Goal: Task Accomplishment & Management: Complete application form

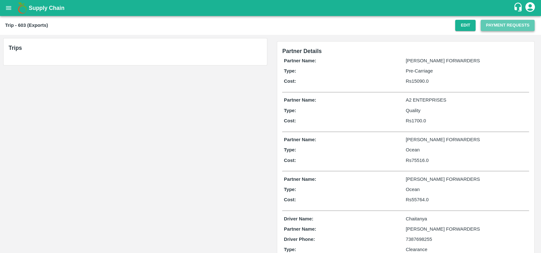
click at [484, 26] on button "Payment Requests" at bounding box center [508, 25] width 54 height 11
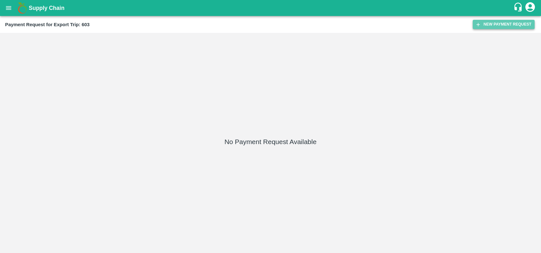
click at [489, 20] on button "New Payment Request" at bounding box center [504, 24] width 62 height 9
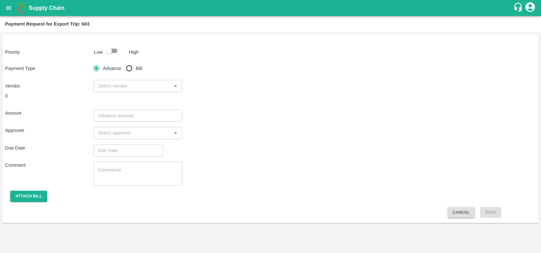
drag, startPoint x: 115, startPoint y: 53, endPoint x: 127, endPoint y: 64, distance: 16.5
click at [127, 64] on div "Priority Low High Payment Type Advance Bill Vendor ​ 0 Amount ​ Approver ​ Due …" at bounding box center [271, 128] width 536 height 188
click at [115, 52] on input "checkbox" at bounding box center [109, 51] width 36 height 12
checkbox input "true"
click at [130, 67] on input "Bill" at bounding box center [129, 68] width 13 height 13
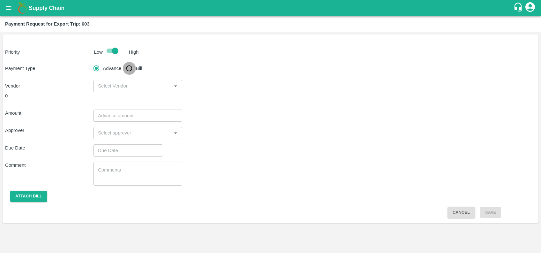
radio input "true"
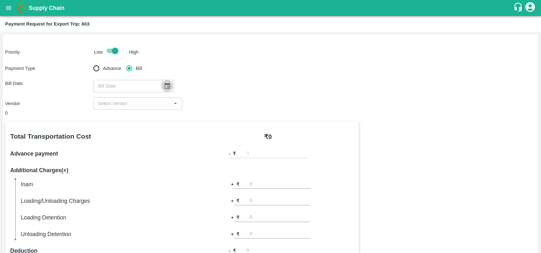
click at [164, 82] on icon "Choose date" at bounding box center [167, 85] width 7 height 7
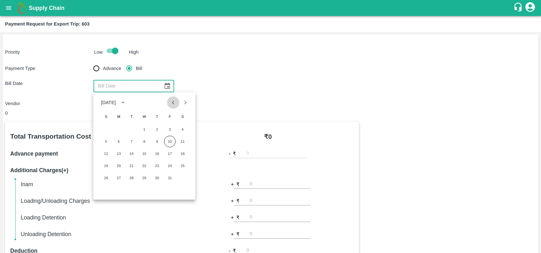
click at [168, 101] on button "Previous month" at bounding box center [173, 102] width 12 height 12
click at [106, 166] on button "21" at bounding box center [105, 165] width 11 height 11
type input "21/09/2025"
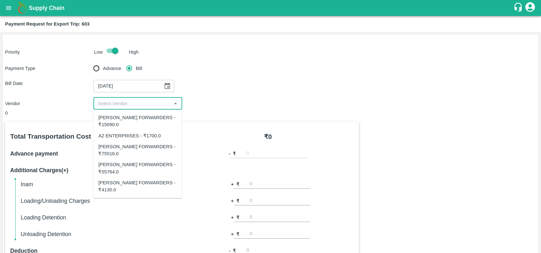
click at [122, 106] on input "input" at bounding box center [132, 103] width 74 height 8
click at [130, 102] on input "input" at bounding box center [132, 103] width 74 height 8
click at [131, 192] on div "SHUBHAM FORWARDERS - ₹4130.0" at bounding box center [137, 186] width 78 height 14
type input "SHUBHAM FORWARDERS - ₹4130.0"
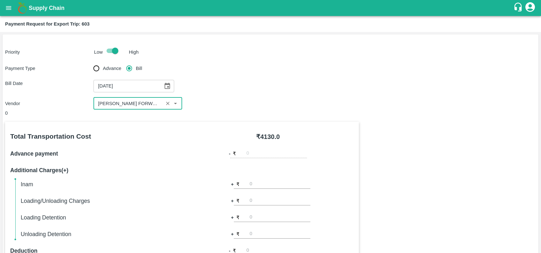
scroll to position [185, 0]
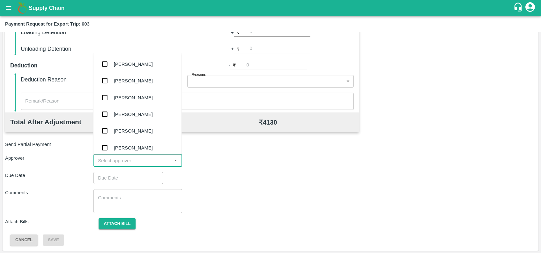
click at [131, 161] on input "input" at bounding box center [132, 160] width 74 height 8
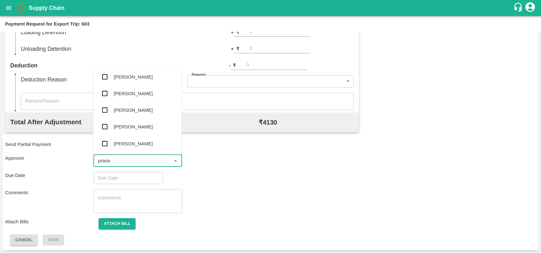
type input "prasad"
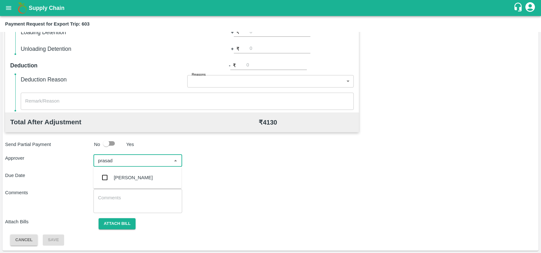
click at [133, 176] on div "[PERSON_NAME]" at bounding box center [133, 177] width 39 height 7
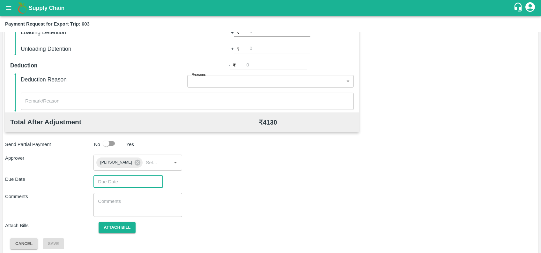
type input "DD/MM/YYYY hh:mm aa"
click at [133, 176] on input "DD/MM/YYYY hh:mm aa" at bounding box center [126, 182] width 65 height 12
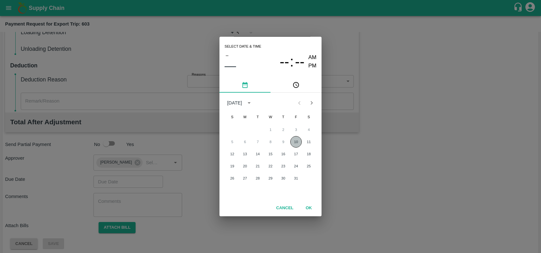
click at [296, 138] on button "10" at bounding box center [295, 141] width 11 height 11
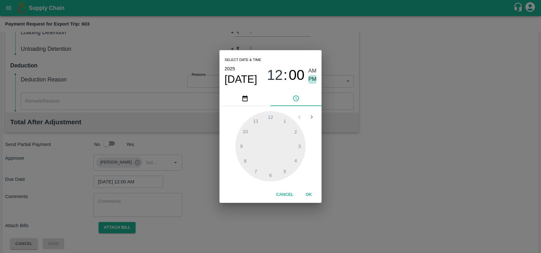
click at [315, 83] on span "PM" at bounding box center [313, 79] width 8 height 9
click at [297, 159] on div at bounding box center [271, 146] width 70 height 70
type input "10/10/2025 04:06 PM"
click at [286, 123] on div at bounding box center [271, 146] width 70 height 70
click at [309, 193] on button "OK" at bounding box center [309, 194] width 20 height 11
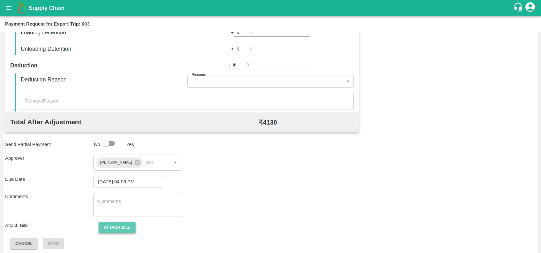
click at [126, 225] on button "Attach bill" at bounding box center [117, 227] width 37 height 11
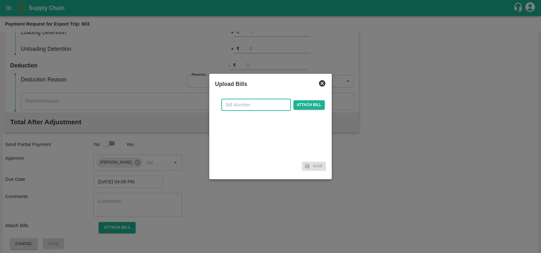
click at [234, 105] on input "text" at bounding box center [256, 105] width 70 height 12
paste input "SF-CHA-EXP-25-26-087"
type input "SF-CHA-EXP-25-26-087"
click at [304, 105] on span "Attach bill" at bounding box center [309, 104] width 31 height 9
click at [0, 0] on input "Attach bill" at bounding box center [0, 0] width 0 height 0
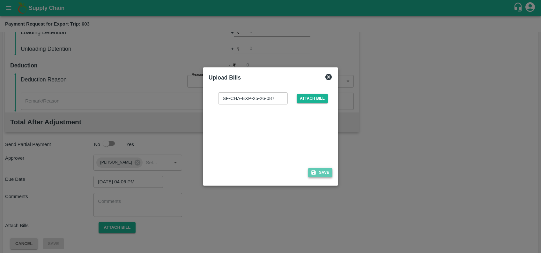
click at [322, 168] on button "Save" at bounding box center [320, 172] width 24 height 9
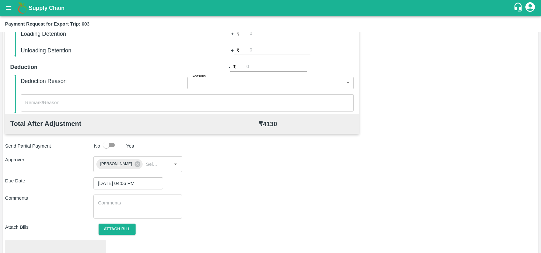
scroll to position [222, 0]
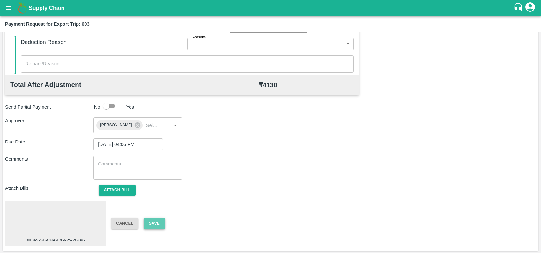
click at [150, 224] on button "Save" at bounding box center [154, 223] width 21 height 11
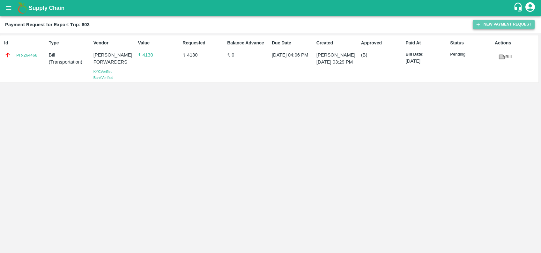
click at [475, 25] on icon "button" at bounding box center [478, 25] width 6 height 6
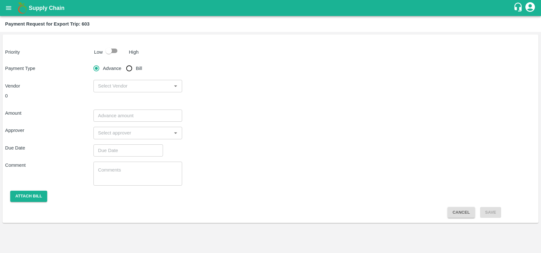
drag, startPoint x: 110, startPoint y: 51, endPoint x: 121, endPoint y: 53, distance: 10.7
click at [121, 53] on input "checkbox" at bounding box center [109, 51] width 36 height 12
checkbox input "true"
click at [131, 71] on input "Bill" at bounding box center [129, 68] width 13 height 13
radio input "true"
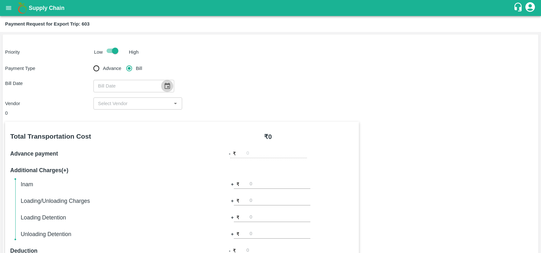
click at [167, 88] on icon "Choose date" at bounding box center [167, 85] width 7 height 7
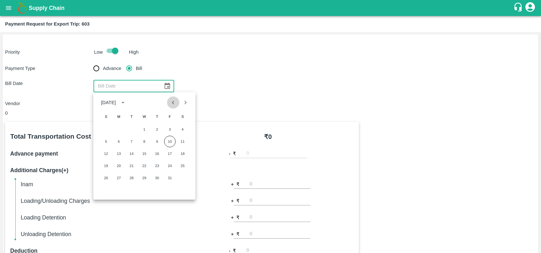
click at [173, 103] on icon "Previous month" at bounding box center [173, 103] width 2 height 4
click at [101, 162] on button "21" at bounding box center [105, 165] width 11 height 11
type input "21/09/2025"
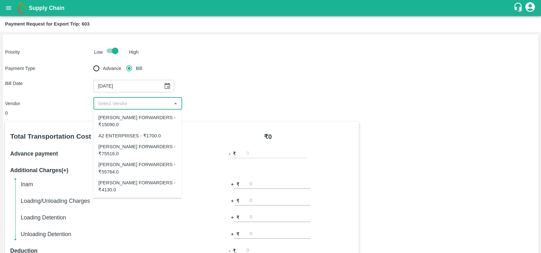
click at [131, 104] on input "input" at bounding box center [132, 103] width 74 height 8
click at [140, 106] on input "input" at bounding box center [132, 103] width 74 height 8
click at [120, 104] on input "input" at bounding box center [132, 103] width 74 height 8
click at [131, 166] on div "SHUBHAM FORWARDERS - ₹55764.0" at bounding box center [137, 168] width 78 height 14
type input "SHUBHAM FORWARDERS - ₹55764.0"
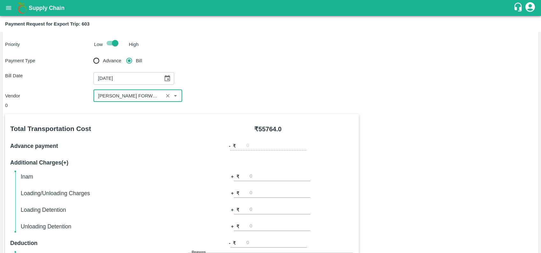
scroll to position [58, 0]
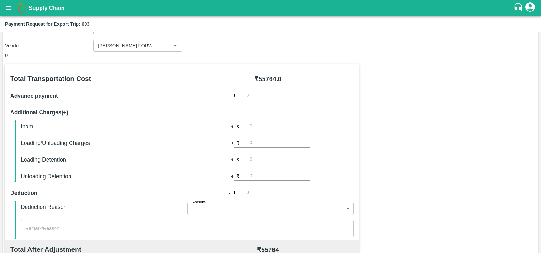
click at [275, 195] on input "number" at bounding box center [276, 193] width 61 height 9
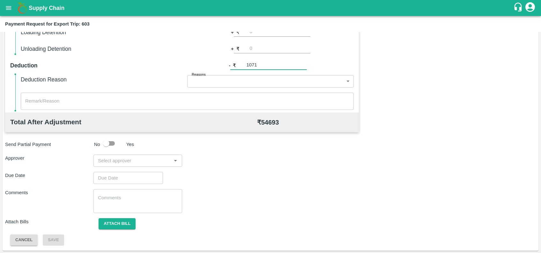
type input "1071"
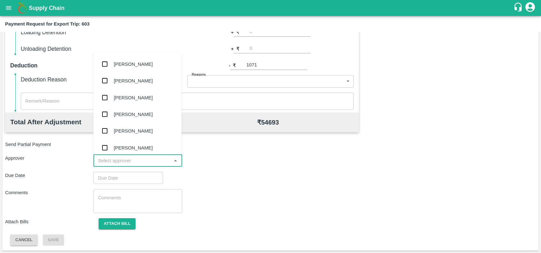
click at [161, 161] on input "input" at bounding box center [132, 160] width 74 height 8
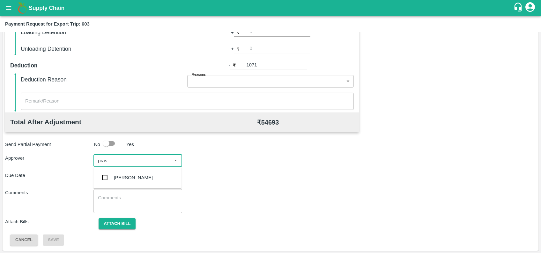
type input "prasa"
click at [136, 176] on div "[PERSON_NAME]" at bounding box center [133, 177] width 39 height 7
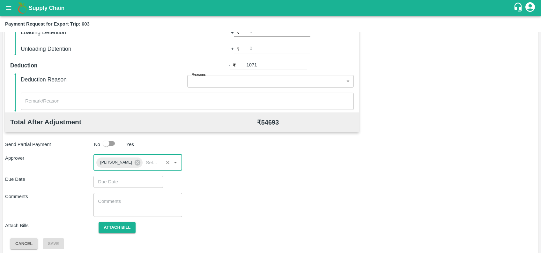
type input "DD/MM/YYYY hh:mm aa"
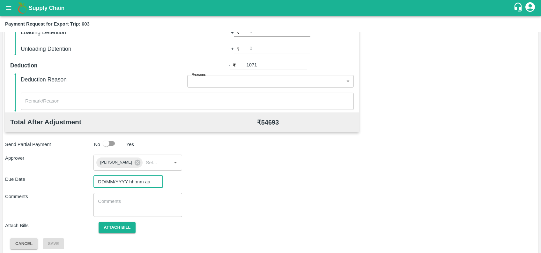
click at [136, 176] on input "DD/MM/YYYY hh:mm aa" at bounding box center [126, 182] width 65 height 12
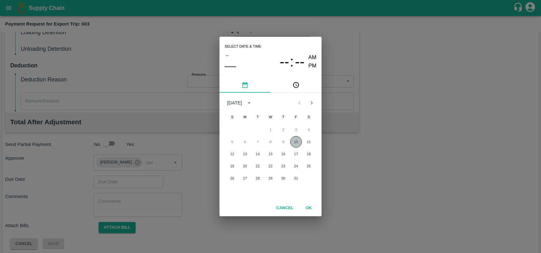
click at [299, 143] on button "10" at bounding box center [295, 141] width 11 height 11
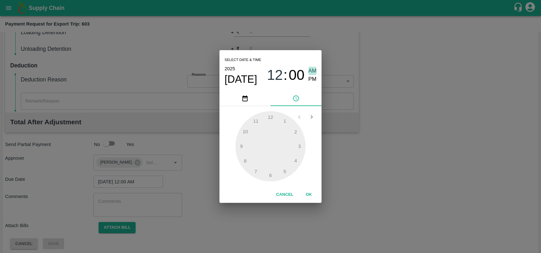
click at [310, 74] on span "AM" at bounding box center [313, 71] width 8 height 9
click at [310, 83] on span "PM" at bounding box center [313, 79] width 8 height 9
click at [298, 160] on div at bounding box center [271, 146] width 70 height 70
type input "[DATE] 04:16 PM"
drag, startPoint x: 301, startPoint y: 150, endPoint x: 314, endPoint y: 205, distance: 55.8
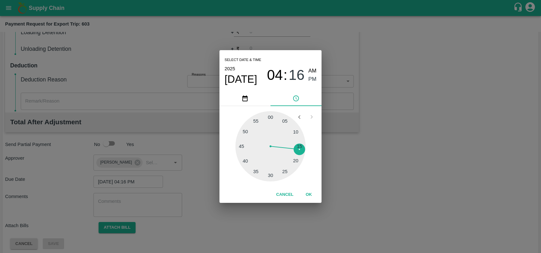
click at [301, 150] on div at bounding box center [271, 146] width 70 height 70
drag, startPoint x: 308, startPoint y: 192, endPoint x: 268, endPoint y: 202, distance: 41.6
click at [308, 192] on button "OK" at bounding box center [309, 194] width 20 height 11
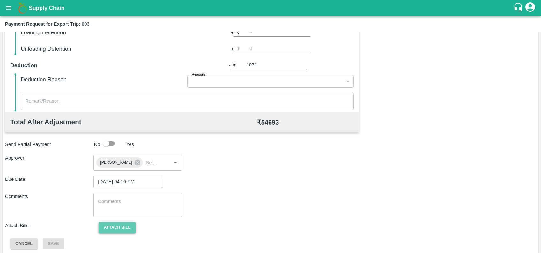
click at [115, 222] on button "Attach bill" at bounding box center [117, 227] width 37 height 11
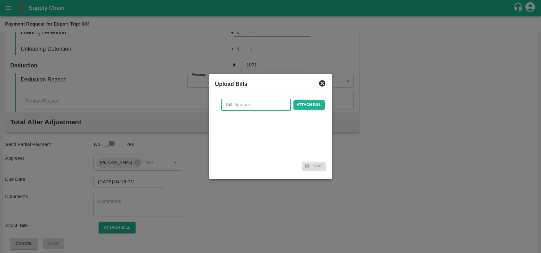
click at [250, 104] on input "text" at bounding box center [256, 105] width 70 height 12
paste input "SF-FOB-EXP-25-26-087"
type input "SF-FOB-EXP-25-26-087"
click at [313, 107] on span "Attach bill" at bounding box center [309, 104] width 31 height 9
click at [0, 0] on input "Attach bill" at bounding box center [0, 0] width 0 height 0
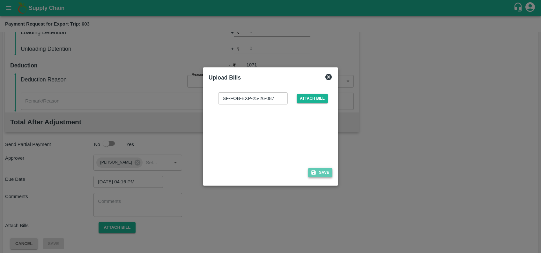
click at [318, 168] on button "Save" at bounding box center [320, 172] width 24 height 9
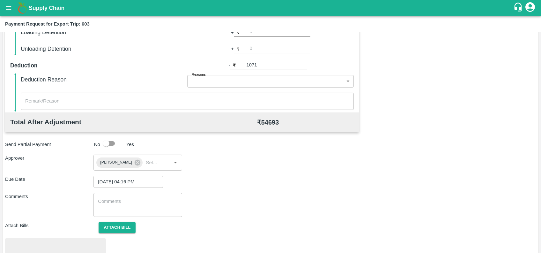
scroll to position [222, 0]
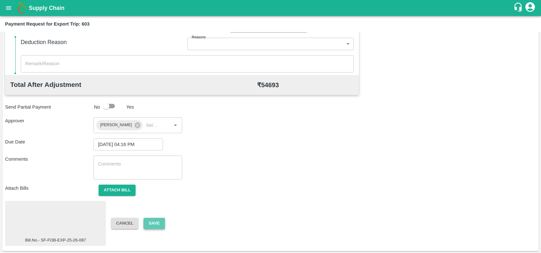
click at [158, 221] on button "Save" at bounding box center [154, 223] width 21 height 11
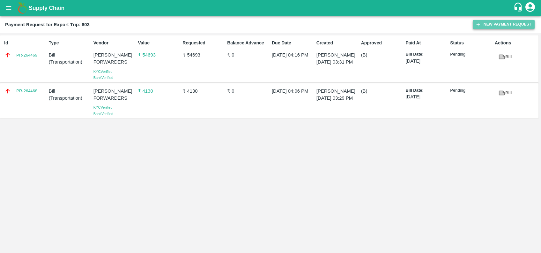
click at [486, 27] on button "New Payment Request" at bounding box center [504, 24] width 62 height 9
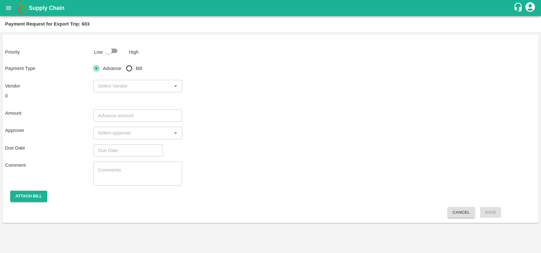
drag, startPoint x: 119, startPoint y: 53, endPoint x: 136, endPoint y: 73, distance: 26.5
click at [136, 73] on div "Priority Low High Payment Type Advance Bill Vendor ​ 0 Amount ​ Approver ​ Due …" at bounding box center [271, 128] width 536 height 188
click at [114, 53] on input "checkbox" at bounding box center [109, 51] width 36 height 12
checkbox input "true"
click at [131, 67] on input "Bill" at bounding box center [129, 68] width 13 height 13
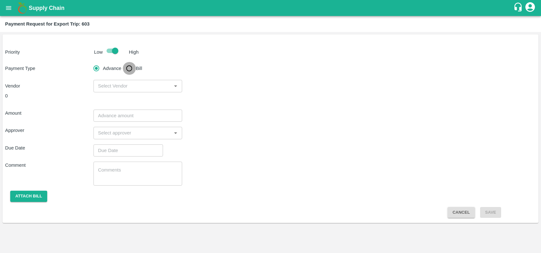
radio input "true"
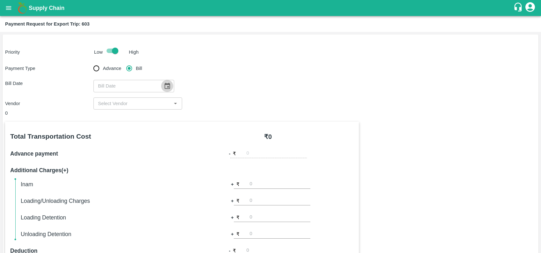
click at [168, 84] on icon "Choose date" at bounding box center [167, 85] width 7 height 7
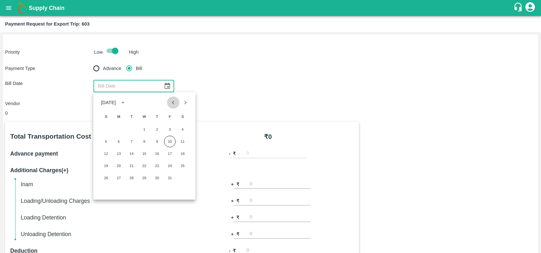
click at [171, 104] on icon "Previous month" at bounding box center [173, 102] width 7 height 7
click at [108, 161] on button "21" at bounding box center [105, 165] width 11 height 11
type input "21/09/2025"
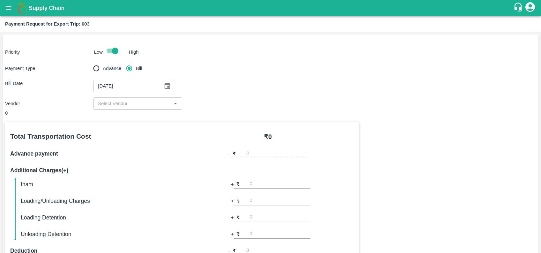
click at [126, 108] on div "​" at bounding box center [138, 103] width 88 height 12
click at [147, 107] on input "input" at bounding box center [132, 103] width 74 height 8
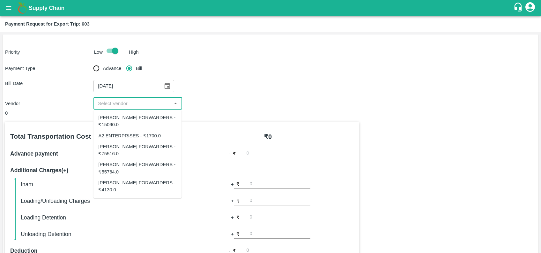
click at [140, 149] on div "SHUBHAM FORWARDERS - ₹75516.0" at bounding box center [137, 150] width 78 height 14
type input "SHUBHAM FORWARDERS - ₹75516.0"
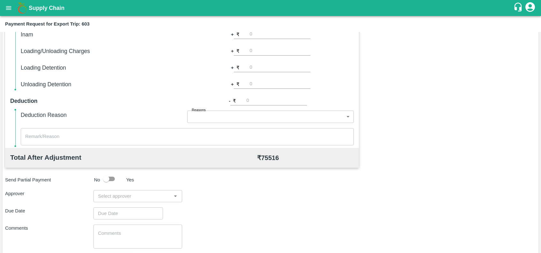
scroll to position [185, 0]
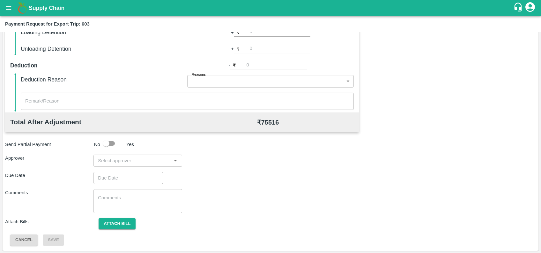
click at [134, 165] on div "​" at bounding box center [138, 160] width 88 height 12
type input "prasad"
click at [134, 182] on div "[PERSON_NAME]" at bounding box center [137, 177] width 88 height 17
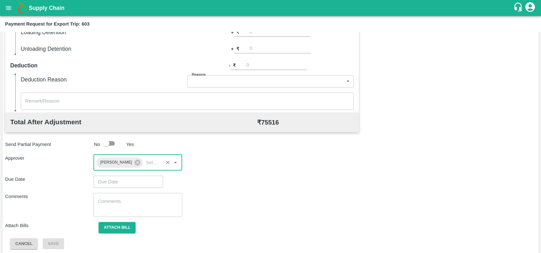
type input "DD/MM/YYYY hh:mm aa"
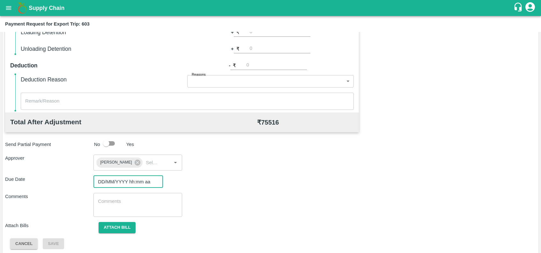
click at [134, 182] on input "DD/MM/YYYY hh:mm aa" at bounding box center [126, 182] width 65 height 12
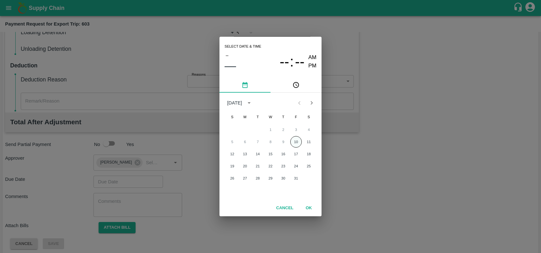
click at [298, 143] on button "10" at bounding box center [295, 141] width 11 height 11
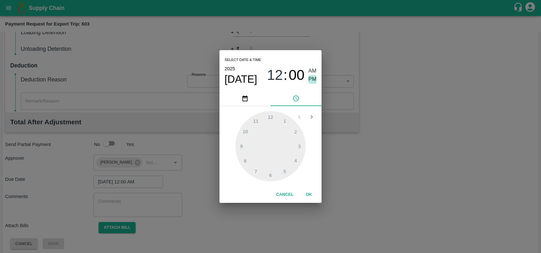
click at [315, 78] on span "PM" at bounding box center [313, 79] width 8 height 9
click at [296, 149] on div at bounding box center [271, 146] width 70 height 70
type input "10/10/2025 03:35 PM"
click at [257, 171] on div at bounding box center [271, 146] width 70 height 70
click at [309, 193] on button "OK" at bounding box center [309, 194] width 20 height 11
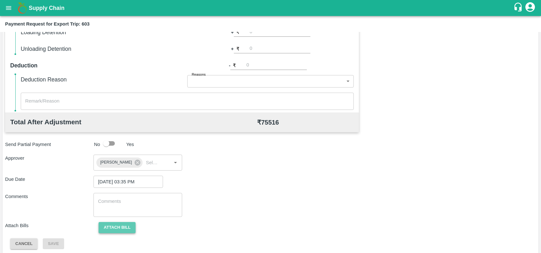
click at [120, 230] on button "Attach bill" at bounding box center [117, 227] width 37 height 11
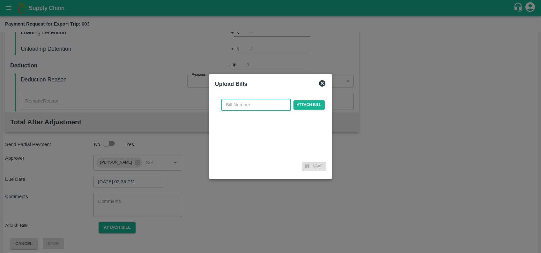
click at [259, 104] on input "text" at bounding box center [256, 105] width 70 height 12
paste input "SF-OF-EXP-25-26-087"
type input "SF-OF-EXP-25-26-087"
click at [316, 104] on span "Attach bill" at bounding box center [309, 104] width 31 height 9
click at [0, 0] on input "Attach bill" at bounding box center [0, 0] width 0 height 0
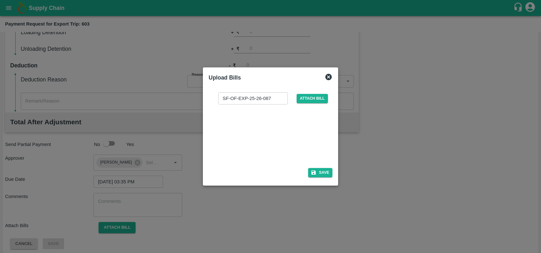
click at [272, 122] on div at bounding box center [269, 134] width 96 height 34
click at [322, 171] on button "Save" at bounding box center [320, 172] width 24 height 9
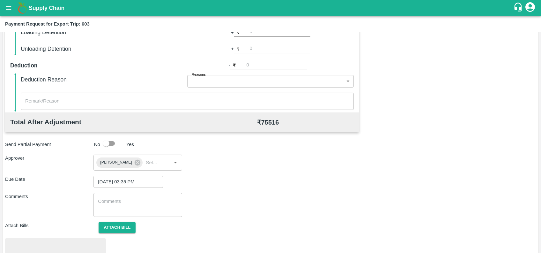
scroll to position [222, 0]
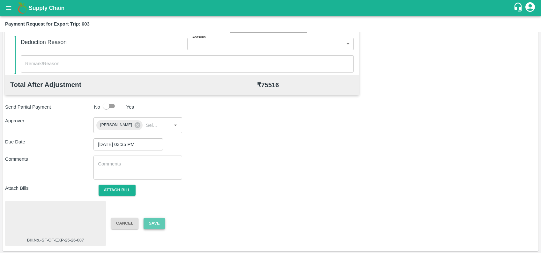
click at [158, 221] on button "Save" at bounding box center [154, 223] width 21 height 11
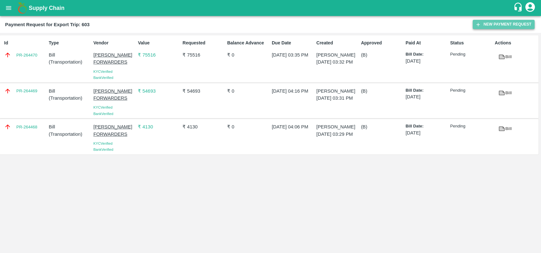
click at [482, 26] on button "New Payment Request" at bounding box center [504, 24] width 62 height 9
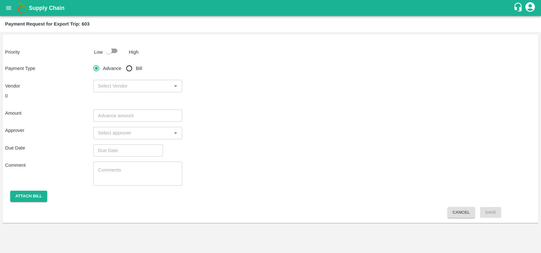
click at [482, 26] on div "Payment Request for Export Trip: 603" at bounding box center [270, 24] width 530 height 8
click at [115, 51] on input "checkbox" at bounding box center [109, 51] width 36 height 12
checkbox input "true"
click at [129, 66] on input "Bill" at bounding box center [129, 68] width 13 height 13
radio input "true"
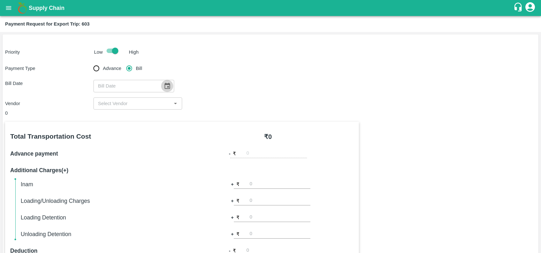
click at [165, 86] on icon "Choose date" at bounding box center [167, 85] width 7 height 7
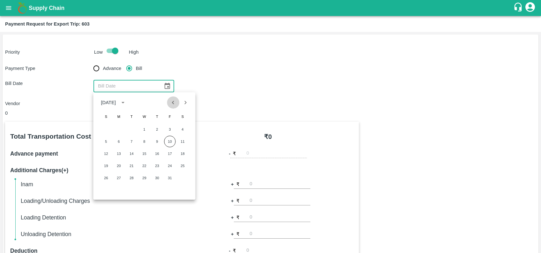
click at [174, 99] on icon "Previous month" at bounding box center [173, 102] width 7 height 7
click at [112, 165] on div "21 22 23 24 25 26 27" at bounding box center [144, 165] width 102 height 11
click at [109, 165] on button "21" at bounding box center [105, 165] width 11 height 11
type input "21/09/2025"
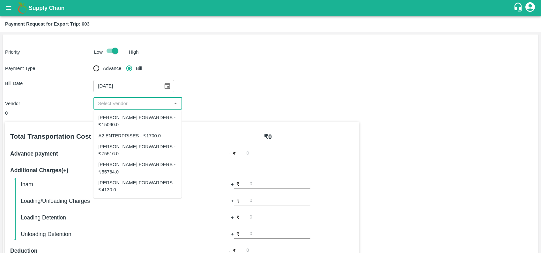
click at [117, 103] on input "input" at bounding box center [132, 103] width 74 height 8
click at [126, 117] on div "SHUBHAM FORWARDERS - ₹15090.0" at bounding box center [137, 121] width 78 height 14
type input "SHUBHAM FORWARDERS - ₹15090.0"
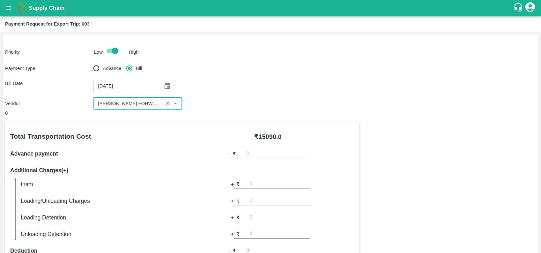
scroll to position [185, 0]
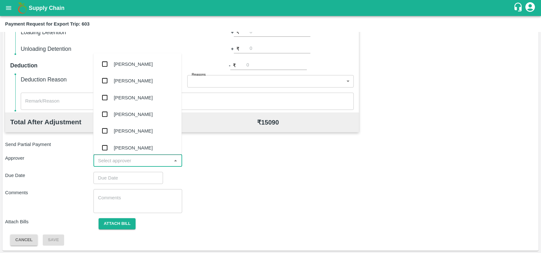
click at [132, 160] on input "input" at bounding box center [132, 160] width 74 height 8
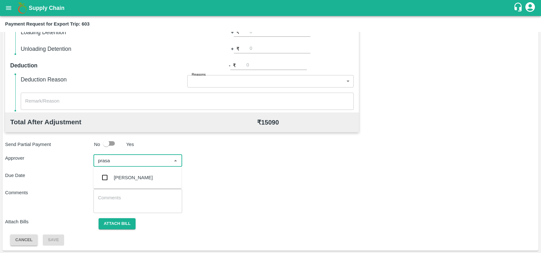
type input "prasad"
click at [136, 181] on div "[PERSON_NAME]" at bounding box center [137, 177] width 88 height 17
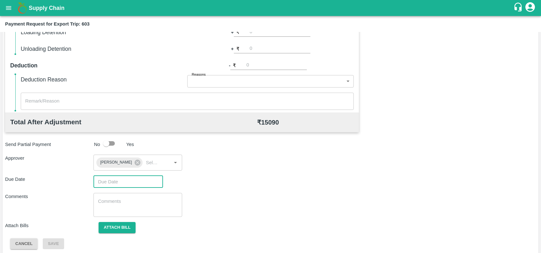
type input "DD/MM/YYYY hh:mm aa"
click at [136, 181] on input "DD/MM/YYYY hh:mm aa" at bounding box center [126, 182] width 65 height 12
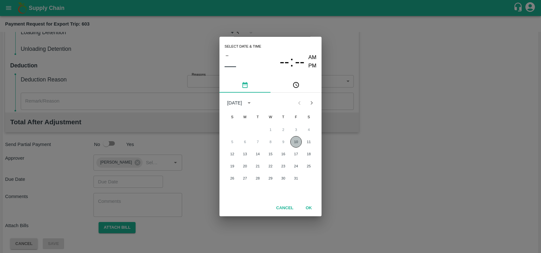
click at [297, 138] on button "10" at bounding box center [295, 141] width 11 height 11
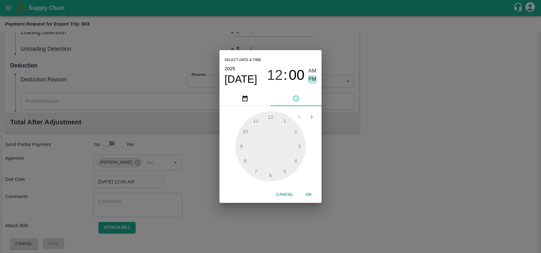
click at [311, 76] on span "PM" at bounding box center [313, 79] width 8 height 9
click at [300, 149] on div at bounding box center [271, 146] width 70 height 70
type input "10/10/2025 03:35 PM"
click at [257, 172] on div at bounding box center [271, 146] width 70 height 70
click at [309, 192] on button "OK" at bounding box center [309, 194] width 20 height 11
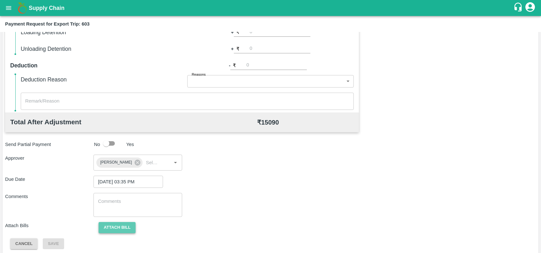
click at [104, 226] on button "Attach bill" at bounding box center [117, 227] width 37 height 11
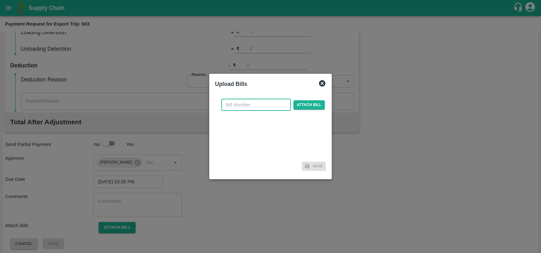
click at [240, 105] on input "text" at bounding box center [256, 105] width 70 height 12
paste input "SF-TRANS-EXP-25-26-087"
type input "SF-TRANS-EXP-25-26-087"
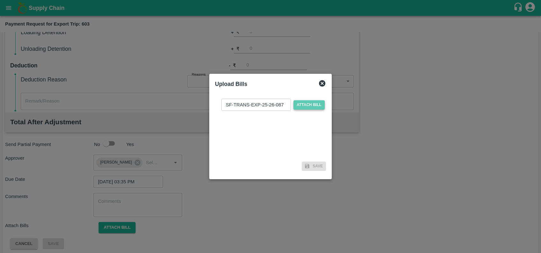
click at [305, 101] on span "Attach bill" at bounding box center [309, 104] width 31 height 9
click at [0, 0] on input "Attach bill" at bounding box center [0, 0] width 0 height 0
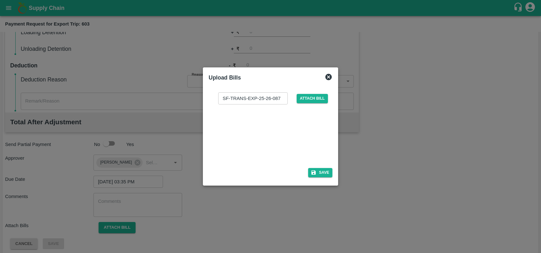
click at [253, 127] on div at bounding box center [269, 134] width 96 height 34
click at [323, 170] on button "Save" at bounding box center [320, 172] width 24 height 9
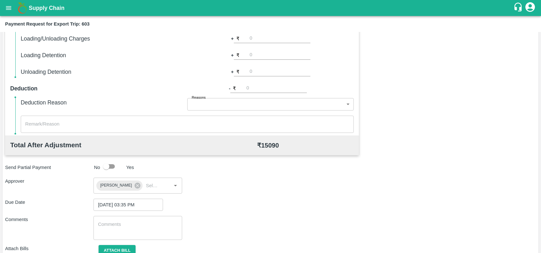
scroll to position [222, 0]
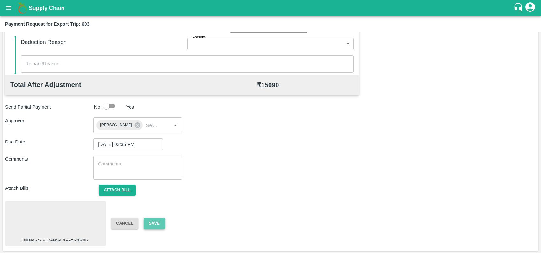
click at [153, 223] on button "Save" at bounding box center [154, 223] width 21 height 11
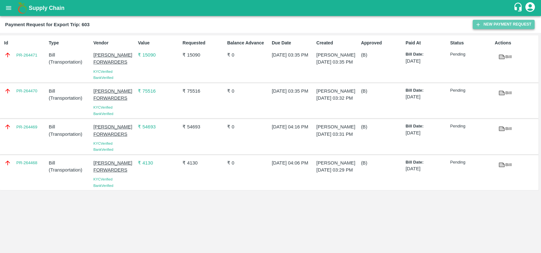
click at [483, 24] on button "New Payment Request" at bounding box center [504, 24] width 62 height 9
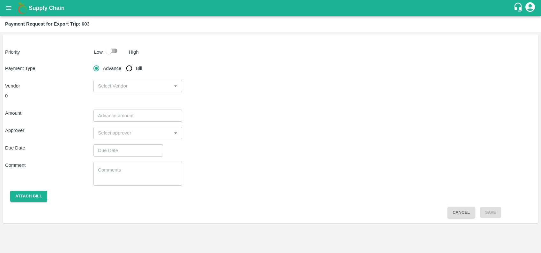
click at [112, 47] on input "checkbox" at bounding box center [109, 51] width 36 height 12
checkbox input "true"
click at [134, 69] on input "Bill" at bounding box center [129, 68] width 13 height 13
radio input "true"
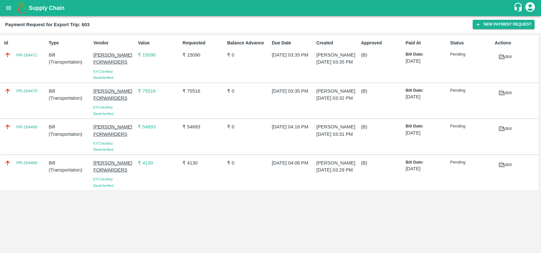
click at [26, 68] on div "Id PR-264471" at bounding box center [24, 59] width 45 height 44
copy link "PR-264471"
click at [23, 96] on div "PR-264470" at bounding box center [24, 101] width 45 height 32
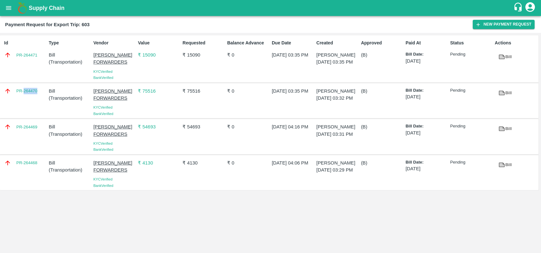
click at [23, 96] on div "PR-264470" at bounding box center [24, 101] width 45 height 32
copy link "PR-264470"
click at [20, 132] on div "PR-264469" at bounding box center [24, 137] width 45 height 32
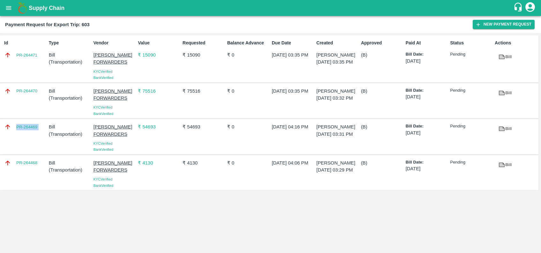
click at [20, 132] on div "PR-264469" at bounding box center [24, 137] width 45 height 32
copy link "PR-264469"
click at [20, 171] on div "PR-264468" at bounding box center [24, 173] width 45 height 32
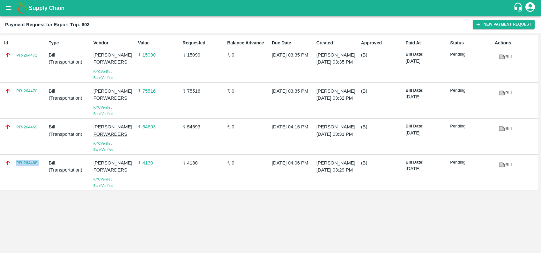
copy link "PR-264468"
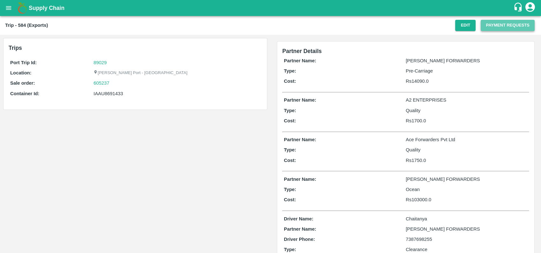
click at [499, 28] on button "Payment Requests" at bounding box center [508, 25] width 54 height 11
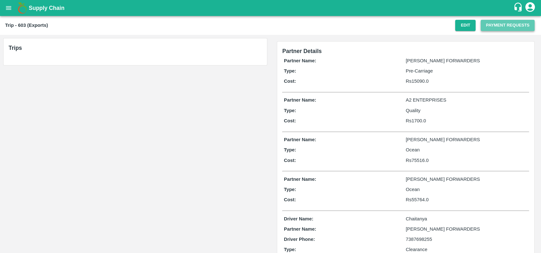
click at [487, 25] on button "Payment Requests" at bounding box center [508, 25] width 54 height 11
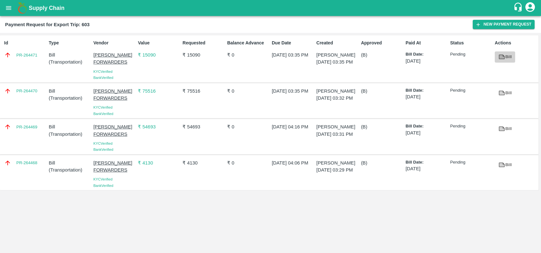
click at [502, 53] on icon at bounding box center [501, 56] width 7 height 7
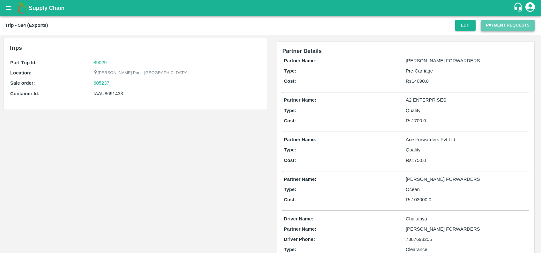
click at [497, 25] on button "Payment Requests" at bounding box center [508, 25] width 54 height 11
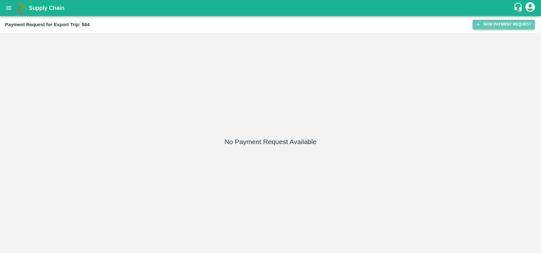
click at [481, 28] on button "New Payment Request" at bounding box center [504, 24] width 62 height 9
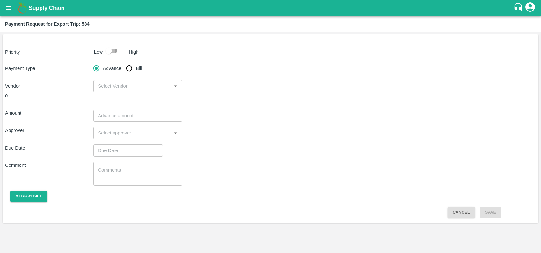
click at [107, 53] on input "checkbox" at bounding box center [109, 51] width 36 height 12
checkbox input "true"
click at [132, 66] on input "Bill" at bounding box center [129, 68] width 13 height 13
radio input "true"
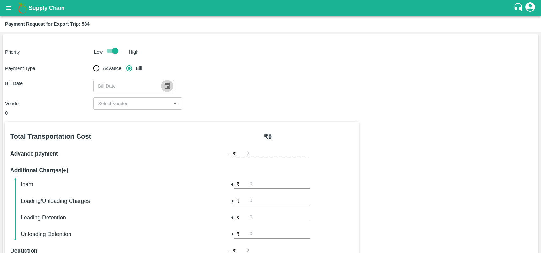
click at [166, 81] on button "Choose date" at bounding box center [167, 86] width 12 height 12
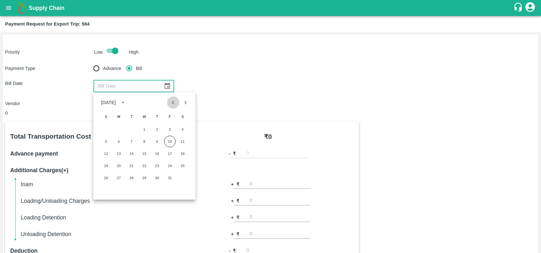
click at [173, 105] on icon "Previous month" at bounding box center [173, 102] width 7 height 7
click at [143, 87] on input "text" at bounding box center [126, 86] width 65 height 12
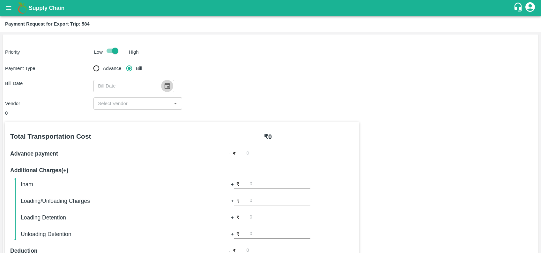
click at [166, 83] on icon "Choose date" at bounding box center [167, 86] width 5 height 6
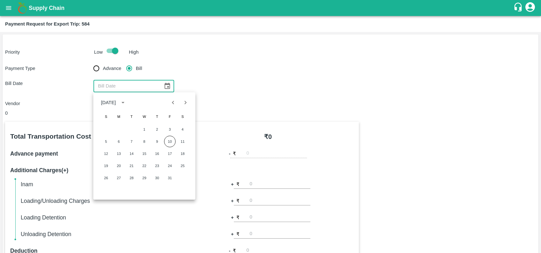
click at [170, 98] on button "Previous month" at bounding box center [173, 102] width 12 height 12
click at [109, 163] on button "21" at bounding box center [105, 165] width 11 height 11
type input "21/09/2025"
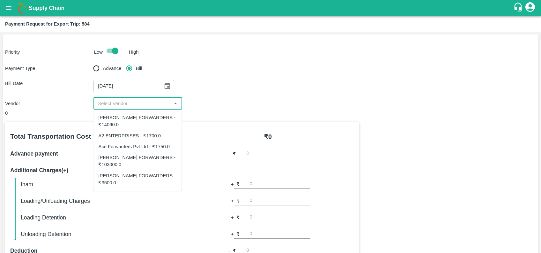
click at [122, 107] on input "input" at bounding box center [132, 103] width 74 height 8
click at [121, 174] on div "SHUBHAM FORWARDERS - ₹3500.0" at bounding box center [137, 179] width 78 height 14
type input "SHUBHAM FORWARDERS - ₹3500.0"
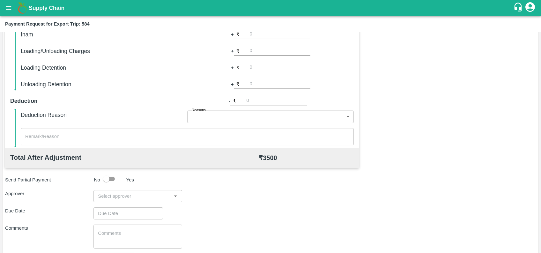
scroll to position [176, 0]
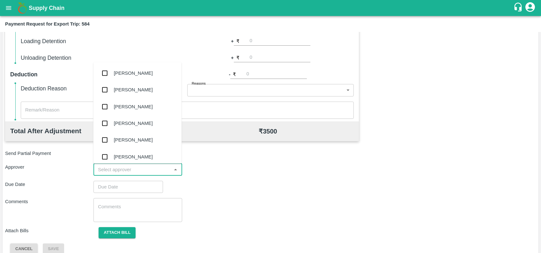
click at [112, 168] on input "input" at bounding box center [132, 169] width 74 height 8
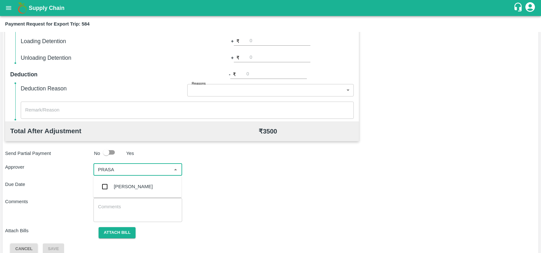
type input "PRASAD"
click at [116, 178] on div "[PERSON_NAME]" at bounding box center [137, 186] width 88 height 17
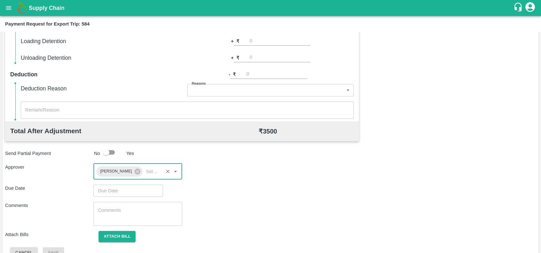
type input "DD/MM/YYYY hh:mm aa"
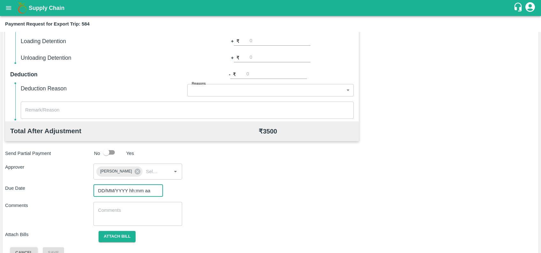
click at [119, 184] on input "DD/MM/YYYY hh:mm aa" at bounding box center [126, 190] width 65 height 12
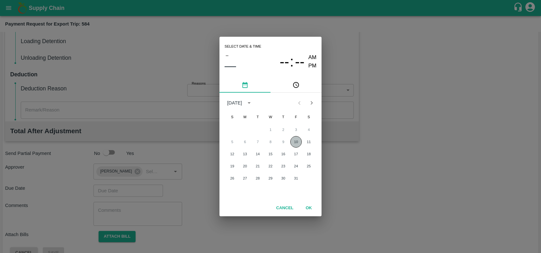
click at [294, 142] on button "10" at bounding box center [295, 141] width 11 height 11
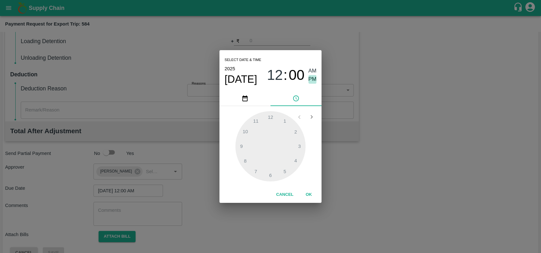
click at [310, 79] on span "PM" at bounding box center [313, 79] width 8 height 9
click at [299, 148] on div at bounding box center [271, 146] width 70 height 70
type input "10/10/2025 03:51 PM"
click at [248, 130] on div at bounding box center [271, 146] width 70 height 70
click at [308, 191] on button "OK" at bounding box center [309, 194] width 20 height 11
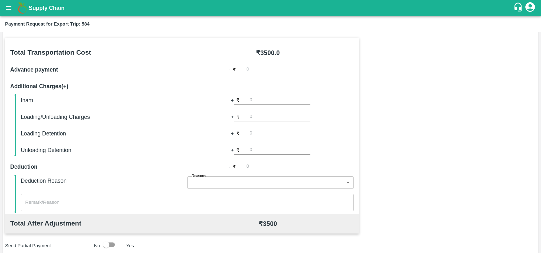
scroll to position [83, 0]
click at [257, 100] on input "number" at bounding box center [280, 101] width 61 height 9
click at [257, 100] on input "6" at bounding box center [280, 101] width 61 height 9
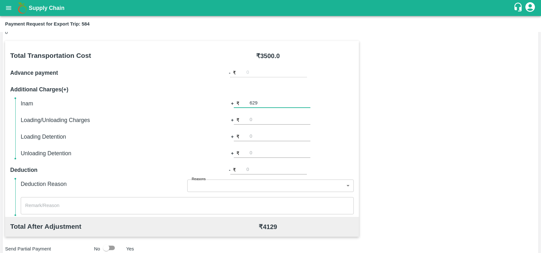
scroll to position [80, 0]
type input "630"
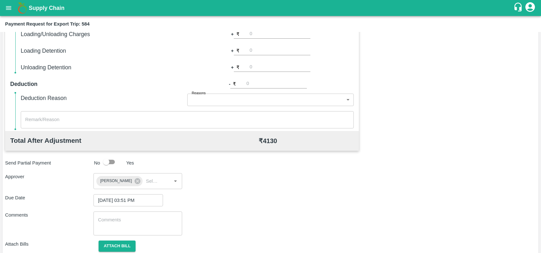
scroll to position [189, 0]
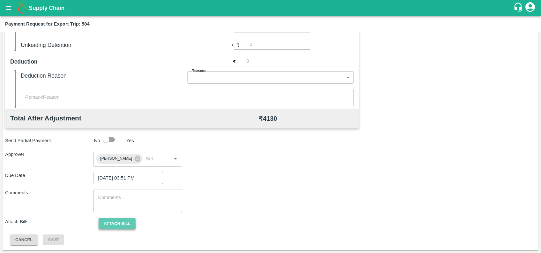
click at [110, 226] on button "Attach bill" at bounding box center [117, 223] width 37 height 11
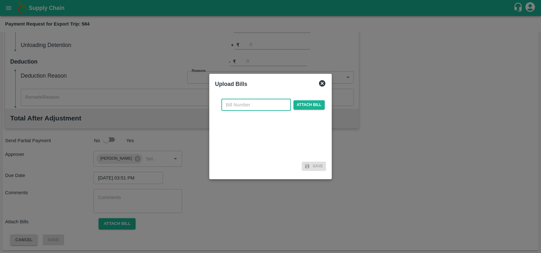
click at [250, 107] on input "text" at bounding box center [256, 105] width 70 height 12
paste input "SF-CHA-EXP-25-26-090"
type input "SF-CHA-EXP-25-26-090"
click at [313, 104] on span "Attach bill" at bounding box center [309, 104] width 31 height 9
click at [0, 0] on input "Attach bill" at bounding box center [0, 0] width 0 height 0
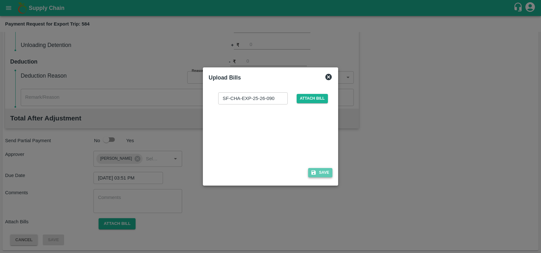
click at [319, 168] on button "Save" at bounding box center [320, 172] width 24 height 9
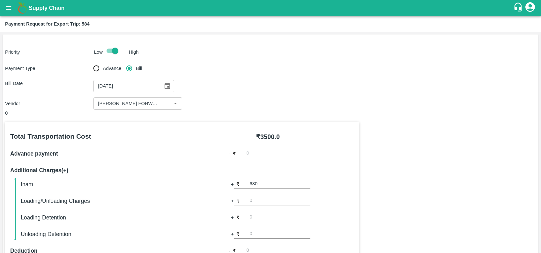
scroll to position [222, 0]
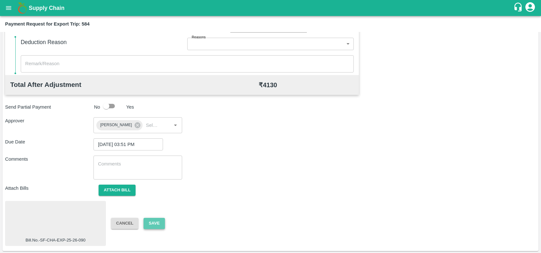
click at [156, 224] on button "Save" at bounding box center [154, 223] width 21 height 11
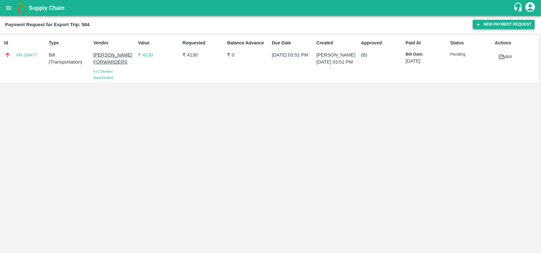
click at [483, 22] on button "New Payment Request" at bounding box center [504, 24] width 62 height 9
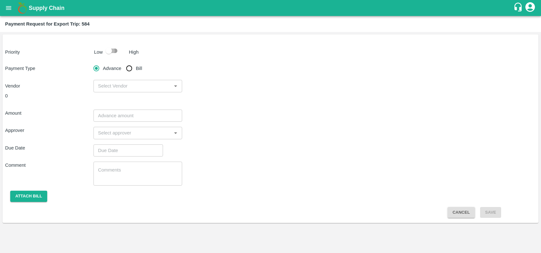
click at [102, 49] on input "checkbox" at bounding box center [109, 51] width 36 height 12
checkbox input "true"
click at [138, 71] on span "Bill" at bounding box center [139, 68] width 6 height 7
click at [136, 71] on input "Bill" at bounding box center [129, 68] width 13 height 13
radio input "true"
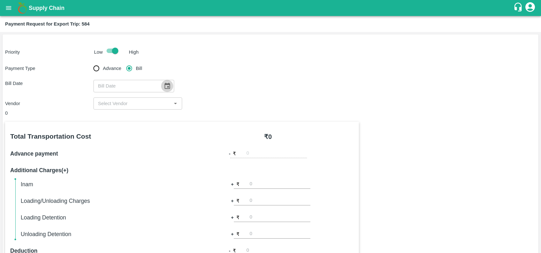
click at [163, 80] on button "Choose date" at bounding box center [167, 86] width 12 height 12
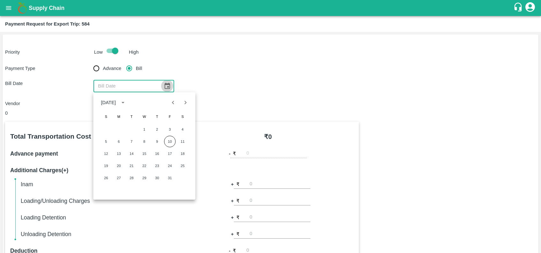
click at [163, 80] on button "Choose date" at bounding box center [167, 86] width 12 height 12
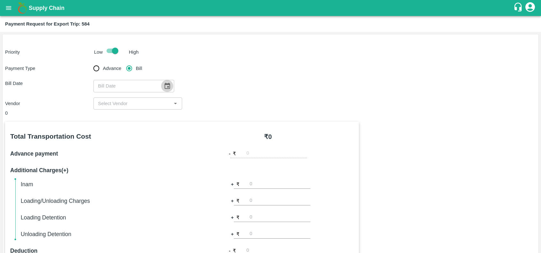
click at [166, 86] on icon "Choose date" at bounding box center [167, 86] width 5 height 6
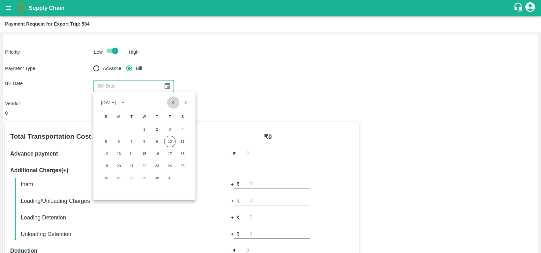
click at [173, 100] on icon "Previous month" at bounding box center [173, 102] width 7 height 7
click at [111, 167] on button "21" at bounding box center [105, 165] width 11 height 11
type input "21/09/2025"
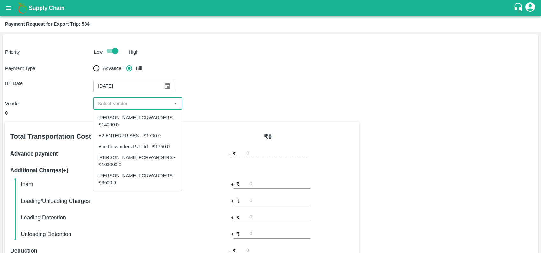
click at [138, 104] on input "input" at bounding box center [132, 103] width 74 height 8
click at [135, 106] on input "input" at bounding box center [132, 103] width 74 height 8
click at [127, 152] on div "SHUBHAM FORWARDERS - ₹103000.0" at bounding box center [137, 161] width 88 height 18
type input "SHUBHAM FORWARDERS - ₹103000.0"
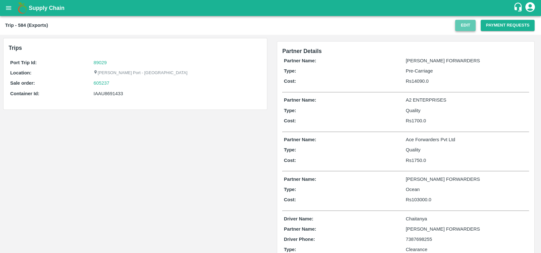
click at [457, 22] on button "Edit" at bounding box center [465, 25] width 20 height 11
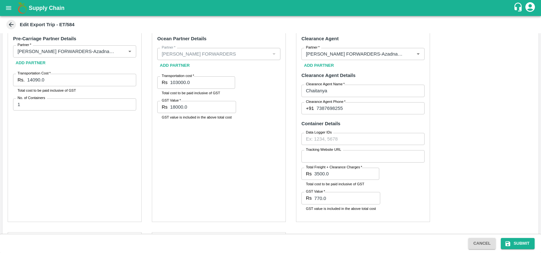
scroll to position [113, 0]
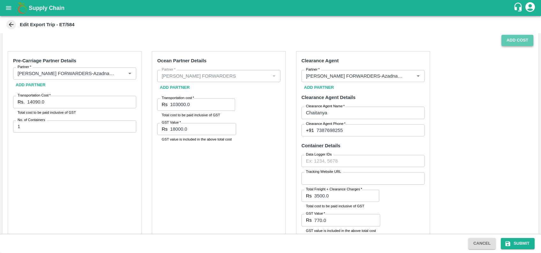
click at [505, 39] on button "Add Cost" at bounding box center [518, 40] width 32 height 11
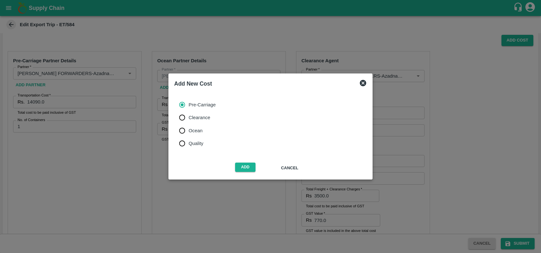
click at [195, 125] on label "Ocean" at bounding box center [196, 130] width 40 height 13
click at [189, 125] on input "Ocean" at bounding box center [182, 130] width 13 height 13
radio input "true"
click at [241, 165] on button "Add" at bounding box center [245, 166] width 20 height 9
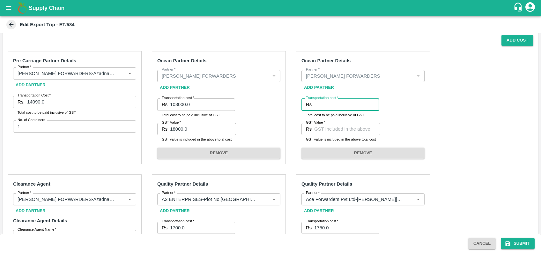
click at [319, 105] on input "Transportation cost   *" at bounding box center [346, 104] width 65 height 12
click at [345, 107] on input "Transportation cost   *" at bounding box center [346, 104] width 65 height 12
paste input "58548.40"
type input "58548.40"
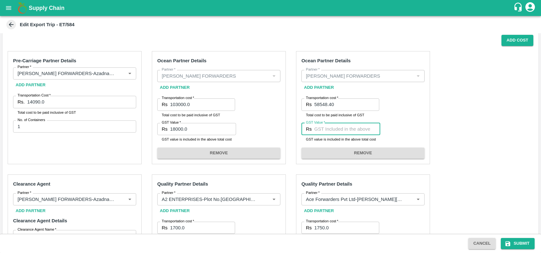
click at [326, 128] on input "GST Value   *" at bounding box center [347, 129] width 66 height 12
type input "893"
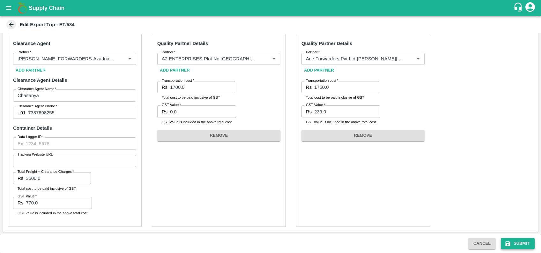
type input "8929"
click at [511, 239] on button "Submit" at bounding box center [518, 243] width 34 height 11
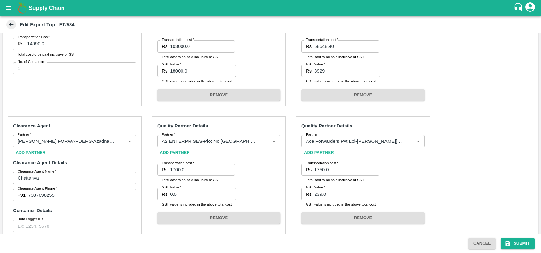
scroll to position [0, 0]
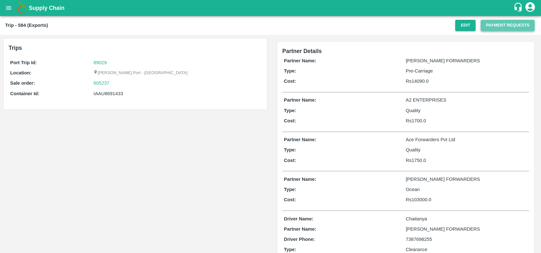
click at [493, 26] on button "Payment Requests" at bounding box center [508, 25] width 54 height 11
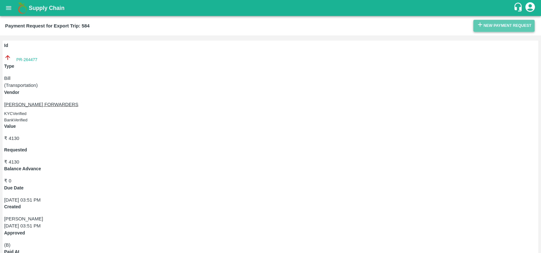
click at [475, 20] on button "New Payment Request" at bounding box center [504, 26] width 61 height 12
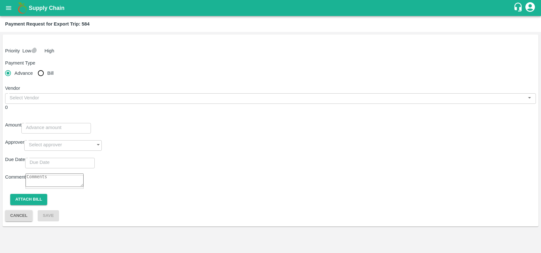
click at [37, 49] on input "checkbox" at bounding box center [34, 50] width 6 height 6
checkbox input "true"
click at [47, 67] on input "Bill" at bounding box center [40, 73] width 13 height 13
radio input "true"
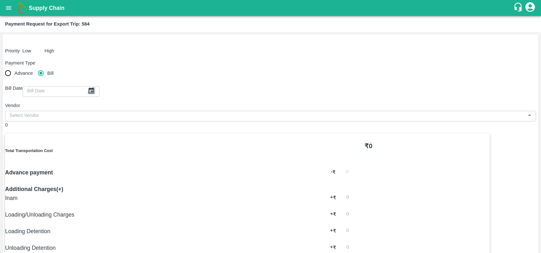
click at [95, 88] on button "Choose date" at bounding box center [91, 90] width 7 height 7
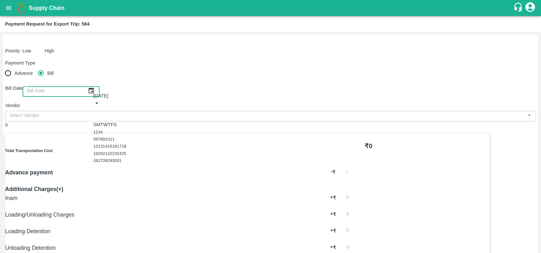
click at [93, 110] on icon "Previous month" at bounding box center [93, 110] width 0 height 0
click at [98, 156] on button "21" at bounding box center [95, 153] width 5 height 5
type input "21/09/2025"
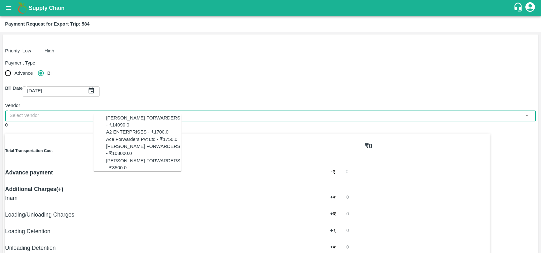
click at [120, 111] on input "input" at bounding box center [265, 115] width 517 height 8
click at [129, 152] on div "SHUBHAM FORWARDERS - ₹103000.0" at bounding box center [144, 150] width 76 height 14
type input "SHUBHAM FORWARDERS - ₹103000.0"
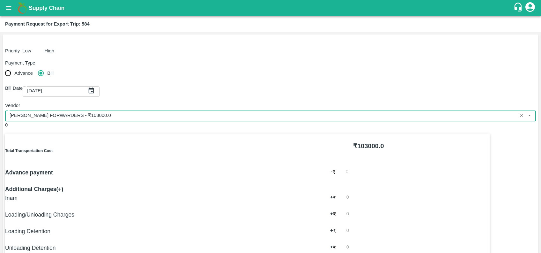
scroll to position [185, 0]
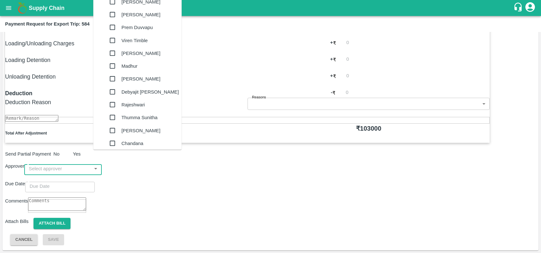
click at [89, 162] on input "input" at bounding box center [56, 168] width 65 height 12
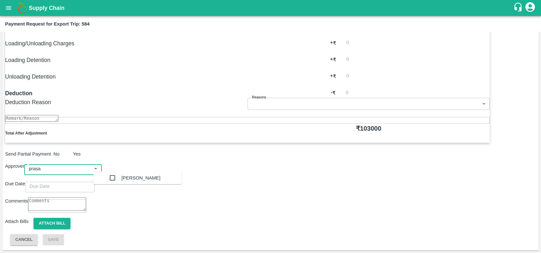
type input "prasad"
click at [150, 174] on div "[PERSON_NAME]" at bounding box center [144, 177] width 76 height 13
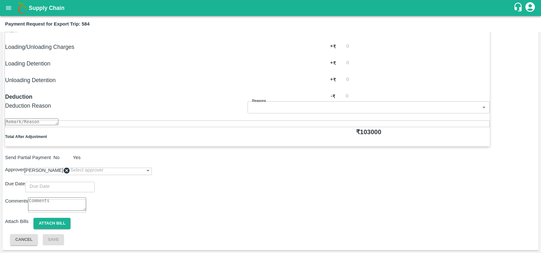
type input "DD/MM/YYYY hh:mm aa"
click at [90, 180] on input "DD/MM/YYYY hh:mm aa" at bounding box center [57, 186] width 65 height 12
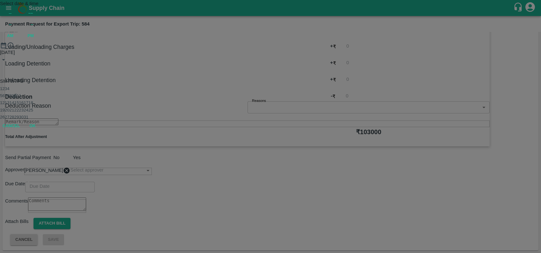
click at [17, 98] on button "10" at bounding box center [14, 95] width 5 height 5
click at [34, 40] on span "PM" at bounding box center [30, 35] width 6 height 7
click at [296, 49] on div at bounding box center [270, 49] width 541 height 0
type input "10/10/2025 04:07 PM"
click at [289, 49] on div at bounding box center [270, 49] width 541 height 0
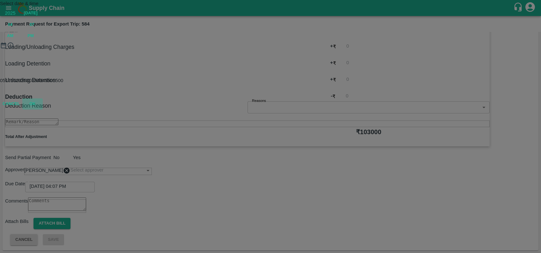
click at [43, 109] on button "OK" at bounding box center [32, 103] width 20 height 11
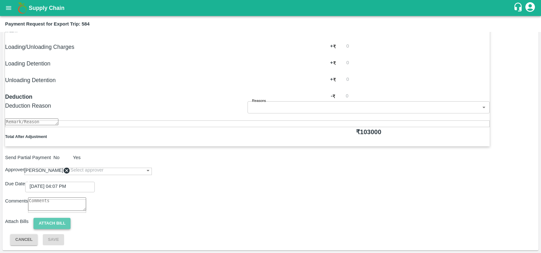
click at [71, 224] on button "Attach bill" at bounding box center [52, 223] width 37 height 11
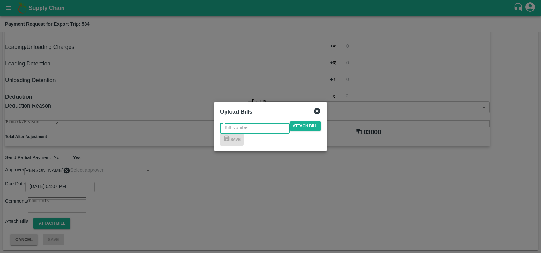
click at [229, 121] on input "text" at bounding box center [255, 127] width 70 height 12
paste input "SF-OF-EXP-25-26-090"
type input "SF-OF-EXP-25-26-090"
click at [299, 121] on span "Attach bill" at bounding box center [305, 125] width 31 height 9
click at [0, 0] on input "Attach bill" at bounding box center [0, 0] width 0 height 0
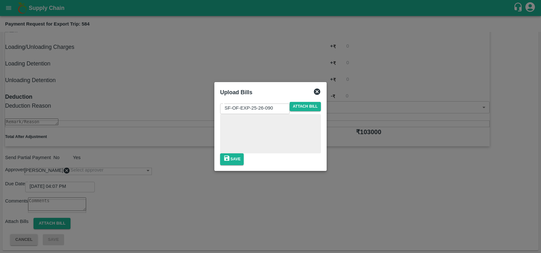
click at [316, 165] on div "SF-OF-EXP-25-26-090 ​ Attach bill Save" at bounding box center [270, 133] width 101 height 63
click at [315, 165] on div "SF-OF-EXP-25-26-090 ​ Attach bill Save" at bounding box center [270, 133] width 101 height 63
click at [244, 165] on button "Save" at bounding box center [232, 159] width 24 height 12
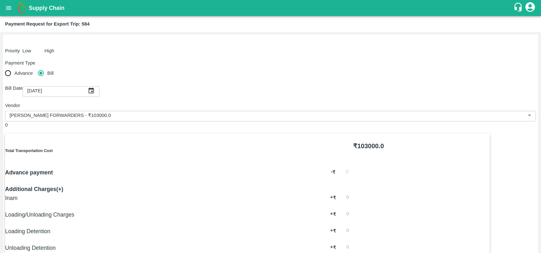
scroll to position [82, 0]
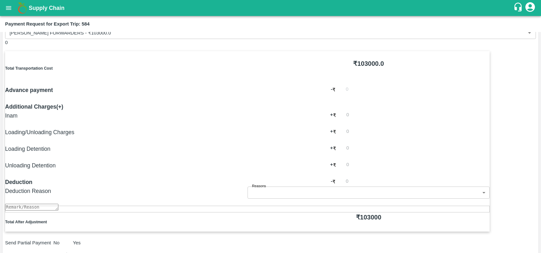
click at [346, 177] on input "number" at bounding box center [376, 181] width 61 height 9
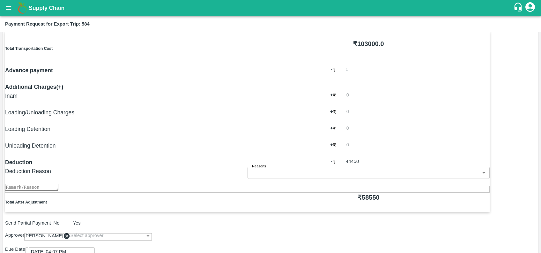
scroll to position [103, 0]
type input "44452"
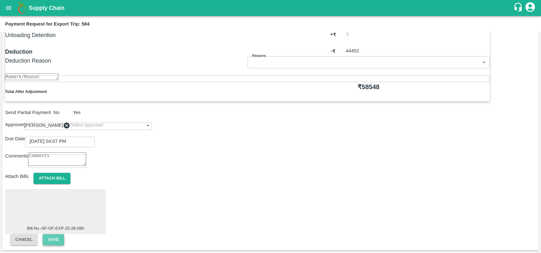
click at [64, 234] on button "Save" at bounding box center [53, 239] width 21 height 11
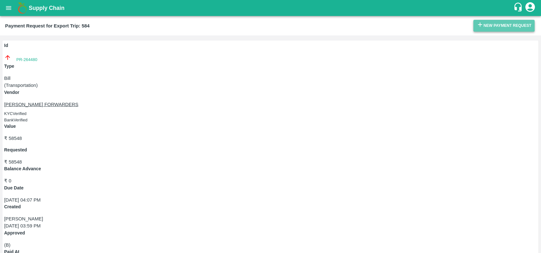
click at [482, 26] on button "New Payment Request" at bounding box center [504, 26] width 61 height 12
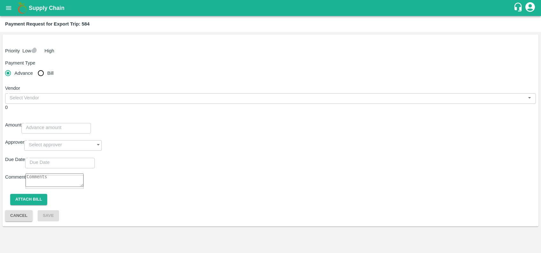
click at [37, 47] on input "checkbox" at bounding box center [34, 50] width 6 height 6
checkbox input "true"
click at [47, 67] on input "Bill" at bounding box center [40, 73] width 13 height 13
radio input "true"
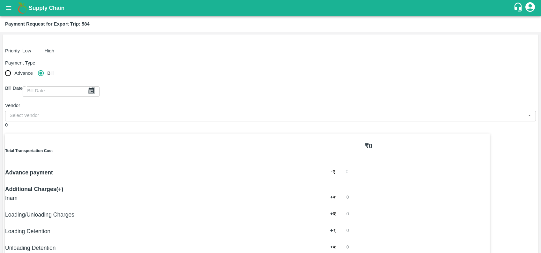
click at [94, 87] on icon "Choose date" at bounding box center [91, 90] width 5 height 6
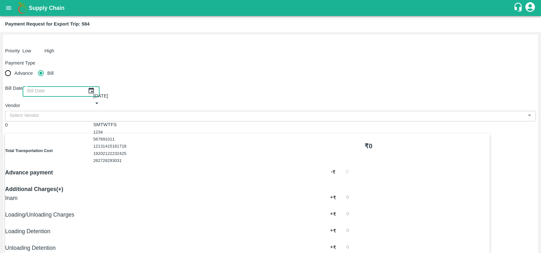
click at [93, 110] on button "Previous month" at bounding box center [93, 110] width 0 height 0
click at [98, 156] on button "21" at bounding box center [95, 153] width 5 height 5
type input "21/09/2025"
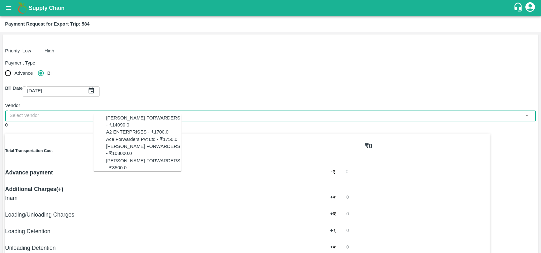
click at [130, 111] on input "input" at bounding box center [265, 115] width 517 height 8
click at [128, 115] on div "[PERSON_NAME] FORWARDERS - ₹14090.0" at bounding box center [144, 121] width 76 height 14
type input "[PERSON_NAME] FORWARDERS - ₹14090.0"
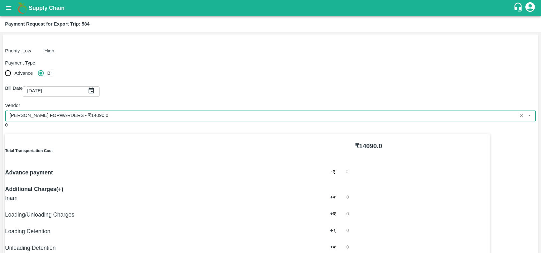
scroll to position [185, 0]
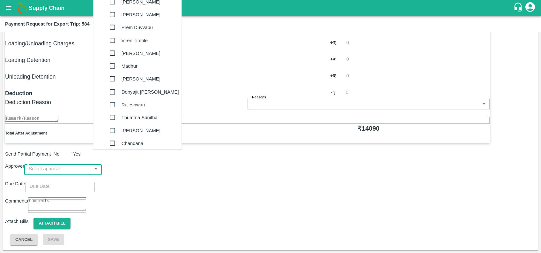
click at [89, 162] on input "input" at bounding box center [56, 168] width 65 height 12
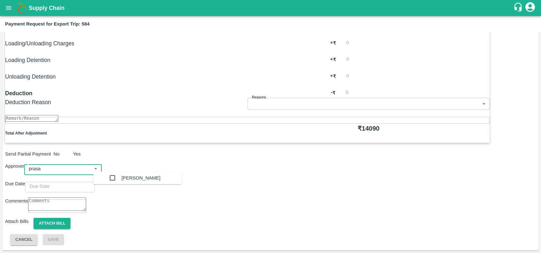
type input "prasad"
click at [135, 180] on div "Prasad Waghade" at bounding box center [141, 177] width 39 height 13
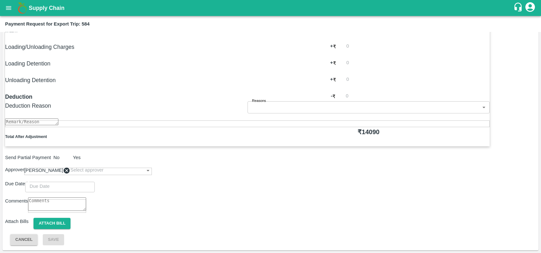
type input "DD/MM/YYYY hh:mm aa"
click at [90, 183] on input "DD/MM/YYYY hh:mm aa" at bounding box center [57, 186] width 65 height 12
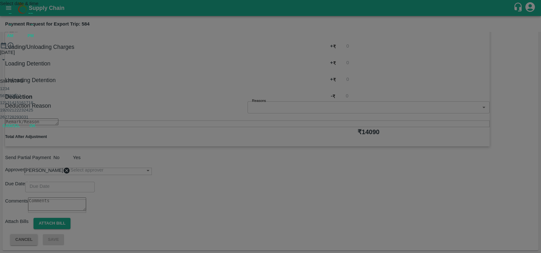
click at [17, 98] on button "10" at bounding box center [14, 95] width 5 height 5
click at [34, 40] on span "PM" at bounding box center [30, 35] width 6 height 7
type input "10/10/2025 03:00 PM"
click at [298, 49] on div at bounding box center [270, 49] width 541 height 0
click at [34, 40] on span "PM" at bounding box center [30, 35] width 6 height 7
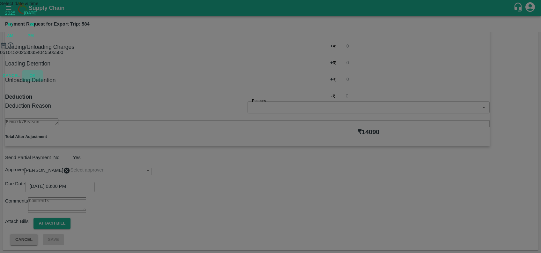
click at [43, 81] on button "OK" at bounding box center [32, 75] width 20 height 11
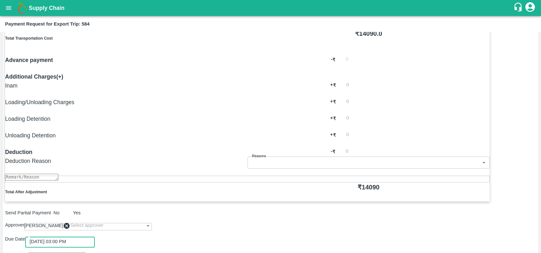
scroll to position [189, 0]
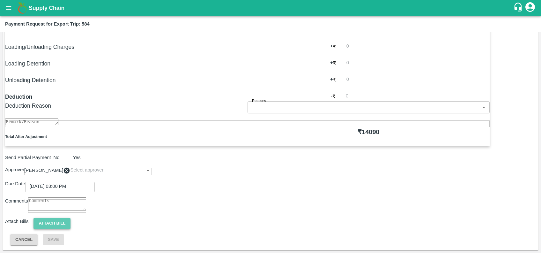
click at [71, 220] on button "Attach bill" at bounding box center [52, 223] width 37 height 11
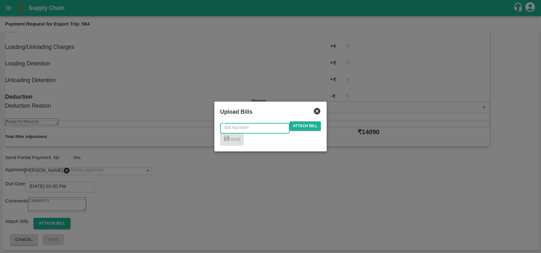
click at [265, 121] on input "text" at bounding box center [255, 127] width 70 height 12
paste input "SF-TRANS-EXP-25-26-090"
type input "SF-TRANS-EXP-25-26-090"
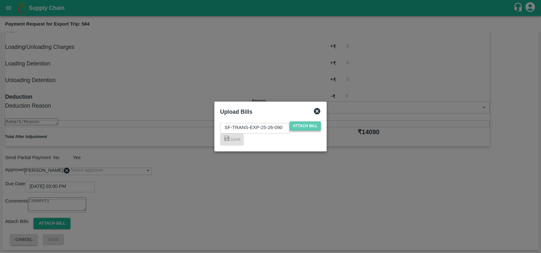
click at [306, 121] on span "Attach bill" at bounding box center [305, 125] width 31 height 9
click at [0, 0] on input "Attach bill" at bounding box center [0, 0] width 0 height 0
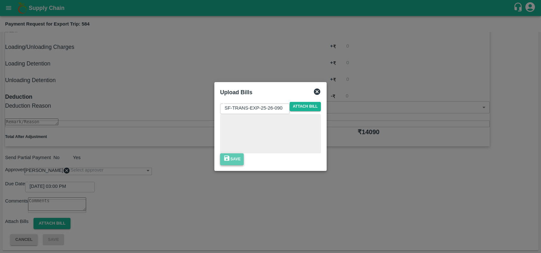
click at [244, 165] on button "Save" at bounding box center [232, 159] width 24 height 12
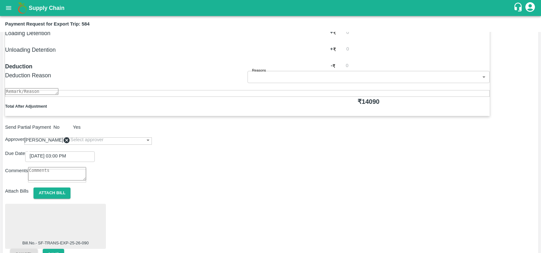
scroll to position [222, 0]
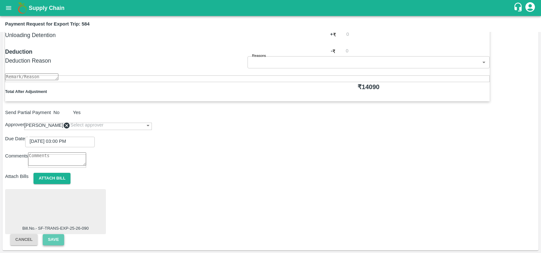
click at [64, 234] on button "Save" at bounding box center [53, 239] width 21 height 11
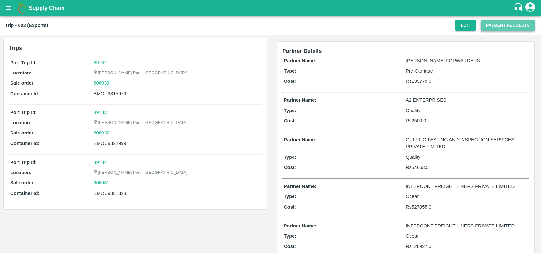
click at [487, 27] on button "Payment Requests" at bounding box center [508, 25] width 54 height 11
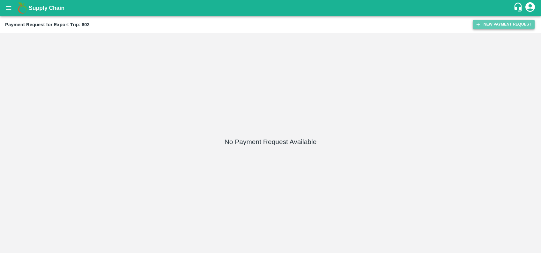
click at [496, 26] on button "New Payment Request" at bounding box center [504, 24] width 62 height 9
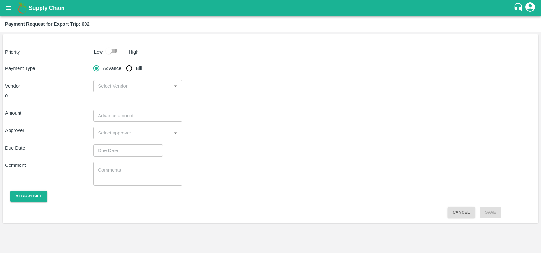
click at [114, 45] on input "checkbox" at bounding box center [109, 51] width 36 height 12
checkbox input "true"
click at [129, 69] on input "Bill" at bounding box center [129, 68] width 13 height 13
radio input "true"
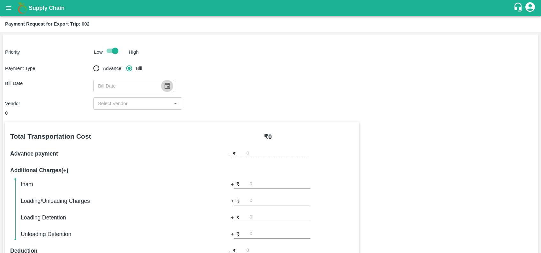
click at [165, 86] on icon "Choose date" at bounding box center [167, 85] width 7 height 7
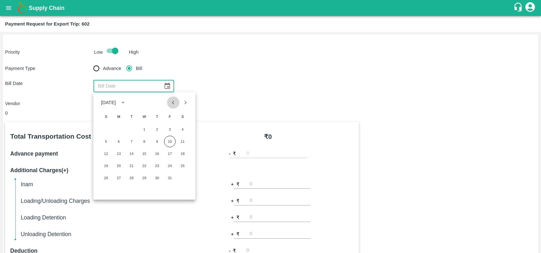
click at [172, 100] on icon "Previous month" at bounding box center [173, 102] width 7 height 7
click at [119, 178] on button "29" at bounding box center [118, 177] width 11 height 11
type input "[DATE]"
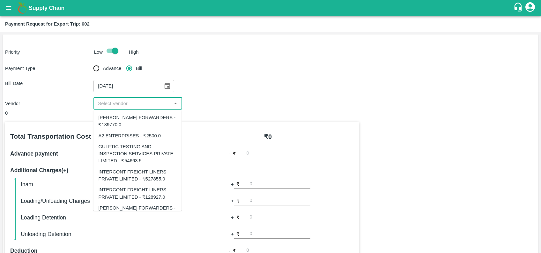
click at [135, 105] on input "input" at bounding box center [132, 103] width 74 height 8
click at [130, 147] on div "GULFTIC TESTING AND INSPECTION SERVICES PRIVATE LIMITED - ₹54663.5" at bounding box center [137, 153] width 78 height 21
type input "GULFTIC TESTING AND INSPECTION SERVICES PRIVATE LIMITED - ₹54663.5"
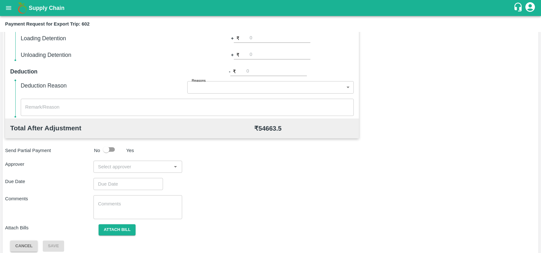
scroll to position [185, 0]
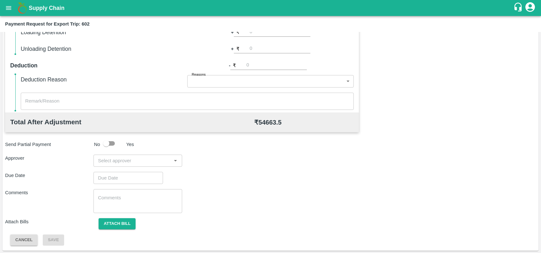
click at [157, 165] on div "​" at bounding box center [138, 160] width 88 height 12
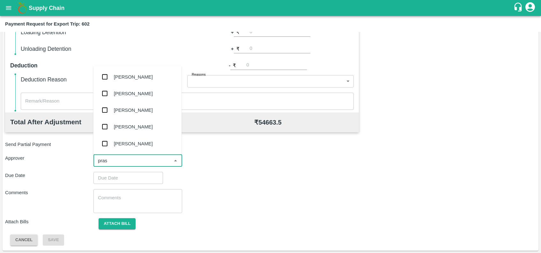
type input "prasa"
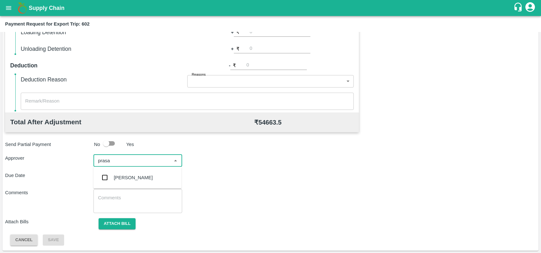
click at [152, 175] on div "[PERSON_NAME]" at bounding box center [137, 177] width 88 height 17
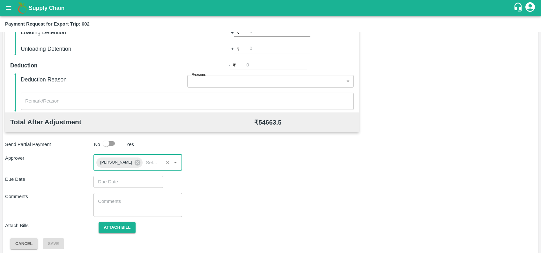
type input "DD/MM/YYYY hh:mm aa"
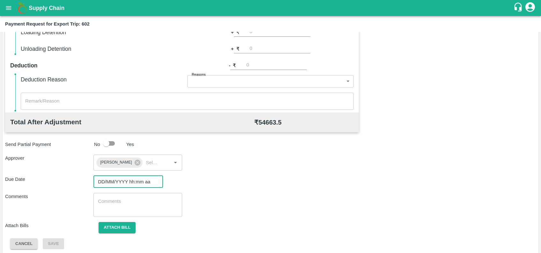
click at [141, 181] on input "DD/MM/YYYY hh:mm aa" at bounding box center [126, 182] width 65 height 12
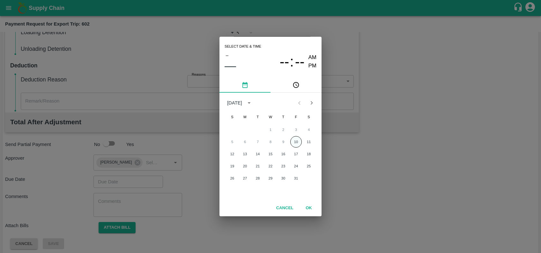
click at [296, 140] on button "10" at bounding box center [295, 141] width 11 height 11
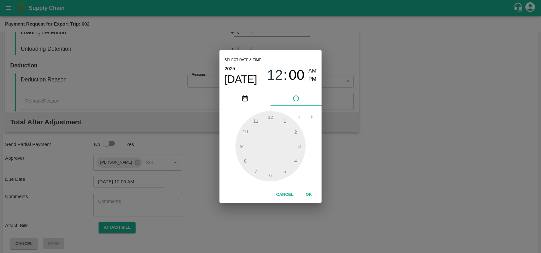
click at [296, 140] on div at bounding box center [271, 146] width 70 height 70
click at [314, 81] on span "PM" at bounding box center [313, 79] width 8 height 9
click at [296, 159] on div at bounding box center [271, 146] width 70 height 70
type input "[DATE] 04:16 PM"
click at [298, 150] on div at bounding box center [271, 146] width 70 height 70
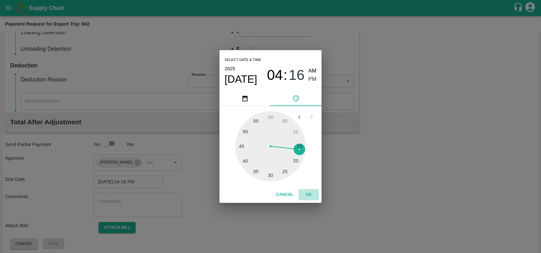
click at [306, 192] on button "OK" at bounding box center [309, 194] width 20 height 11
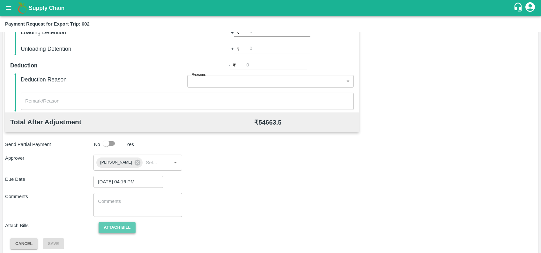
click at [117, 227] on button "Attach bill" at bounding box center [117, 227] width 37 height 11
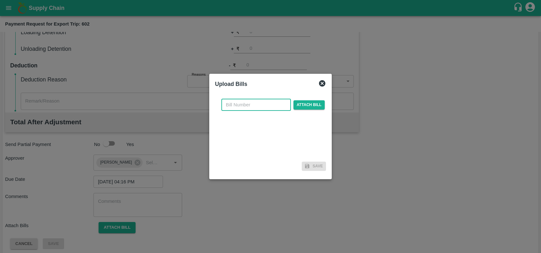
click at [245, 107] on input "text" at bounding box center [256, 105] width 70 height 12
paste input "GTIN/25-26/01629"
type input "GTIN/25-26/01629"
click at [306, 106] on span "Attach bill" at bounding box center [309, 104] width 31 height 9
click at [0, 0] on input "Attach bill" at bounding box center [0, 0] width 0 height 0
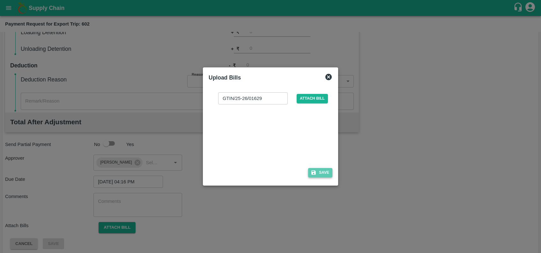
click at [314, 168] on button "Save" at bounding box center [320, 172] width 24 height 9
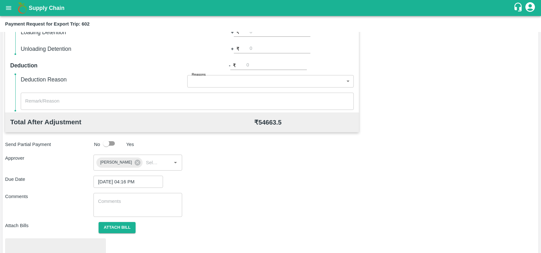
scroll to position [222, 0]
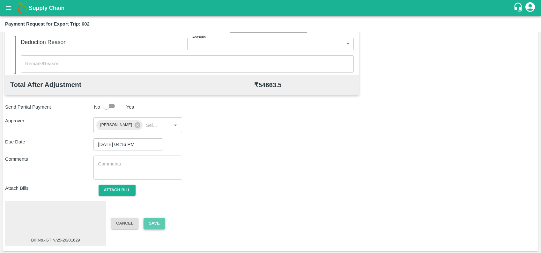
click at [145, 225] on button "Save" at bounding box center [154, 223] width 21 height 11
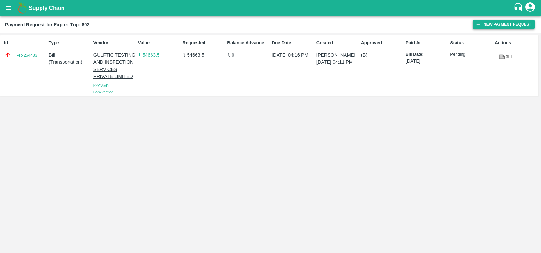
click at [490, 26] on button "New Payment Request" at bounding box center [504, 24] width 62 height 9
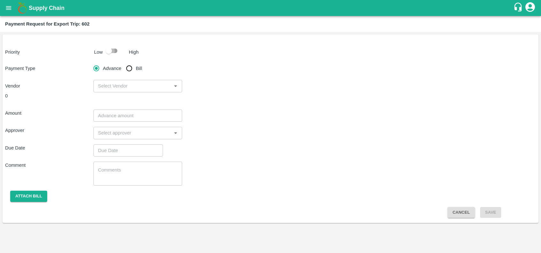
click at [114, 52] on input "checkbox" at bounding box center [109, 51] width 36 height 12
checkbox input "true"
click at [131, 69] on input "Bill" at bounding box center [129, 68] width 13 height 13
radio input "true"
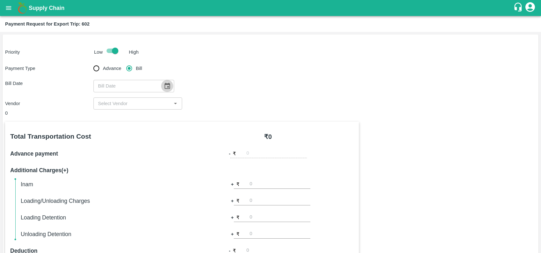
click at [166, 82] on icon "Choose date" at bounding box center [167, 85] width 7 height 7
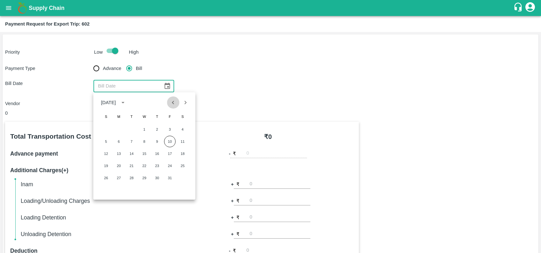
click at [176, 107] on button "Previous month" at bounding box center [173, 102] width 12 height 12
click at [139, 154] on button "17" at bounding box center [143, 153] width 11 height 11
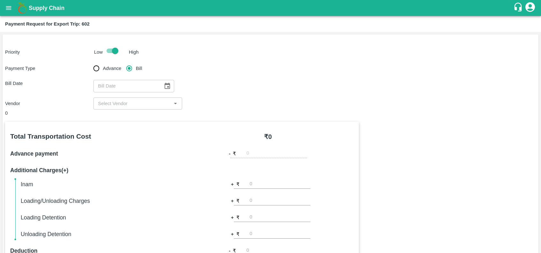
type input "[DATE]"
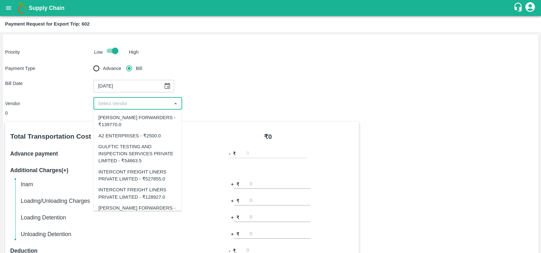
click at [130, 107] on input "input" at bounding box center [132, 103] width 74 height 8
click at [126, 124] on div "[PERSON_NAME] FORWARDERS - ₹139770.0" at bounding box center [137, 121] width 78 height 14
type input "[PERSON_NAME] FORWARDERS - ₹139770.0"
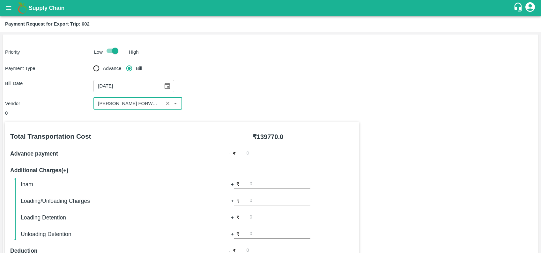
scroll to position [185, 0]
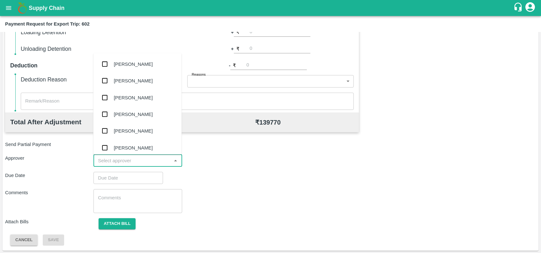
click at [143, 160] on input "input" at bounding box center [132, 160] width 74 height 8
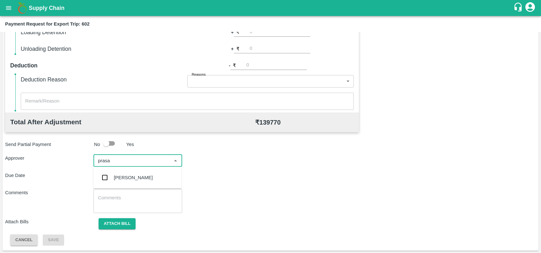
type input "prasad"
click at [144, 179] on div "[PERSON_NAME]" at bounding box center [133, 177] width 39 height 7
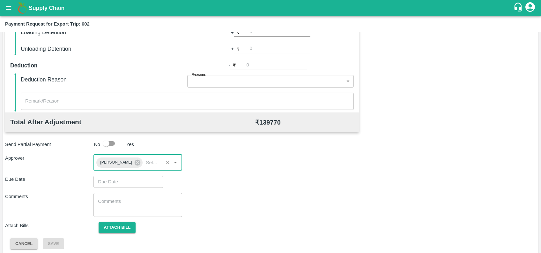
type input "DD/MM/YYYY hh:mm aa"
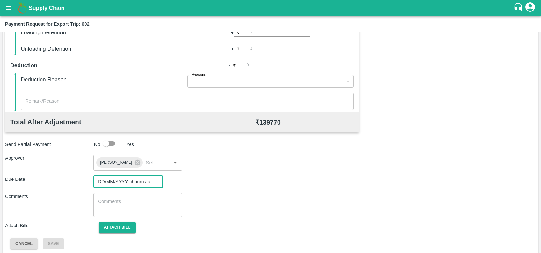
click at [144, 179] on input "DD/MM/YYYY hh:mm aa" at bounding box center [126, 182] width 65 height 12
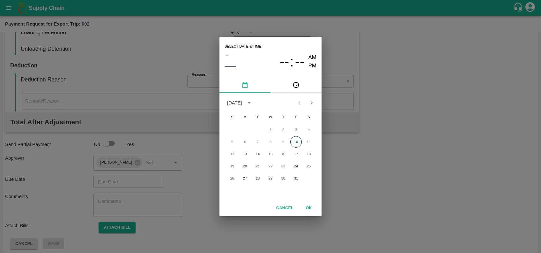
click at [296, 146] on button "10" at bounding box center [295, 141] width 11 height 11
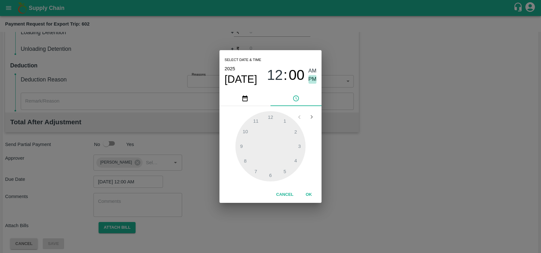
click at [312, 81] on span "PM" at bounding box center [313, 79] width 8 height 9
click at [297, 160] on div at bounding box center [271, 146] width 70 height 70
type input "[DATE] 04:15 PM"
click at [303, 145] on div at bounding box center [271, 146] width 70 height 70
click at [311, 198] on button "OK" at bounding box center [309, 194] width 20 height 11
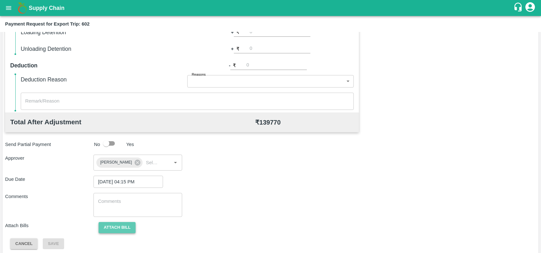
click at [121, 223] on button "Attach bill" at bounding box center [117, 227] width 37 height 11
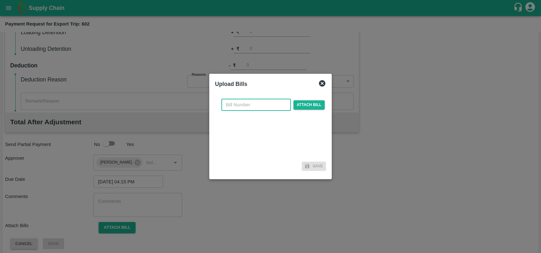
click at [262, 107] on input "text" at bounding box center [256, 105] width 70 height 12
paste input "SF-TRANS-EXP-25-26-086"
type input "SF-TRANS-EXP-25-26-086"
click at [294, 106] on span "Attach bill" at bounding box center [309, 104] width 31 height 9
click at [0, 0] on input "Attach bill" at bounding box center [0, 0] width 0 height 0
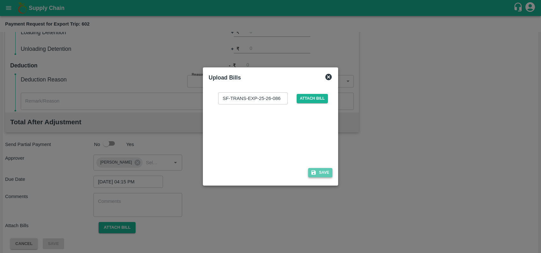
click at [317, 173] on button "Save" at bounding box center [320, 172] width 24 height 9
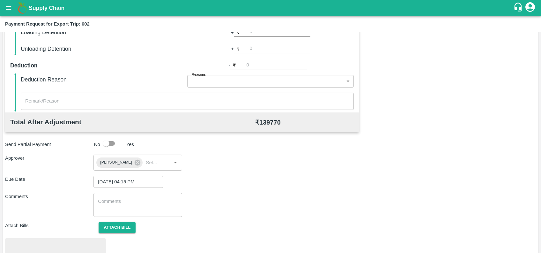
scroll to position [222, 0]
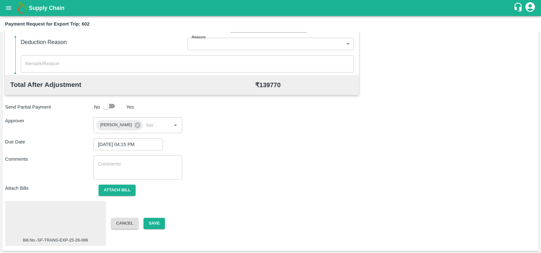
click at [55, 231] on div at bounding box center [56, 220] width 96 height 34
click at [156, 224] on button "Save" at bounding box center [154, 223] width 21 height 11
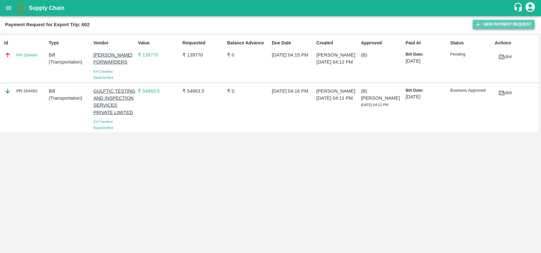
click at [483, 23] on button "New Payment Request" at bounding box center [504, 24] width 62 height 9
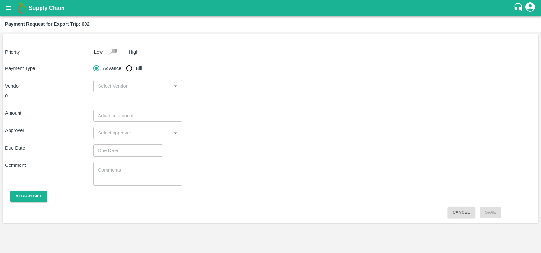
click at [112, 49] on input "checkbox" at bounding box center [109, 51] width 36 height 12
checkbox input "true"
click at [136, 69] on span "Bill" at bounding box center [139, 68] width 6 height 7
click at [136, 69] on input "Bill" at bounding box center [129, 68] width 13 height 13
radio input "true"
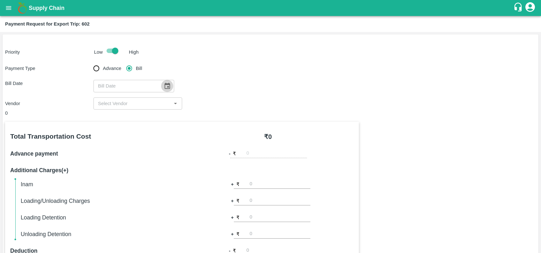
click at [164, 86] on icon "Choose date" at bounding box center [167, 85] width 7 height 7
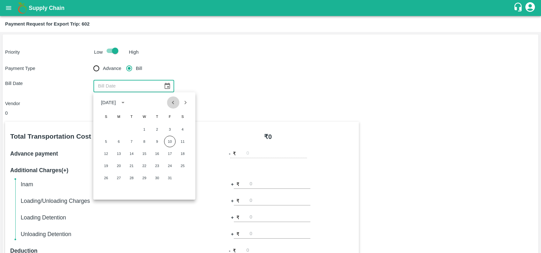
click at [170, 100] on icon "Previous month" at bounding box center [173, 102] width 7 height 7
click at [117, 181] on button "29" at bounding box center [118, 177] width 11 height 11
type input "[DATE]"
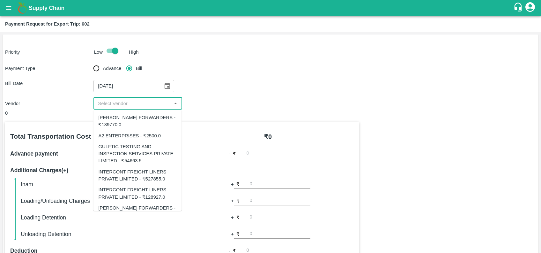
click at [126, 105] on input "input" at bounding box center [132, 103] width 74 height 8
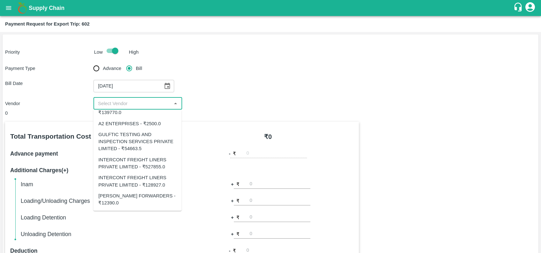
click at [133, 196] on div "[PERSON_NAME] FORWARDERS - ₹12390.0" at bounding box center [137, 199] width 78 height 14
type input "[PERSON_NAME] FORWARDERS - ₹12390.0"
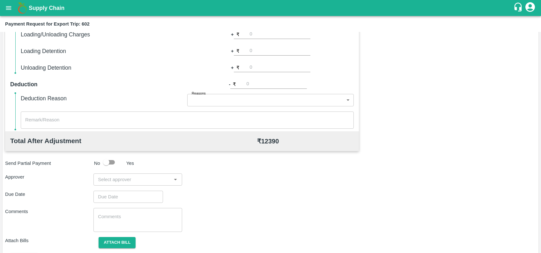
scroll to position [184, 0]
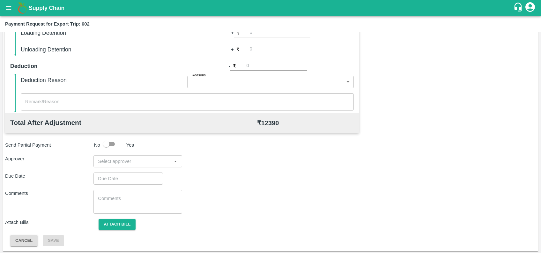
click at [135, 166] on div "​" at bounding box center [138, 161] width 88 height 12
type input "prasad"
click at [138, 184] on div "[PERSON_NAME]" at bounding box center [137, 178] width 88 height 17
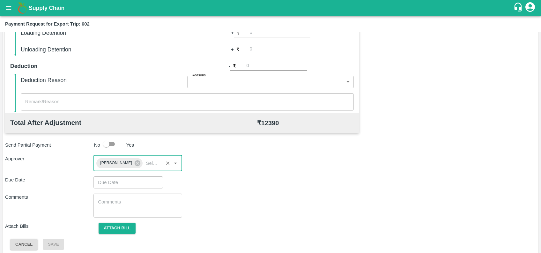
type input "DD/MM/YYYY hh:mm aa"
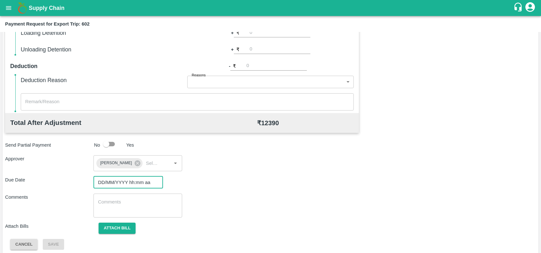
click at [138, 184] on input "DD/MM/YYYY hh:mm aa" at bounding box center [126, 182] width 65 height 12
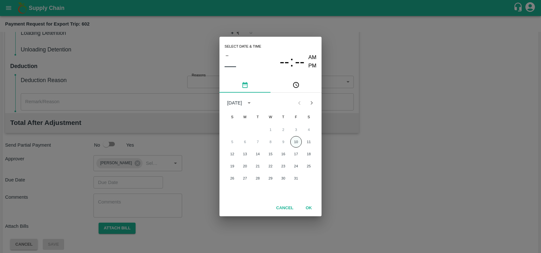
click at [292, 138] on button "10" at bounding box center [295, 141] width 11 height 11
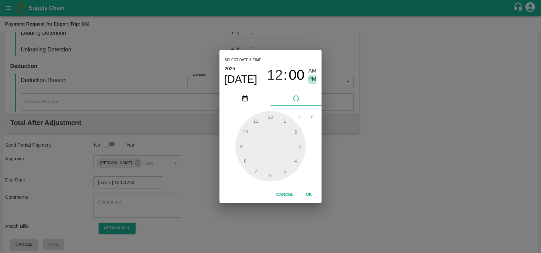
click at [315, 79] on span "PM" at bounding box center [313, 79] width 8 height 9
click at [296, 161] on div at bounding box center [271, 146] width 70 height 70
type input "[DATE] 04:14 PM"
click at [298, 144] on div at bounding box center [271, 146] width 70 height 70
click at [314, 193] on button "OK" at bounding box center [309, 194] width 20 height 11
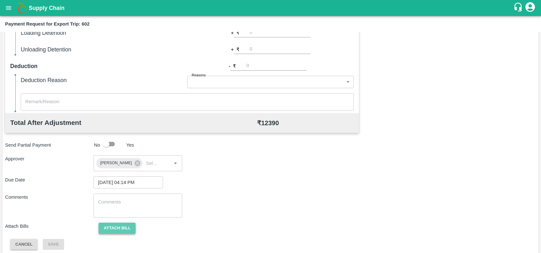
click at [130, 225] on button "Attach bill" at bounding box center [117, 227] width 37 height 11
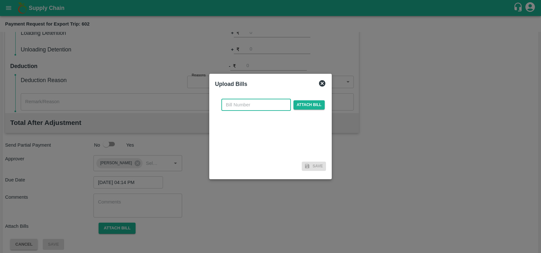
click at [258, 107] on input "text" at bounding box center [256, 105] width 70 height 12
paste input "SF-TRANS-EXP-25-26-086"
type input "S"
paste input "SF-CHA-EXP-25-26-086"
type input "SF-CHA-EXP-25-26-086"
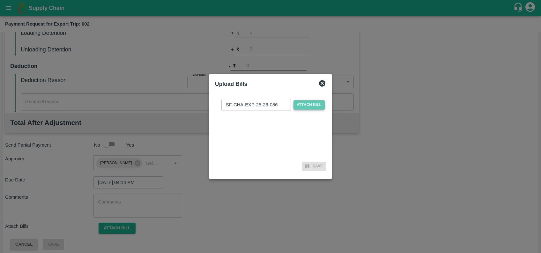
click at [295, 108] on span "Attach bill" at bounding box center [309, 104] width 31 height 9
click at [0, 0] on input "Attach bill" at bounding box center [0, 0] width 0 height 0
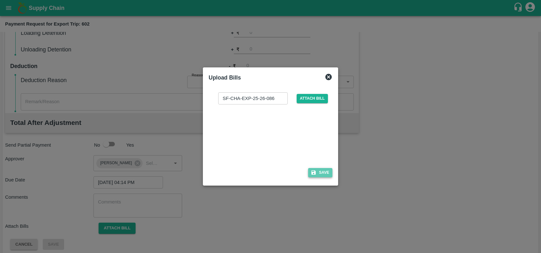
click at [314, 176] on button "Save" at bounding box center [320, 172] width 24 height 9
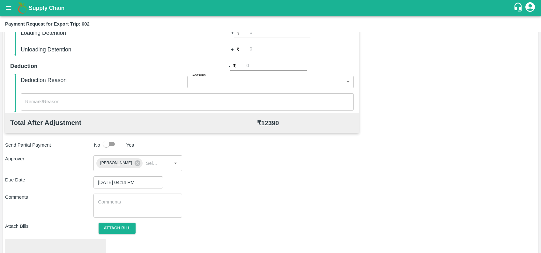
scroll to position [222, 0]
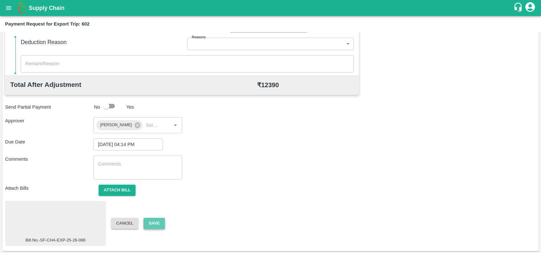
click at [156, 221] on button "Save" at bounding box center [154, 223] width 21 height 11
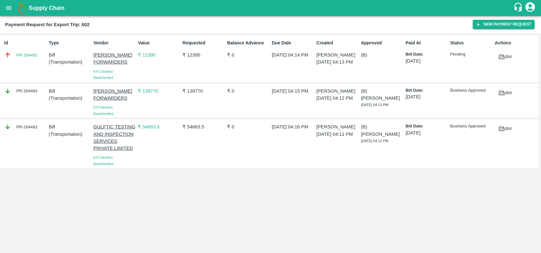
click at [32, 71] on div "Id PR-264485" at bounding box center [24, 59] width 45 height 44
copy link "PR-264485"
click at [28, 98] on div "PR-264484" at bounding box center [24, 101] width 45 height 32
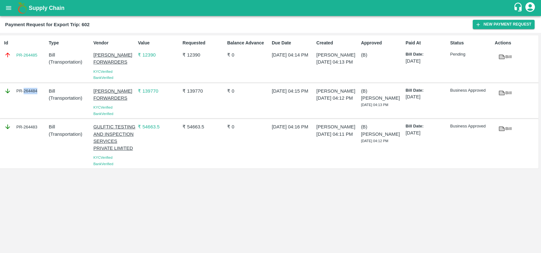
click at [28, 98] on div "PR-264484" at bounding box center [24, 101] width 45 height 32
copy div "PR-264484"
click at [23, 133] on div "PR-264483" at bounding box center [24, 144] width 45 height 46
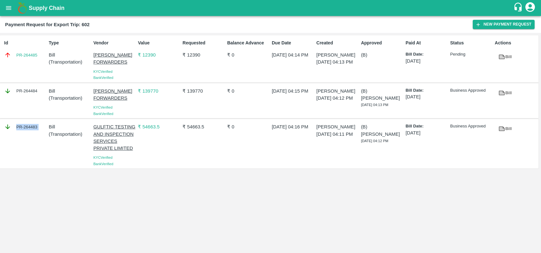
click at [23, 133] on div "PR-264483" at bounding box center [24, 144] width 45 height 46
copy div "PR-264483"
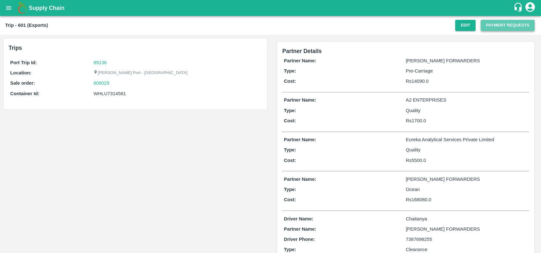
click at [482, 23] on button "Payment Requests" at bounding box center [508, 25] width 54 height 11
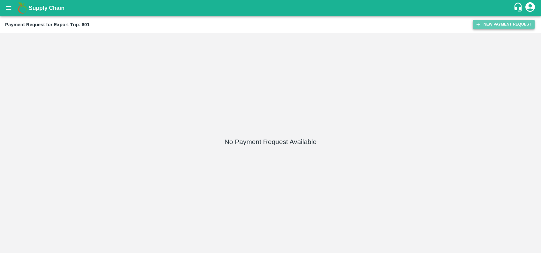
click at [500, 24] on button "New Payment Request" at bounding box center [504, 24] width 62 height 9
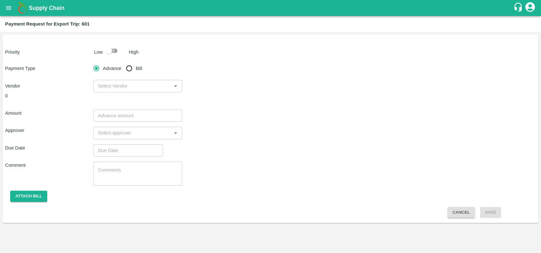
click at [107, 50] on input "checkbox" at bounding box center [109, 51] width 36 height 12
checkbox input "true"
click at [131, 65] on input "Bill" at bounding box center [129, 68] width 13 height 13
radio input "true"
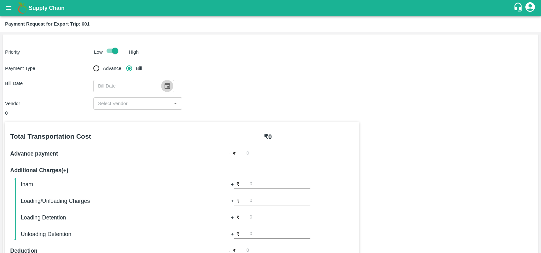
click at [163, 90] on button "Choose date" at bounding box center [167, 86] width 12 height 12
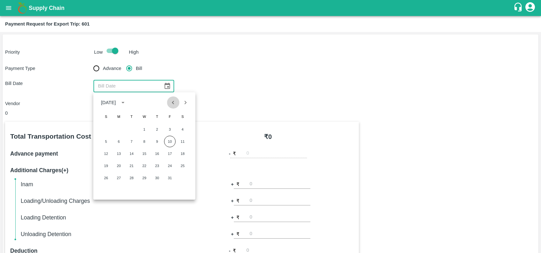
click at [177, 107] on button "Previous month" at bounding box center [173, 102] width 12 height 12
click at [151, 168] on div "21 22 23 24 25 26 27" at bounding box center [144, 165] width 102 height 11
click at [153, 168] on button "25" at bounding box center [156, 165] width 11 height 11
type input "25/09/2025"
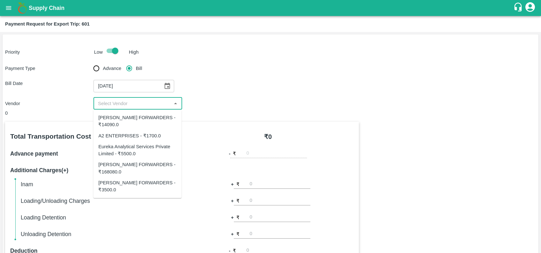
click at [139, 101] on input "input" at bounding box center [132, 103] width 74 height 8
click at [130, 155] on div "Eureka Analytical Services Private Limited - ₹5500.0" at bounding box center [137, 150] width 78 height 14
type input "Eureka Analytical Services Private Limited - ₹5500.0"
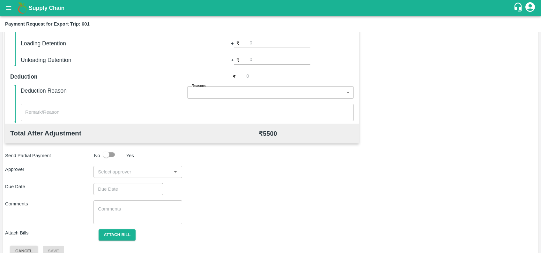
scroll to position [185, 0]
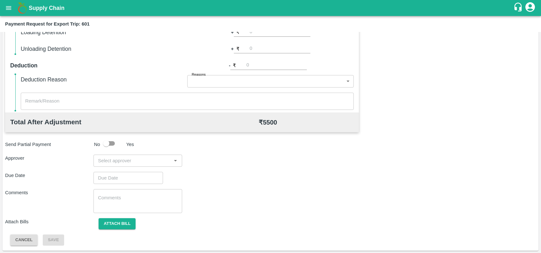
click at [130, 155] on div "​" at bounding box center [138, 160] width 88 height 12
type input "prasad"
click at [138, 177] on div "[PERSON_NAME]" at bounding box center [133, 177] width 39 height 7
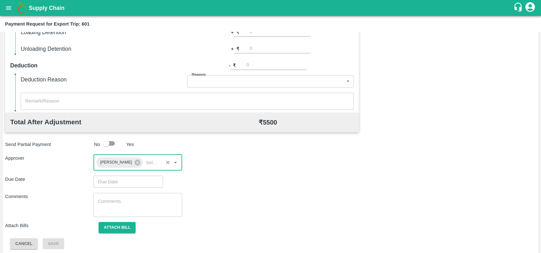
type input "DD/MM/YYYY hh:mm aa"
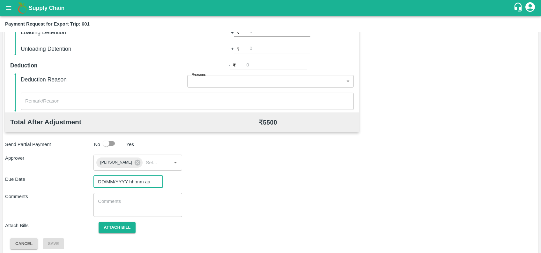
click at [139, 180] on input "DD/MM/YYYY hh:mm aa" at bounding box center [126, 182] width 65 height 12
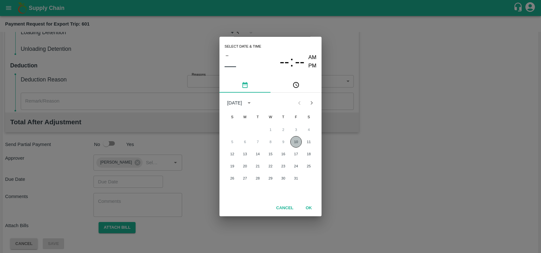
click at [295, 139] on button "10" at bounding box center [295, 141] width 11 height 11
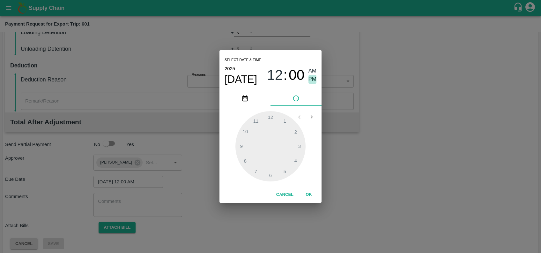
click at [314, 82] on span "PM" at bounding box center [313, 79] width 8 height 9
click at [296, 159] on div at bounding box center [271, 146] width 70 height 70
type input "10/10/2025 04:20 PM"
click at [296, 159] on div at bounding box center [271, 146] width 70 height 70
click at [308, 197] on button "OK" at bounding box center [309, 194] width 20 height 11
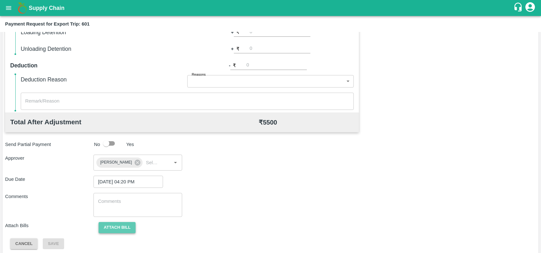
click at [131, 224] on button "Attach bill" at bounding box center [117, 227] width 37 height 11
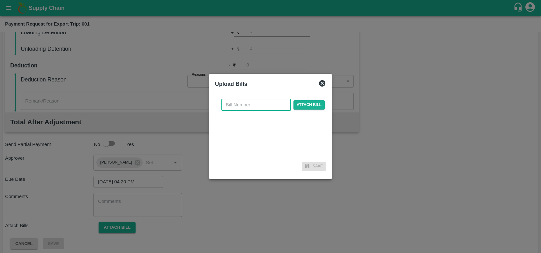
click at [253, 108] on input "text" at bounding box center [256, 105] width 70 height 12
paste input "EKA6/2526/2625"
type input "EKA6/2526/2625"
click at [299, 105] on span "Attach bill" at bounding box center [309, 104] width 31 height 9
click at [0, 0] on input "Attach bill" at bounding box center [0, 0] width 0 height 0
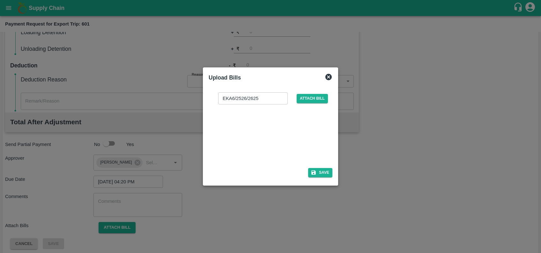
click at [289, 135] on div at bounding box center [269, 134] width 96 height 34
click at [321, 172] on button "Save" at bounding box center [320, 172] width 24 height 9
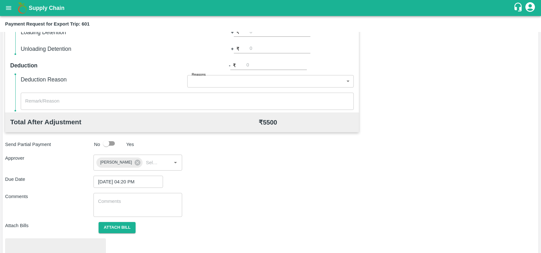
scroll to position [222, 0]
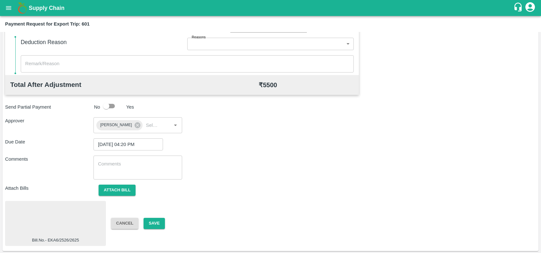
click at [54, 214] on div at bounding box center [56, 220] width 96 height 34
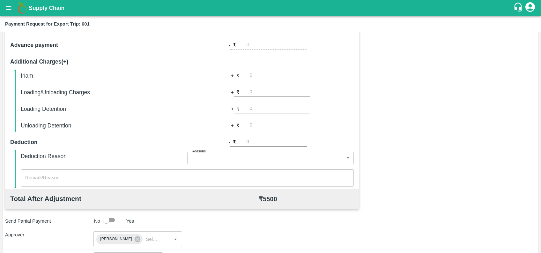
scroll to position [108, 0]
click at [255, 77] on input "number" at bounding box center [280, 76] width 61 height 9
type input "990"
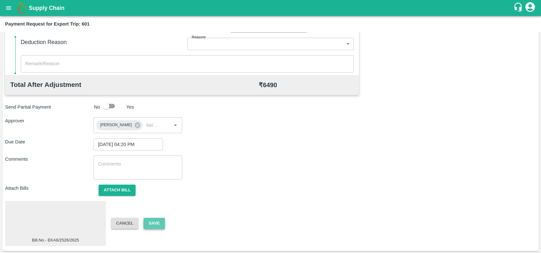
click at [151, 220] on button "Save" at bounding box center [154, 223] width 21 height 11
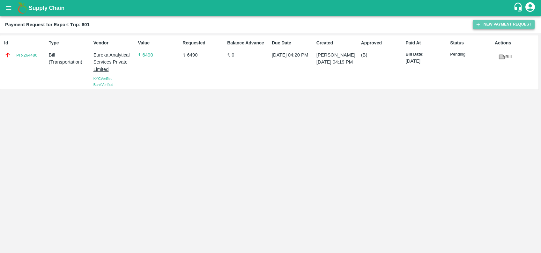
click at [476, 26] on icon "button" at bounding box center [478, 25] width 6 height 6
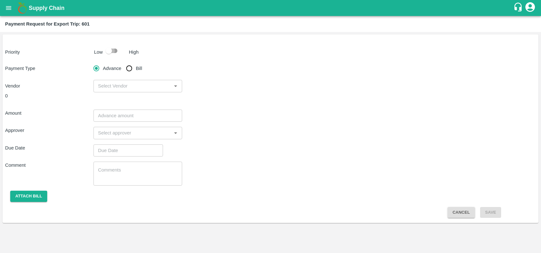
click at [110, 51] on input "checkbox" at bounding box center [109, 51] width 36 height 12
checkbox input "true"
click at [131, 70] on input "Bill" at bounding box center [129, 68] width 13 height 13
radio input "true"
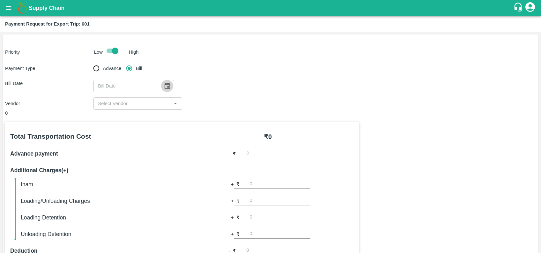
click at [164, 82] on icon "Choose date" at bounding box center [167, 85] width 7 height 7
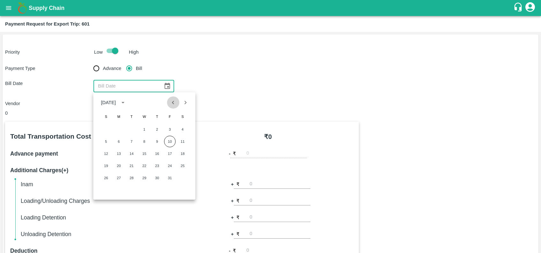
click at [177, 99] on button "Previous month" at bounding box center [173, 102] width 12 height 12
click at [151, 164] on div "21 22 23 24 25 26 27" at bounding box center [144, 165] width 102 height 11
click at [160, 166] on button "25" at bounding box center [156, 165] width 11 height 11
type input "25/09/2025"
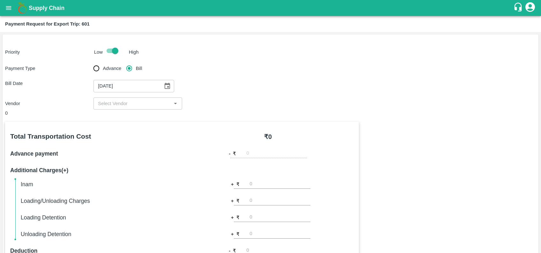
click at [141, 108] on div "​" at bounding box center [138, 103] width 88 height 12
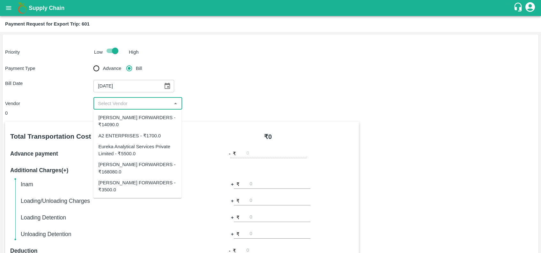
click at [148, 105] on input "input" at bounding box center [132, 103] width 74 height 8
click at [120, 193] on div "SHUBHAM FORWARDERS - ₹3500.0" at bounding box center [137, 186] width 78 height 14
type input "SHUBHAM FORWARDERS - ₹3500.0"
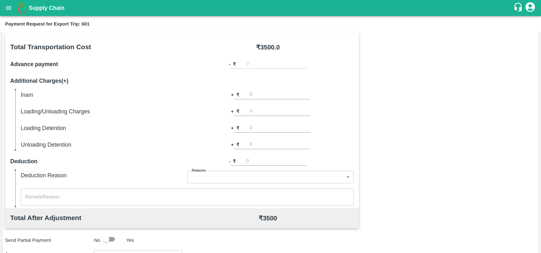
scroll to position [86, 0]
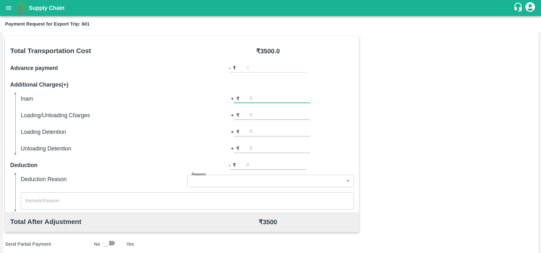
click at [260, 99] on input "number" at bounding box center [280, 98] width 61 height 9
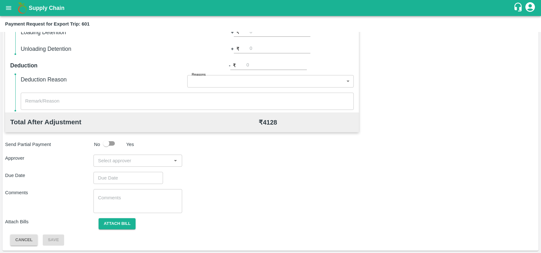
type input "628"
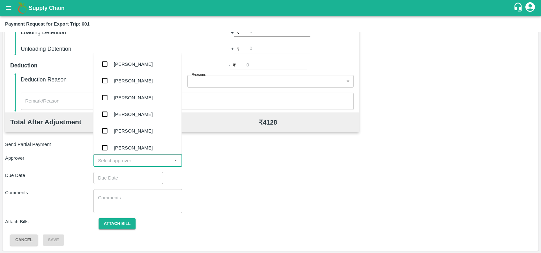
click at [112, 161] on input "input" at bounding box center [132, 160] width 74 height 8
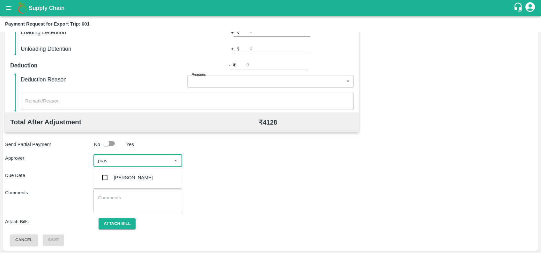
type input "prasa"
click at [115, 178] on div "[PERSON_NAME]" at bounding box center [133, 177] width 39 height 7
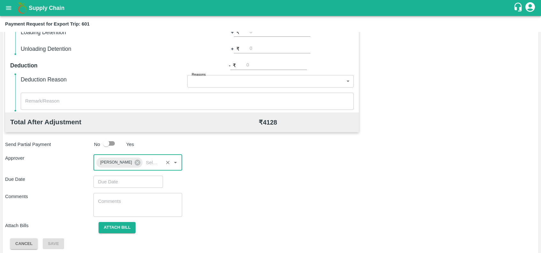
type input "DD/MM/YYYY hh:mm aa"
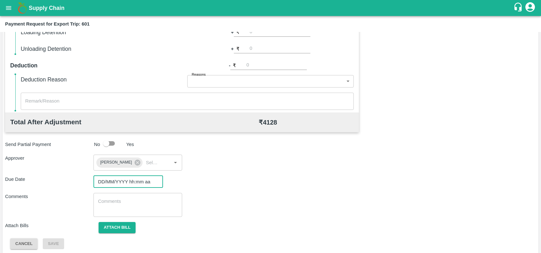
click at [115, 178] on input "DD/MM/YYYY hh:mm aa" at bounding box center [126, 182] width 65 height 12
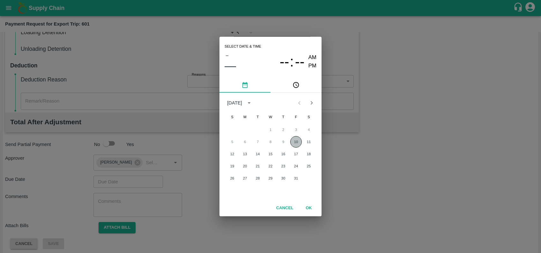
click at [292, 145] on button "10" at bounding box center [295, 141] width 11 height 11
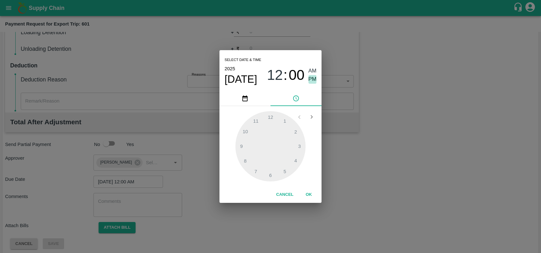
click at [314, 75] on span "PM" at bounding box center [313, 79] width 8 height 9
click at [296, 161] on div at bounding box center [271, 146] width 70 height 70
type input "10/10/2025 04:26 PM"
click at [283, 174] on div at bounding box center [271, 146] width 70 height 70
click at [311, 192] on button "OK" at bounding box center [309, 194] width 20 height 11
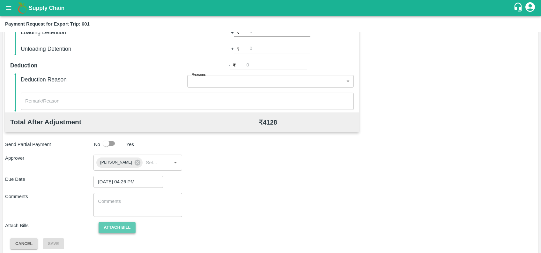
click at [129, 225] on button "Attach bill" at bounding box center [117, 227] width 37 height 11
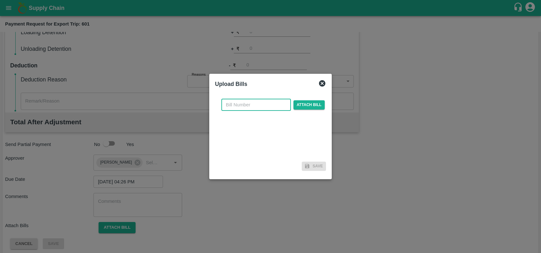
click at [240, 101] on input "text" at bounding box center [256, 105] width 70 height 12
paste input "SF-CHA-EXP-25-26-092"
type input "SF-CHA-EXP-25-26-092"
click at [314, 101] on span "Attach bill" at bounding box center [309, 104] width 31 height 9
click at [0, 0] on input "Attach bill" at bounding box center [0, 0] width 0 height 0
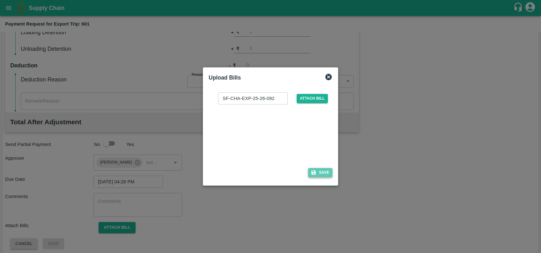
click at [314, 173] on icon "button" at bounding box center [313, 172] width 4 height 4
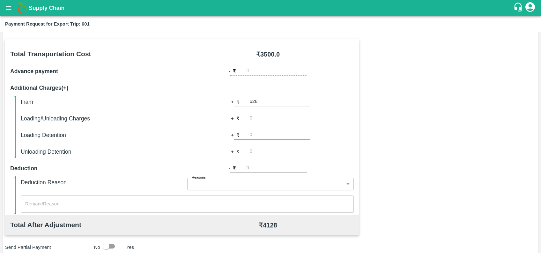
scroll to position [80, 0]
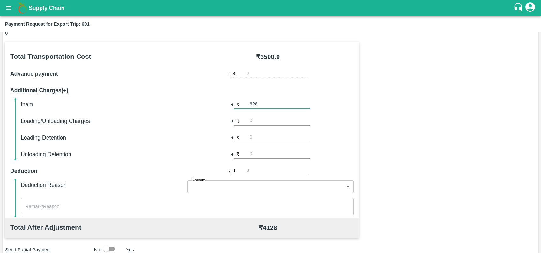
click at [265, 106] on input "628" at bounding box center [280, 104] width 61 height 9
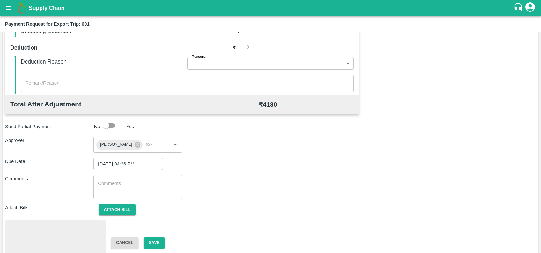
scroll to position [222, 0]
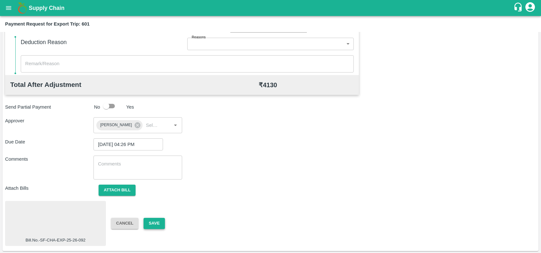
type input "630"
click at [160, 222] on button "Save" at bounding box center [154, 223] width 21 height 11
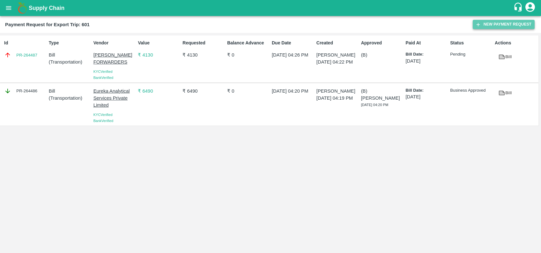
click at [486, 25] on button "New Payment Request" at bounding box center [504, 24] width 62 height 9
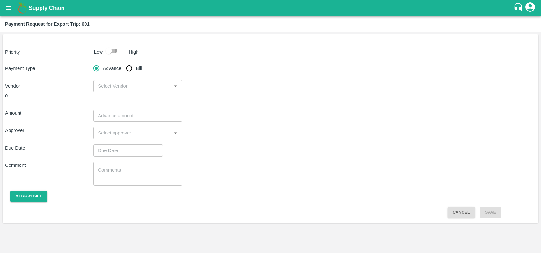
click at [111, 49] on input "checkbox" at bounding box center [109, 51] width 36 height 12
checkbox input "true"
click at [131, 67] on input "Bill" at bounding box center [129, 68] width 13 height 13
radio input "true"
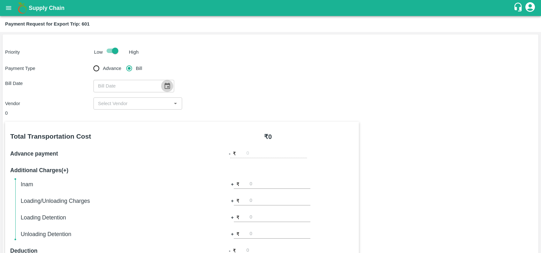
drag, startPoint x: 170, startPoint y: 87, endPoint x: 160, endPoint y: 84, distance: 10.7
click at [161, 84] on button "Choose date" at bounding box center [167, 86] width 12 height 12
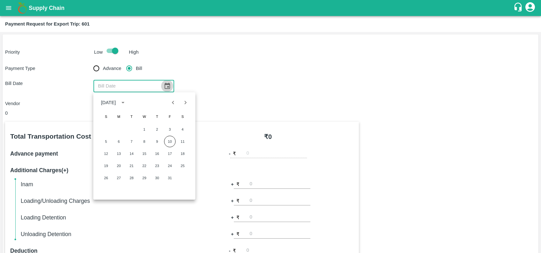
click at [161, 84] on button "Choose date" at bounding box center [167, 86] width 12 height 12
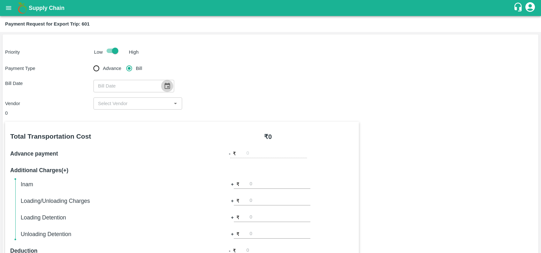
click at [164, 87] on icon "Choose date" at bounding box center [167, 85] width 7 height 7
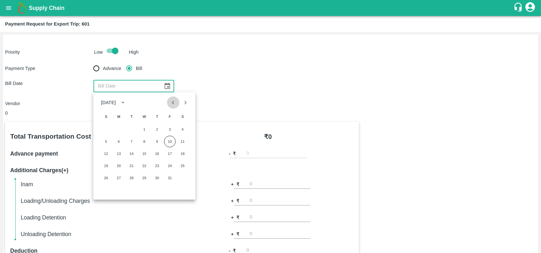
click at [172, 107] on button "Previous month" at bounding box center [173, 102] width 12 height 12
click at [153, 171] on div "1 2 3 4 5 6 7 8 9 10 11 12 13 14 15 16 17 18 19 20 21 22 23 24 25 26 27 28 29 30" at bounding box center [144, 153] width 102 height 61
click at [154, 169] on button "25" at bounding box center [156, 165] width 11 height 11
type input "[DATE]"
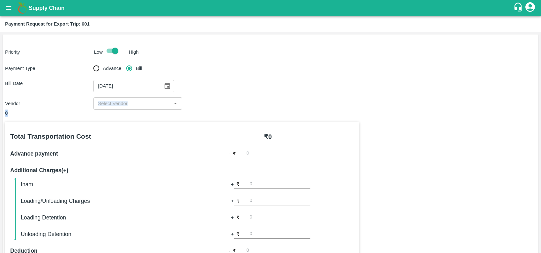
drag, startPoint x: 135, startPoint y: 110, endPoint x: 133, endPoint y: 106, distance: 4.7
click at [133, 106] on div "Priority Low High Payment Type Advance Bill Bill Date 25/09/2025 ​ Vendor ​ 0 T…" at bounding box center [271, 234] width 536 height 401
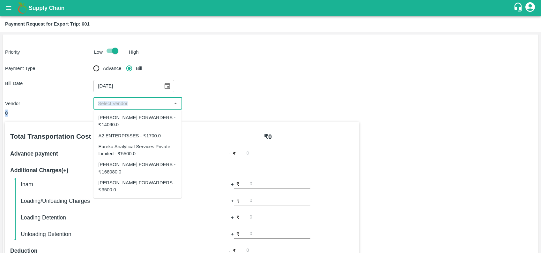
click at [133, 106] on input "input" at bounding box center [132, 103] width 74 height 8
click at [135, 159] on div "[PERSON_NAME] FORWARDERS - ₹168080.0" at bounding box center [137, 168] width 88 height 18
type input "[PERSON_NAME] FORWARDERS - ₹168080.0"
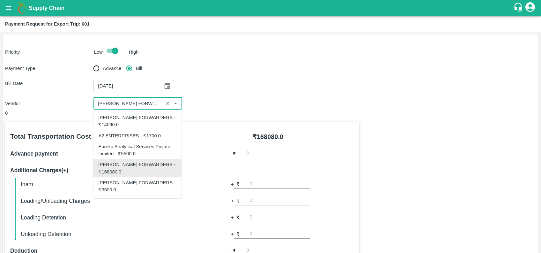
click at [146, 106] on input "input" at bounding box center [128, 103] width 66 height 8
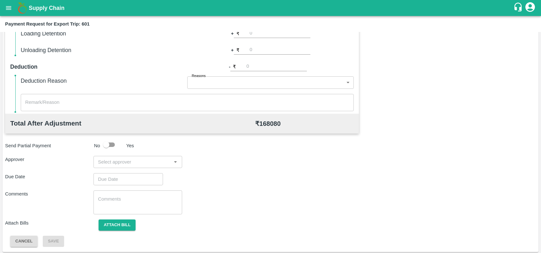
scroll to position [185, 0]
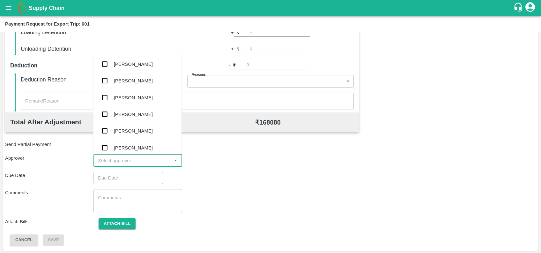
click at [143, 159] on input "input" at bounding box center [132, 160] width 74 height 8
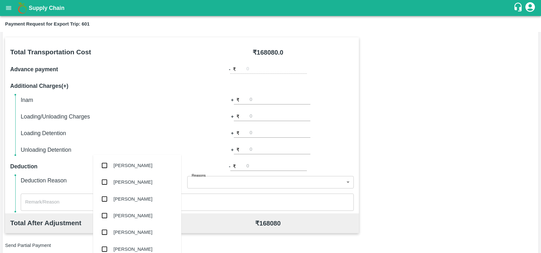
scroll to position [84, 0]
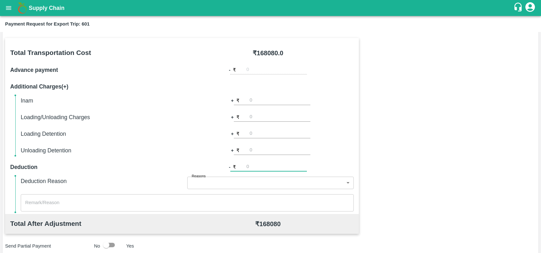
click at [258, 171] on input "number" at bounding box center [276, 167] width 61 height 9
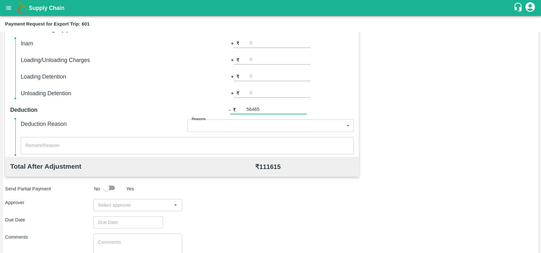
scroll to position [143, 0]
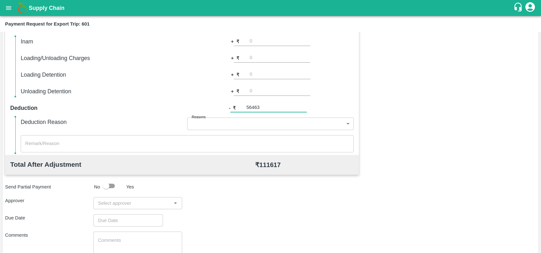
type input "56463"
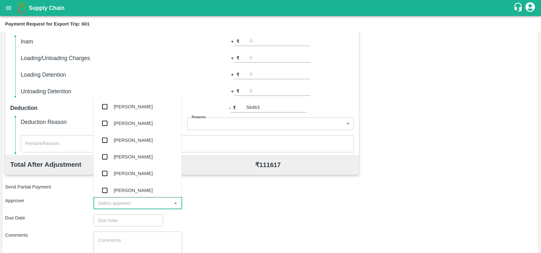
click at [138, 204] on input "input" at bounding box center [132, 203] width 74 height 8
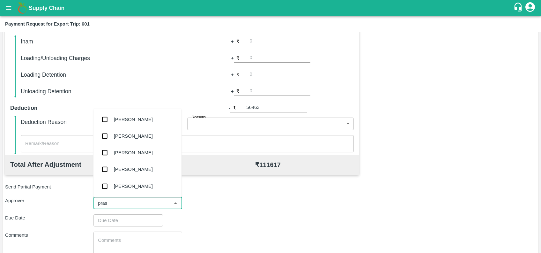
type input "prasa"
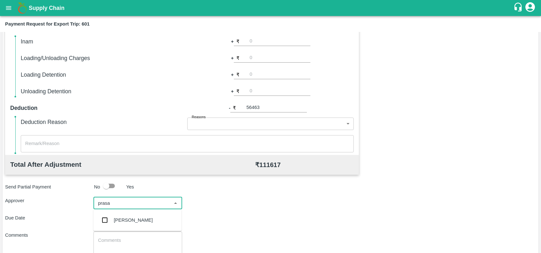
click at [122, 218] on div "[PERSON_NAME]" at bounding box center [133, 219] width 39 height 7
type input "DD/MM/YYYY hh:mm aa"
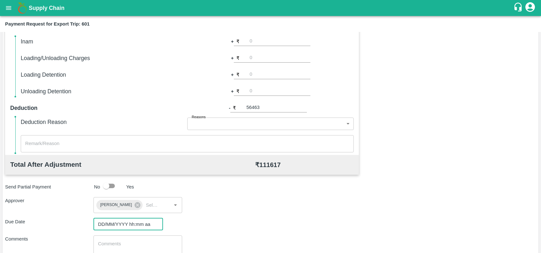
click at [124, 225] on input "DD/MM/YYYY hh:mm aa" at bounding box center [126, 224] width 65 height 12
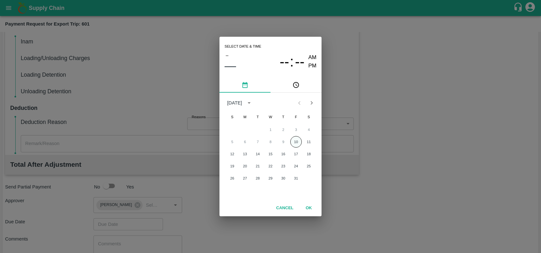
click at [297, 145] on button "10" at bounding box center [295, 141] width 11 height 11
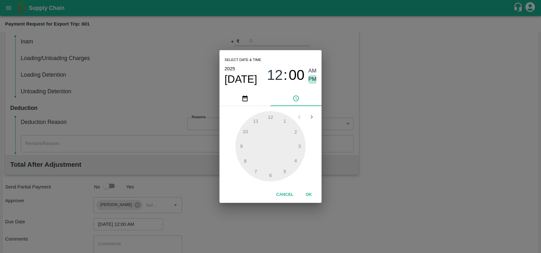
click at [312, 80] on span "PM" at bounding box center [313, 79] width 8 height 9
click at [296, 162] on div at bounding box center [271, 146] width 70 height 70
type input "10/10/2025 04:30 PM"
click at [271, 172] on div at bounding box center [271, 146] width 70 height 70
click at [306, 194] on button "OK" at bounding box center [309, 194] width 20 height 11
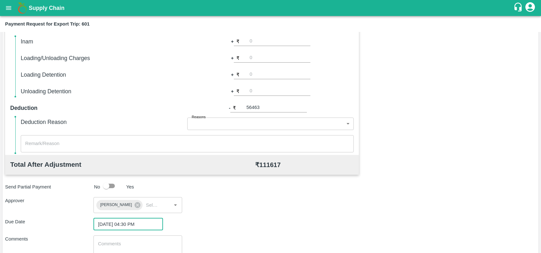
scroll to position [189, 0]
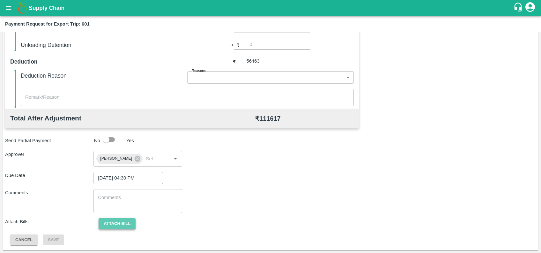
click at [123, 224] on button "Attach bill" at bounding box center [117, 223] width 37 height 11
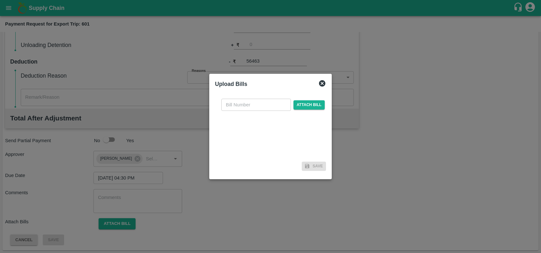
click at [233, 112] on div "​ Attach bill" at bounding box center [270, 126] width 111 height 65
click at [233, 109] on input "text" at bounding box center [256, 105] width 70 height 12
paste input "SF-OF-EXP-25-26-092"
type input "SF-OF-EXP-25-26-092"
click at [297, 102] on span "Attach bill" at bounding box center [309, 104] width 31 height 9
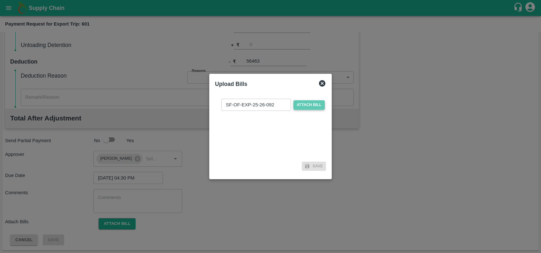
click at [0, 0] on input "Attach bill" at bounding box center [0, 0] width 0 height 0
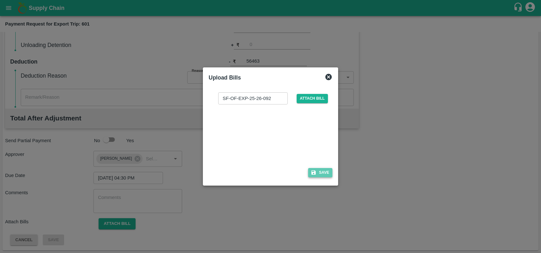
click at [317, 169] on button "Save" at bounding box center [320, 172] width 24 height 9
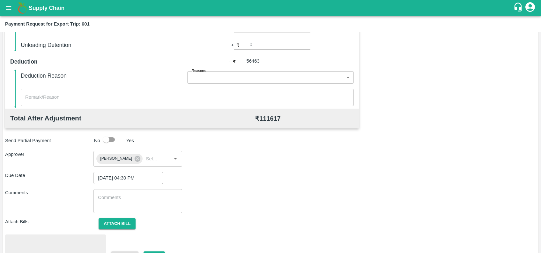
scroll to position [222, 0]
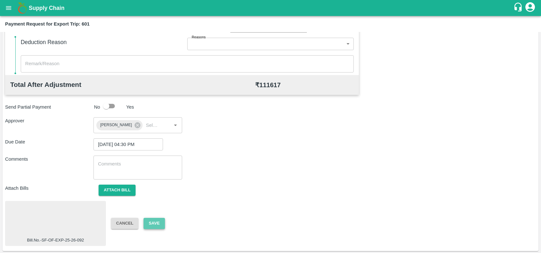
click at [149, 221] on button "Save" at bounding box center [154, 223] width 21 height 11
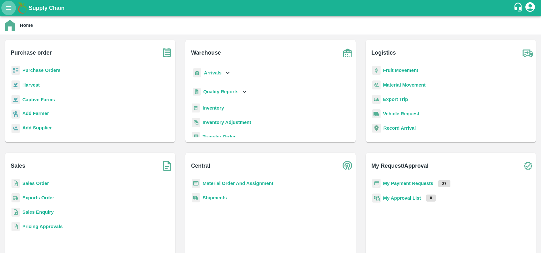
click at [11, 9] on icon "open drawer" at bounding box center [8, 7] width 7 height 7
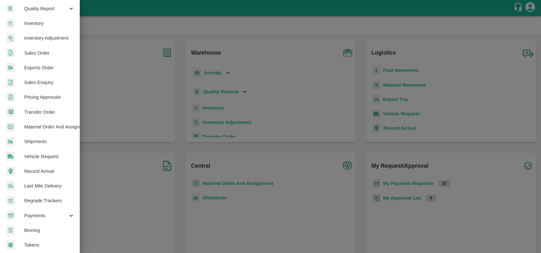
scroll to position [111, 0]
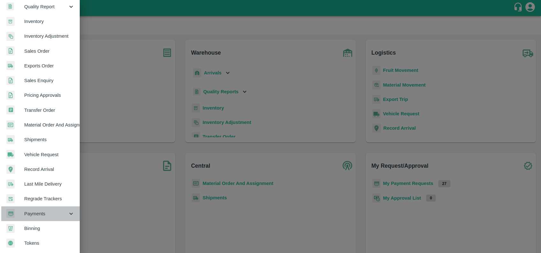
click at [43, 210] on span "Payments" at bounding box center [45, 213] width 43 height 7
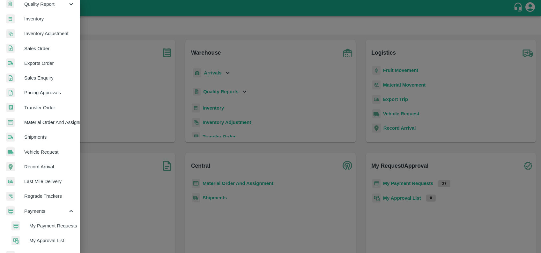
click at [58, 224] on span "My Payment Requests" at bounding box center [51, 225] width 45 height 7
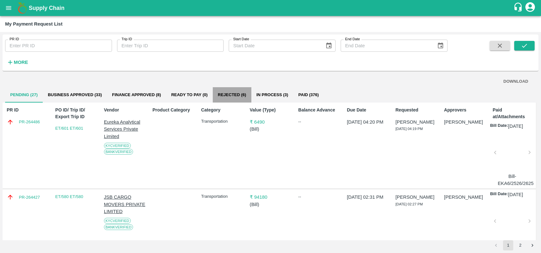
click at [236, 96] on button "Rejected (6)" at bounding box center [232, 94] width 39 height 15
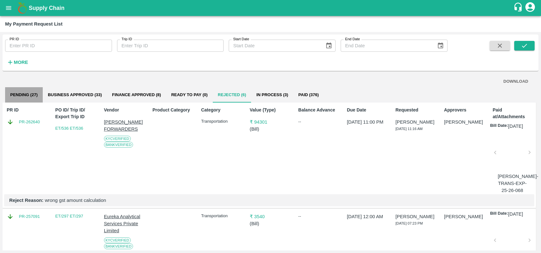
click at [14, 88] on button "Pending (27)" at bounding box center [24, 94] width 38 height 15
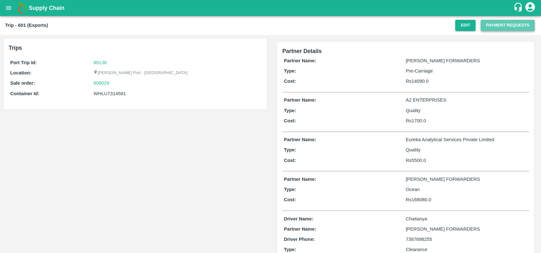
click at [490, 21] on button "Payment Requests" at bounding box center [508, 25] width 54 height 11
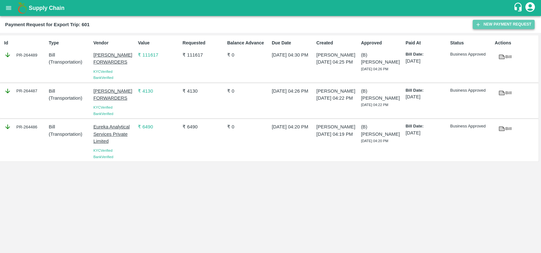
click at [477, 22] on icon "button" at bounding box center [478, 25] width 6 height 6
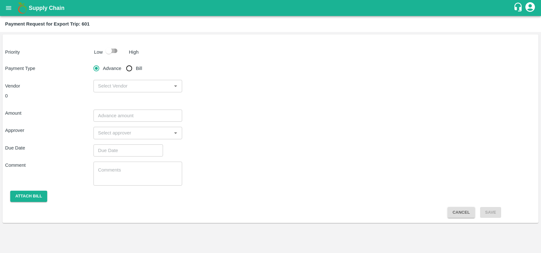
click at [110, 48] on input "checkbox" at bounding box center [109, 51] width 36 height 12
checkbox input "true"
click at [132, 66] on input "Bill" at bounding box center [129, 68] width 13 height 13
radio input "true"
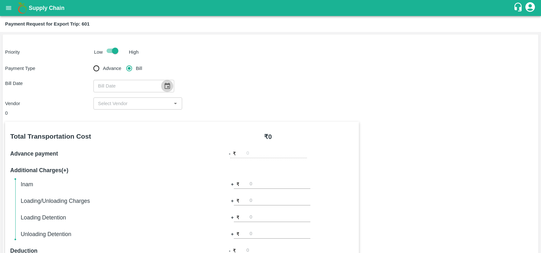
click at [166, 84] on icon "Choose date" at bounding box center [167, 86] width 5 height 6
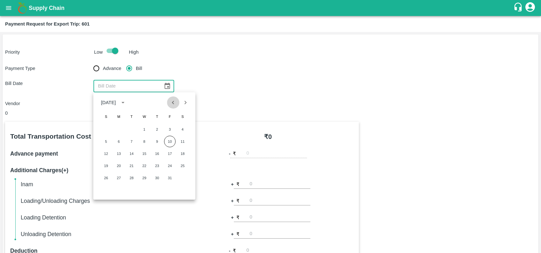
click at [170, 107] on button "Previous month" at bounding box center [173, 102] width 12 height 12
click at [157, 166] on button "25" at bounding box center [156, 165] width 11 height 11
type input "[DATE]"
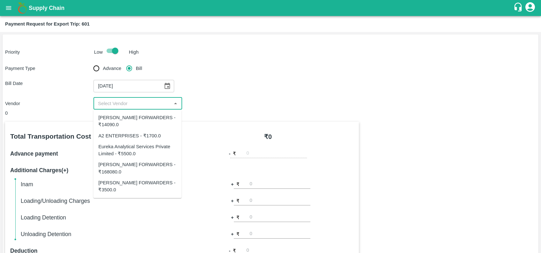
click at [143, 102] on input "input" at bounding box center [132, 103] width 74 height 8
click at [146, 122] on div "[PERSON_NAME] FORWARDERS - ₹14090.0" at bounding box center [137, 121] width 78 height 14
type input "[PERSON_NAME] FORWARDERS - ₹14090.0"
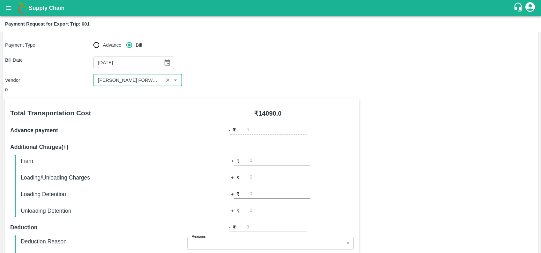
scroll to position [4, 0]
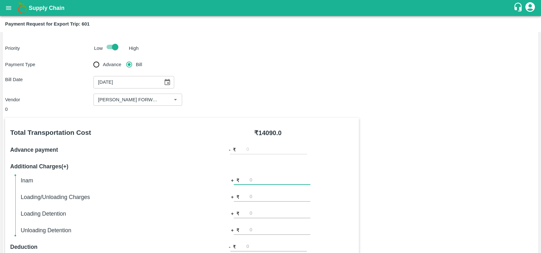
click at [272, 181] on input "number" at bounding box center [280, 180] width 61 height 9
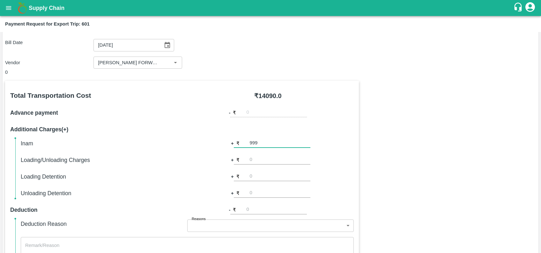
scroll to position [41, 0]
type input "9"
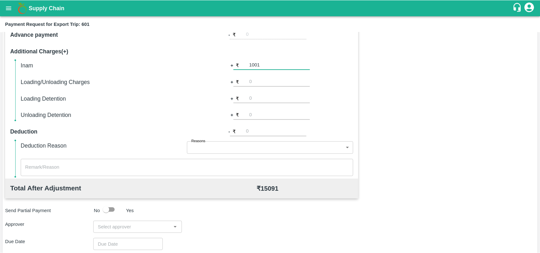
scroll to position [120, 0]
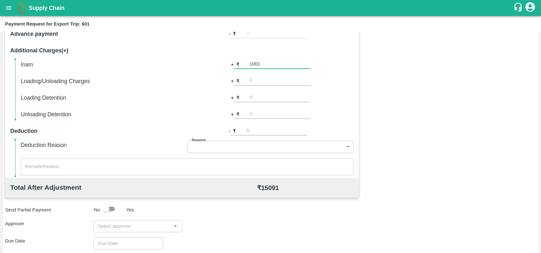
click at [122, 230] on div "​" at bounding box center [138, 226] width 88 height 12
type input "1001"
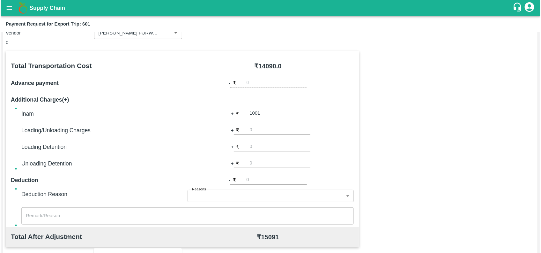
scroll to position [70, 0]
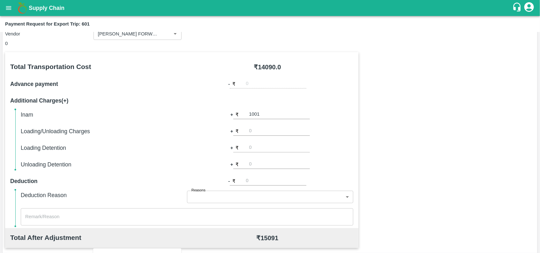
type input "prasa"
click at [264, 109] on div "Total Transportation Cost ₹ 14090.0 Advance payment - ₹ Additional Charges(+) I…" at bounding box center [182, 140] width 354 height 176
click at [268, 113] on input "1001" at bounding box center [280, 114] width 61 height 9
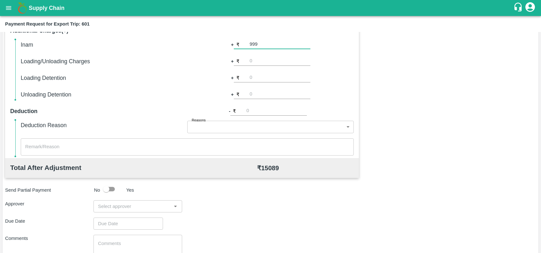
scroll to position [140, 0]
type input "9"
click at [136, 211] on div "​" at bounding box center [138, 205] width 88 height 12
type input "1000"
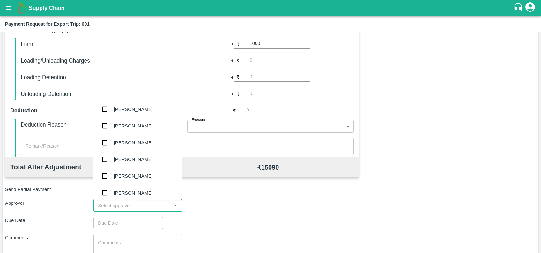
type input "o"
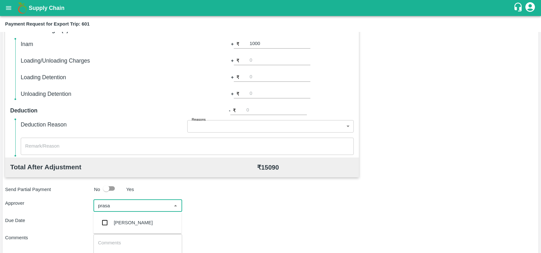
type input "prasad"
click at [137, 222] on div "[PERSON_NAME]" at bounding box center [133, 222] width 39 height 7
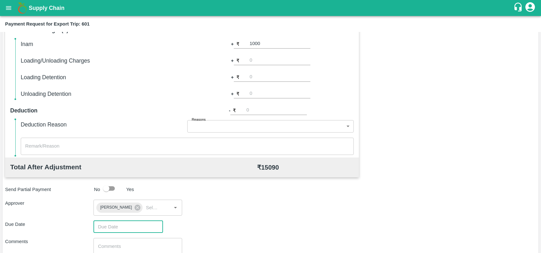
type input "DD/MM/YYYY hh:mm aa"
click at [137, 222] on input "DD/MM/YYYY hh:mm aa" at bounding box center [126, 227] width 65 height 12
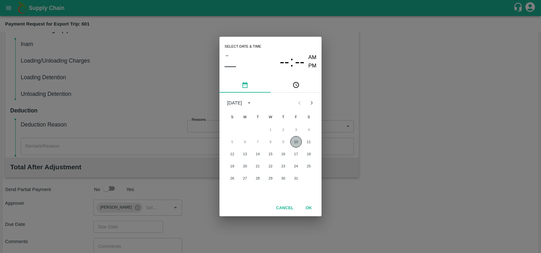
click at [296, 137] on button "10" at bounding box center [295, 141] width 11 height 11
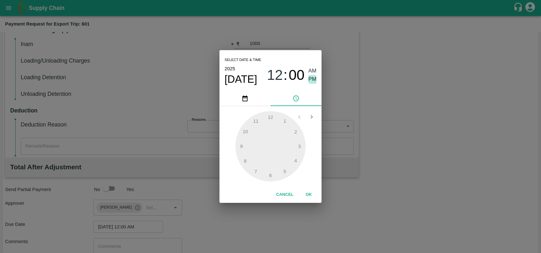
click at [311, 78] on span "PM" at bounding box center [313, 79] width 8 height 9
click at [294, 162] on div at bounding box center [271, 146] width 70 height 70
type input "[DATE] 04:29 PM"
click at [272, 173] on div at bounding box center [271, 146] width 70 height 70
click at [313, 197] on button "OK" at bounding box center [309, 194] width 20 height 11
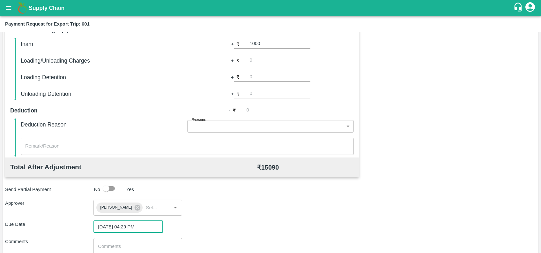
scroll to position [189, 0]
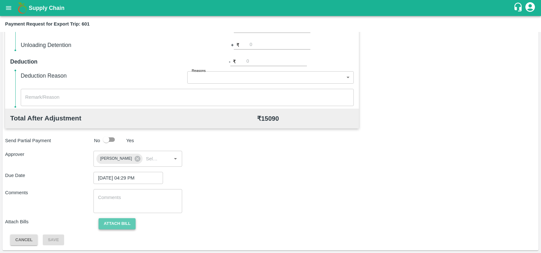
click at [125, 221] on button "Attach bill" at bounding box center [117, 223] width 37 height 11
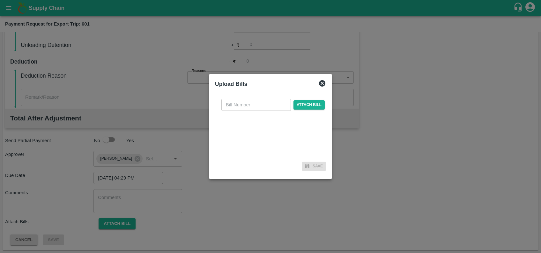
drag, startPoint x: 246, startPoint y: 113, endPoint x: 245, endPoint y: 108, distance: 4.6
click at [245, 108] on div "​ Attach bill" at bounding box center [270, 126] width 111 height 65
click at [245, 108] on input "text" at bounding box center [256, 105] width 70 height 12
paste input "SF-TRANS-EXP-25-26-092"
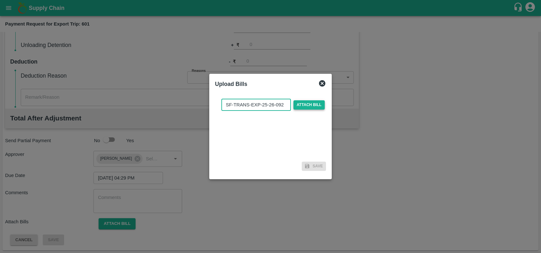
type input "SF-TRANS-EXP-25-26-092"
click at [307, 104] on span "Attach bill" at bounding box center [309, 104] width 31 height 9
click at [0, 0] on input "Attach bill" at bounding box center [0, 0] width 0 height 0
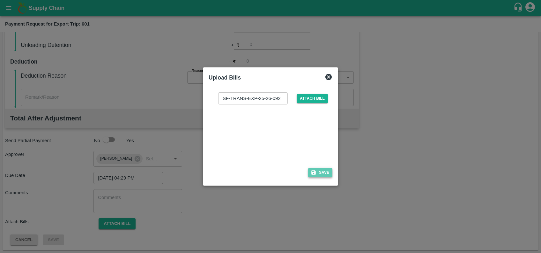
click at [325, 174] on button "Save" at bounding box center [320, 172] width 24 height 9
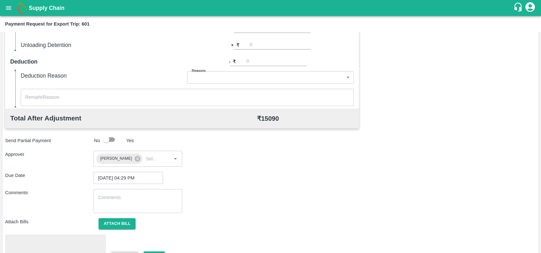
scroll to position [222, 0]
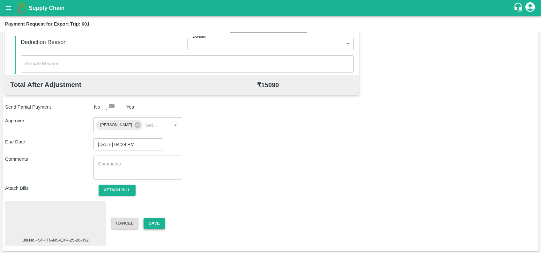
drag, startPoint x: 148, startPoint y: 216, endPoint x: 151, endPoint y: 227, distance: 11.9
click at [151, 227] on div "Bill.No.- SF-TRANS-EXP-25-26-092 Cancel Save" at bounding box center [270, 223] width 531 height 45
click at [151, 227] on button "Save" at bounding box center [154, 223] width 21 height 11
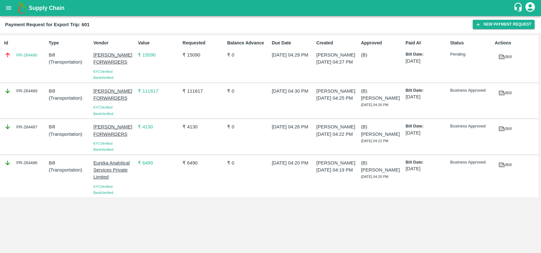
click at [24, 66] on div "Id PR-264490" at bounding box center [24, 59] width 45 height 44
copy link "PR-264490"
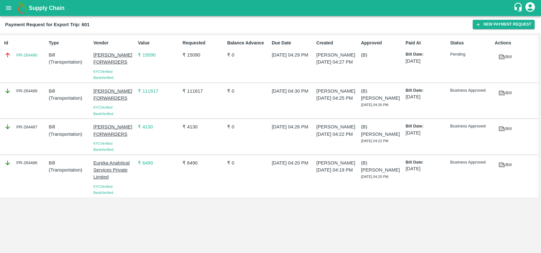
click at [27, 98] on div "PR-264489" at bounding box center [24, 101] width 45 height 32
copy div "PR-264489"
click at [22, 131] on div "PR-264487" at bounding box center [24, 137] width 45 height 32
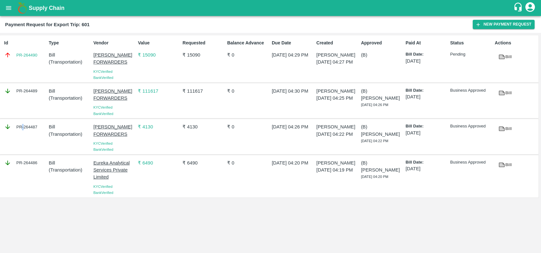
click at [22, 131] on div "PR-264487" at bounding box center [24, 137] width 45 height 32
copy div "PR-264487"
click at [24, 171] on div "PR-264486" at bounding box center [24, 176] width 45 height 39
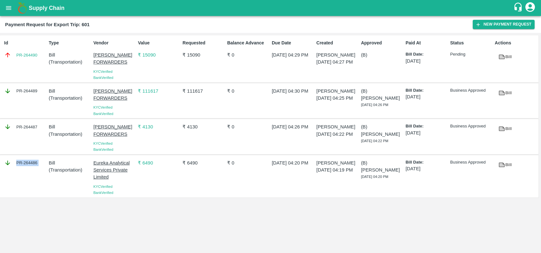
click at [24, 171] on div "PR-264486" at bounding box center [24, 176] width 45 height 39
copy div "PR-264486"
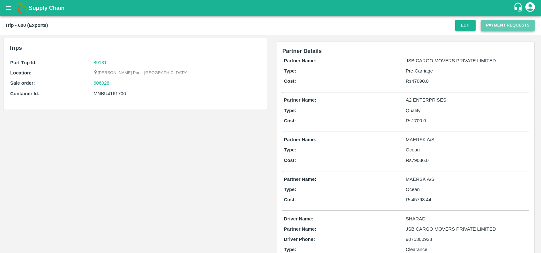
click at [492, 28] on button "Payment Requests" at bounding box center [508, 25] width 54 height 11
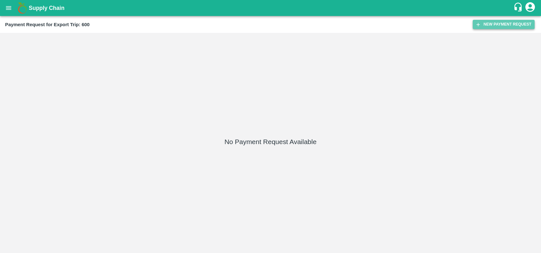
click at [476, 26] on icon "button" at bounding box center [478, 25] width 6 height 6
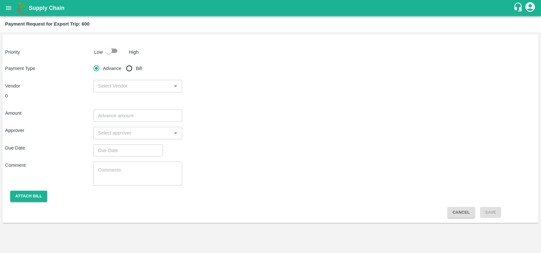
click at [120, 51] on input "checkbox" at bounding box center [109, 51] width 36 height 12
checkbox input "true"
click at [132, 67] on input "Bill" at bounding box center [129, 68] width 13 height 13
radio input "true"
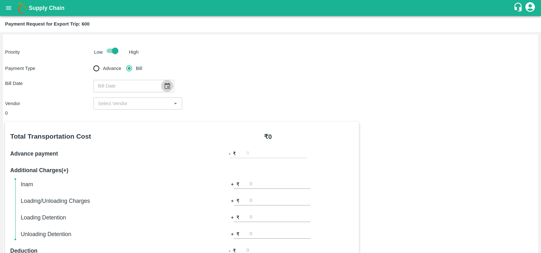
click at [166, 86] on icon "Choose date" at bounding box center [167, 85] width 7 height 7
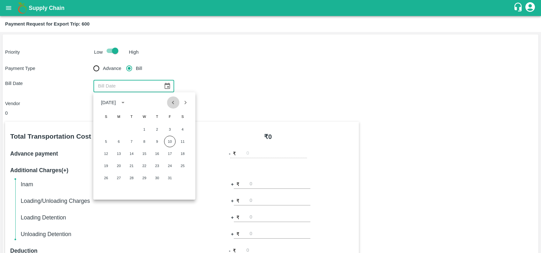
click at [174, 103] on icon "Previous month" at bounding box center [173, 102] width 7 height 7
click at [169, 164] on button "26" at bounding box center [169, 165] width 11 height 11
type input "26/09/2025"
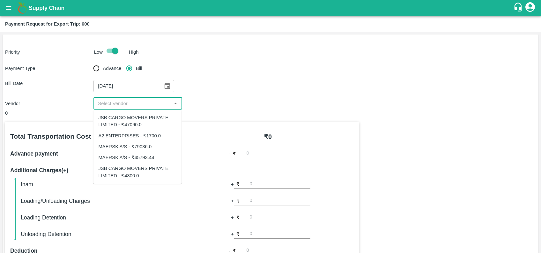
click at [135, 102] on input "input" at bounding box center [132, 103] width 74 height 8
click at [140, 119] on div "JSB CARGO MOVERS PRIVATE LIMITED - ₹47090.0" at bounding box center [137, 121] width 78 height 14
type input "JSB CARGO MOVERS PRIVATE LIMITED - ₹47090.0"
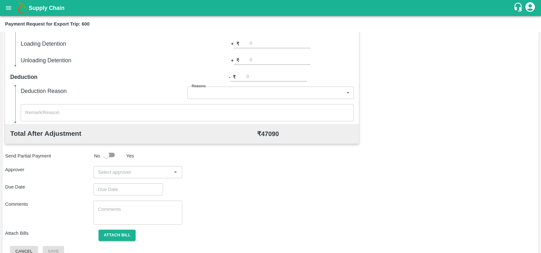
scroll to position [185, 0]
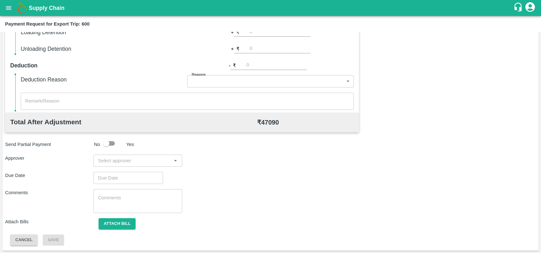
click at [158, 165] on div "​" at bounding box center [138, 160] width 88 height 12
type input "prasad"
click at [151, 175] on div "[PERSON_NAME]" at bounding box center [137, 177] width 88 height 17
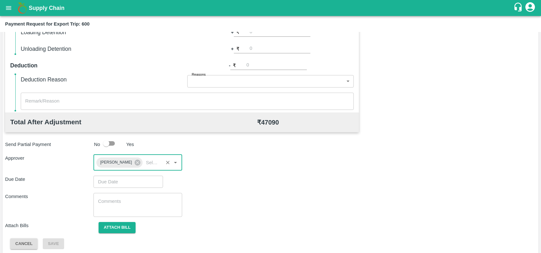
type input "DD/MM/YYYY hh:mm aa"
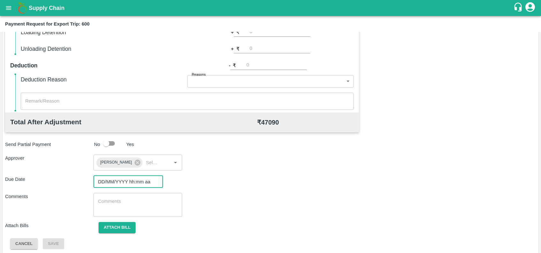
click at [148, 178] on input "DD/MM/YYYY hh:mm aa" at bounding box center [126, 182] width 65 height 12
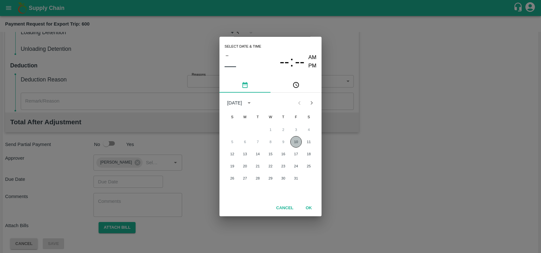
click at [294, 146] on button "10" at bounding box center [295, 141] width 11 height 11
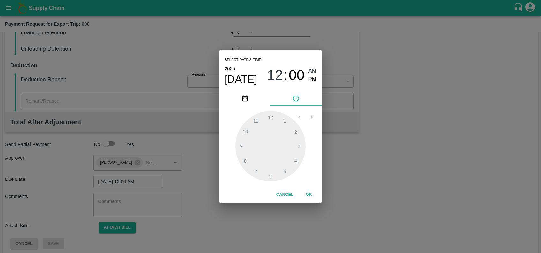
click at [307, 80] on div "12 : 00 AM PM" at bounding box center [291, 75] width 49 height 17
click at [312, 80] on span "PM" at bounding box center [313, 79] width 8 height 9
click at [297, 165] on div at bounding box center [271, 146] width 70 height 70
type input "10/10/2025 04:35 PM"
click at [257, 170] on div at bounding box center [271, 146] width 70 height 70
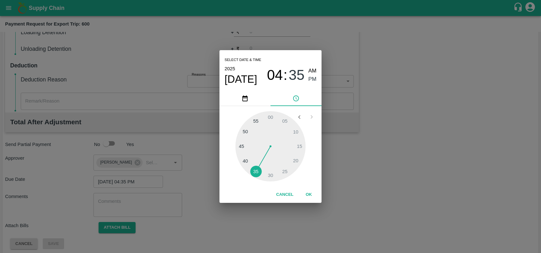
click at [313, 198] on button "OK" at bounding box center [309, 194] width 20 height 11
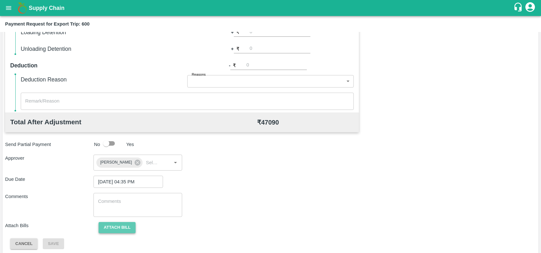
click at [116, 224] on button "Attach bill" at bounding box center [117, 227] width 37 height 11
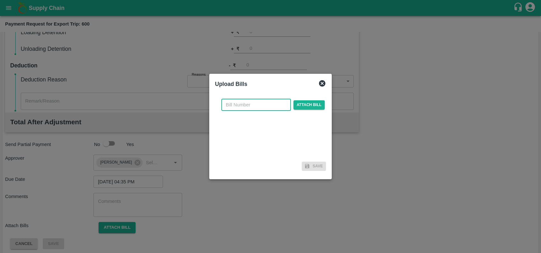
click at [248, 110] on input "text" at bounding box center [256, 105] width 70 height 12
paste input ": JCAR/25-26/06736"
click at [230, 104] on input ": JCAR/25-26/06736" at bounding box center [256, 105] width 70 height 12
type input "JCAR/25-26/06736"
click at [307, 103] on span "Attach bill" at bounding box center [309, 104] width 31 height 9
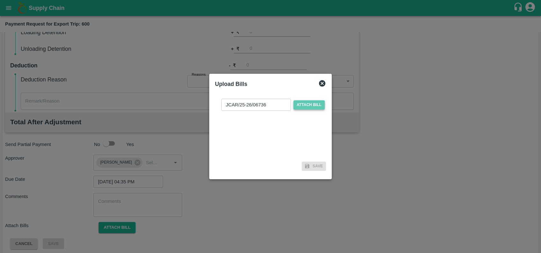
click at [0, 0] on input "Attach bill" at bounding box center [0, 0] width 0 height 0
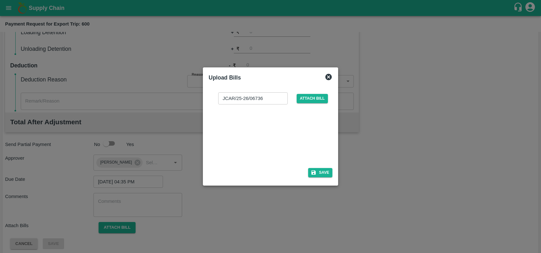
click at [286, 138] on div at bounding box center [269, 134] width 96 height 34
click at [317, 170] on icon "button" at bounding box center [314, 172] width 6 height 6
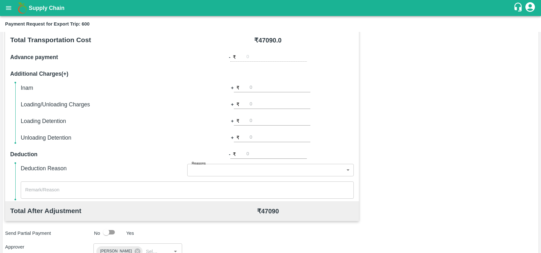
scroll to position [96, 0]
click at [257, 89] on input "number" at bounding box center [280, 88] width 61 height 9
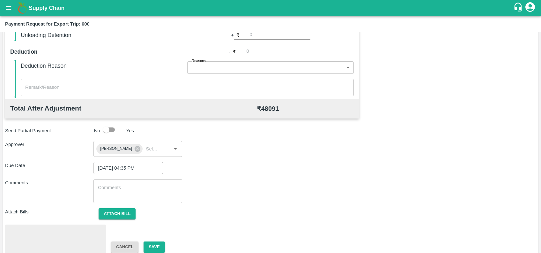
scroll to position [200, 0]
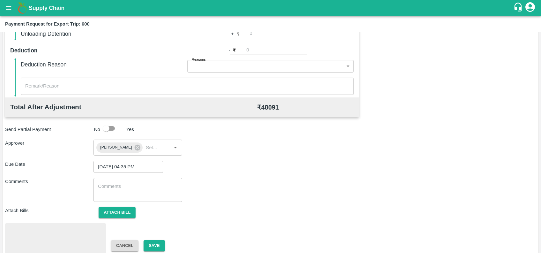
click at [191, 171] on div "Due Date 10/10/2025 04:35 PM ​" at bounding box center [270, 167] width 531 height 12
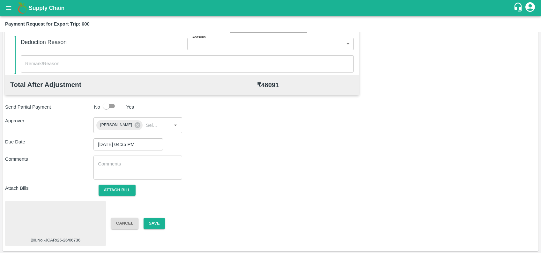
click at [62, 212] on div at bounding box center [56, 220] width 96 height 34
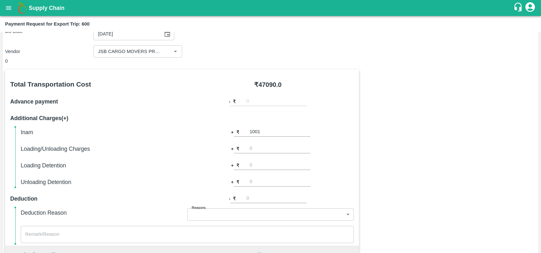
scroll to position [40, 0]
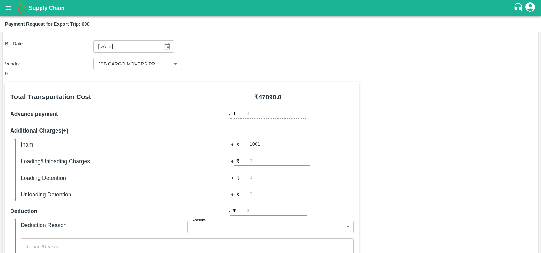
click at [261, 144] on input "1001" at bounding box center [280, 144] width 61 height 9
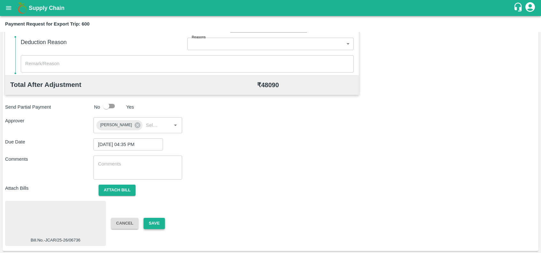
type input "1000"
click at [152, 223] on button "Save" at bounding box center [154, 223] width 21 height 11
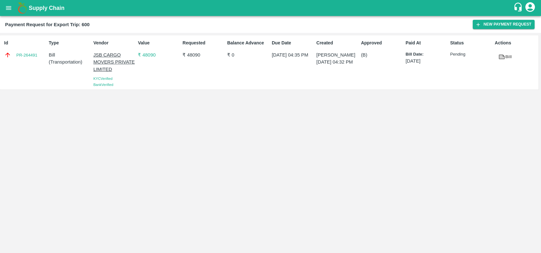
click at [486, 29] on div "Payment Request for Export Trip: 600 New Payment Request" at bounding box center [270, 24] width 541 height 17
click at [482, 25] on button "New Payment Request" at bounding box center [504, 24] width 62 height 9
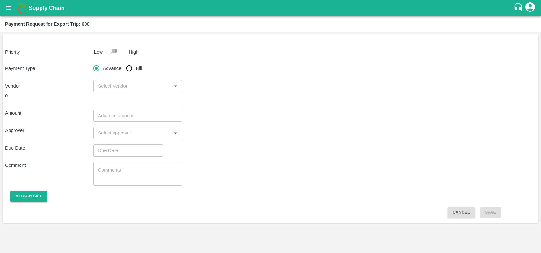
click at [109, 54] on input "checkbox" at bounding box center [109, 51] width 36 height 12
checkbox input "true"
click at [125, 69] on input "Bill" at bounding box center [129, 68] width 13 height 13
radio input "true"
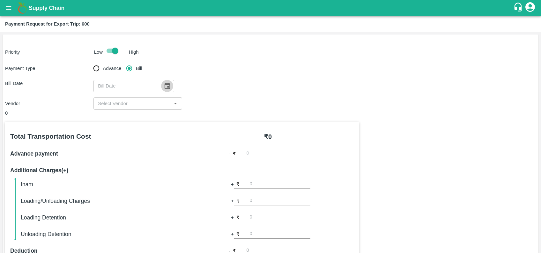
click at [165, 88] on icon "Choose date" at bounding box center [167, 85] width 7 height 7
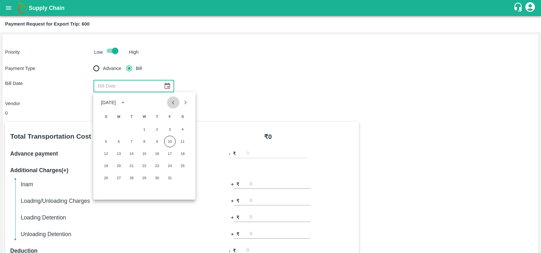
click at [176, 101] on icon "Previous month" at bounding box center [173, 102] width 7 height 7
click at [170, 165] on button "26" at bounding box center [169, 165] width 11 height 11
type input "26/09/2025"
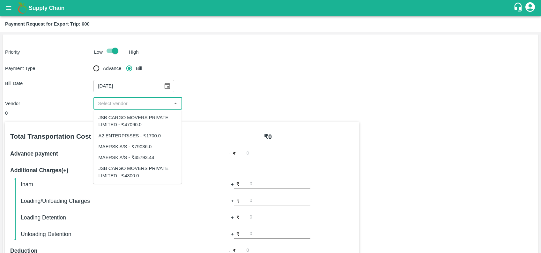
click at [140, 102] on input "input" at bounding box center [132, 103] width 74 height 8
click at [137, 175] on div "JSB CARGO MOVERS PRIVATE LIMITED - ₹4300.0" at bounding box center [137, 172] width 78 height 14
type input "JSB CARGO MOVERS PRIVATE LIMITED - ₹4300.0"
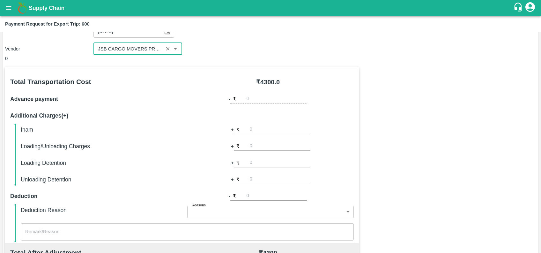
scroll to position [49, 0]
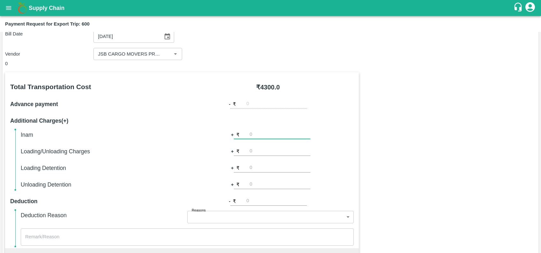
click at [262, 131] on input "number" at bounding box center [280, 135] width 61 height 9
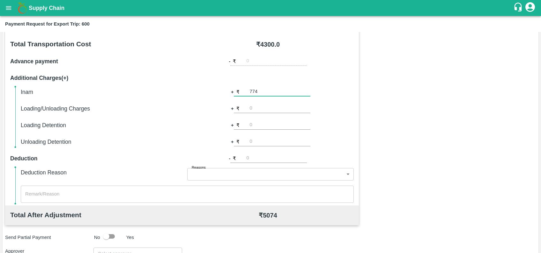
scroll to position [185, 0]
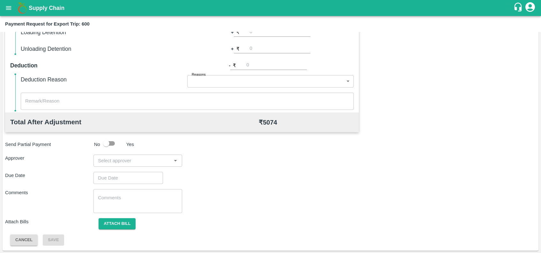
type input "774"
click at [138, 159] on input "input" at bounding box center [132, 160] width 74 height 8
type input "prasad"
click at [139, 176] on div "[PERSON_NAME]" at bounding box center [133, 177] width 39 height 7
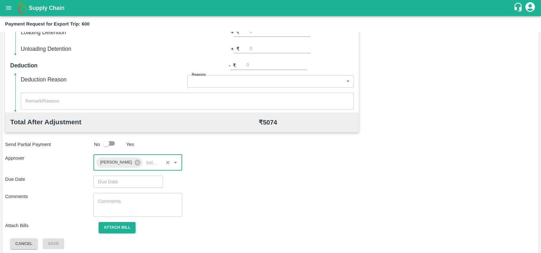
type input "DD/MM/YYYY hh:mm aa"
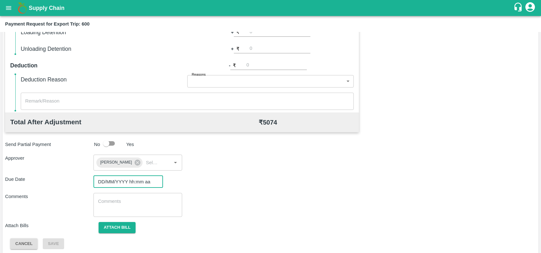
click at [140, 179] on input "DD/MM/YYYY hh:mm aa" at bounding box center [126, 182] width 65 height 12
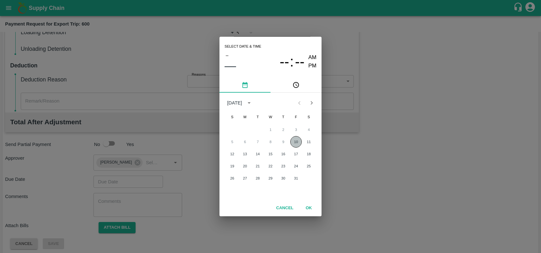
click at [299, 145] on button "10" at bounding box center [295, 141] width 11 height 11
type input "10/10/2025 12:00 AM"
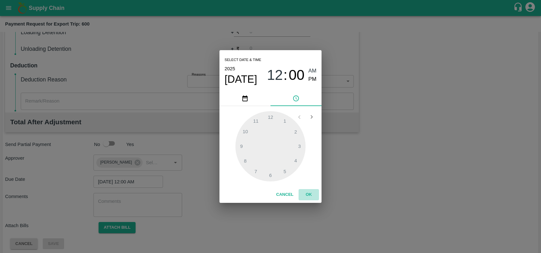
click at [305, 196] on button "OK" at bounding box center [309, 194] width 20 height 11
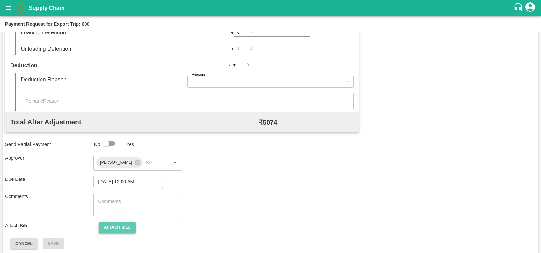
click at [122, 227] on button "Attach bill" at bounding box center [117, 227] width 37 height 11
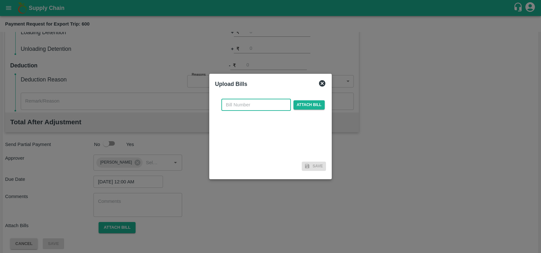
click at [268, 103] on input "text" at bounding box center [256, 105] width 70 height 12
paste input "JCAR/25-26/06737"
type input "JCAR/25-26/06737"
click at [309, 103] on span "Attach bill" at bounding box center [309, 104] width 31 height 9
click at [0, 0] on input "Attach bill" at bounding box center [0, 0] width 0 height 0
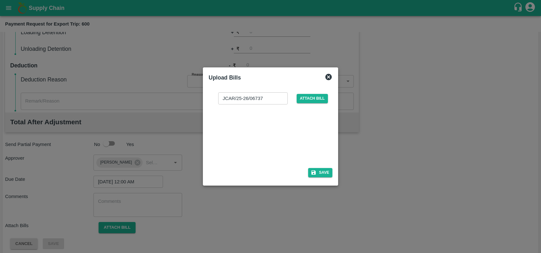
drag, startPoint x: 309, startPoint y: 103, endPoint x: 261, endPoint y: 134, distance: 57.5
click at [261, 134] on div at bounding box center [269, 134] width 96 height 34
click at [330, 171] on button "Save" at bounding box center [320, 172] width 24 height 9
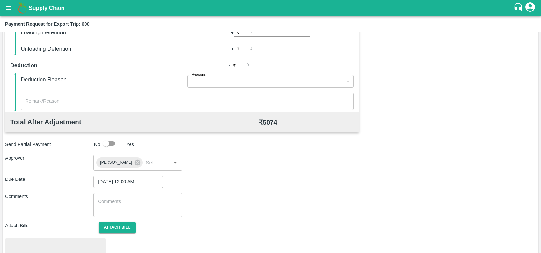
scroll to position [222, 0]
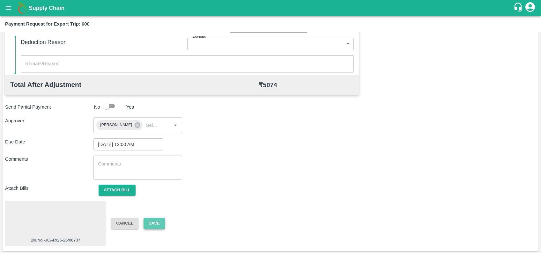
click at [149, 225] on button "Save" at bounding box center [154, 223] width 21 height 11
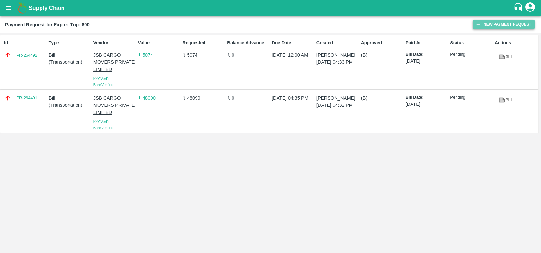
click at [483, 26] on button "New Payment Request" at bounding box center [504, 24] width 62 height 9
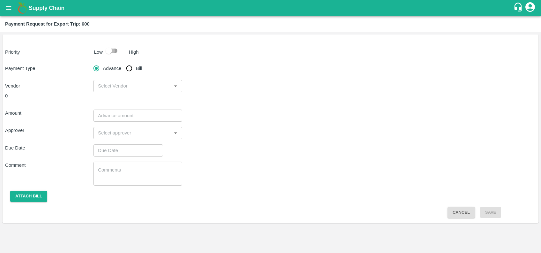
click at [116, 53] on input "checkbox" at bounding box center [109, 51] width 36 height 12
checkbox input "true"
click at [128, 65] on input "Bill" at bounding box center [129, 68] width 13 height 13
radio input "true"
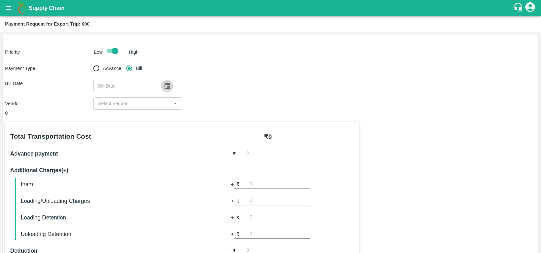
click at [168, 87] on button "Choose date" at bounding box center [167, 86] width 12 height 12
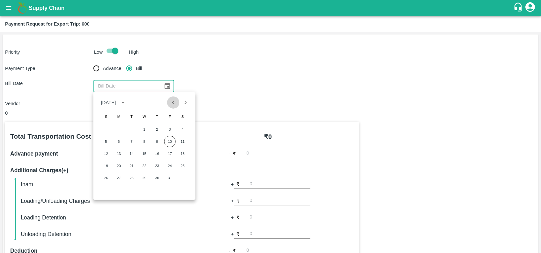
click at [174, 105] on icon "Previous month" at bounding box center [173, 102] width 7 height 7
click at [160, 172] on div "28 29 30" at bounding box center [144, 177] width 102 height 11
click at [155, 168] on button "25" at bounding box center [156, 165] width 11 height 11
type input "25/09/2025"
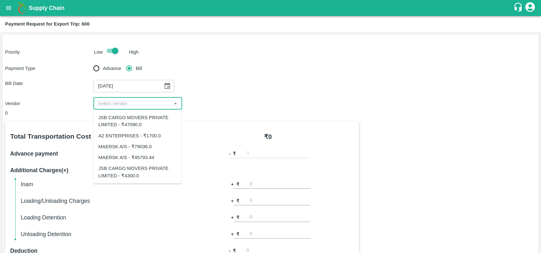
click at [129, 101] on input "input" at bounding box center [132, 103] width 74 height 8
click at [143, 148] on div "MAERSK A/S - ₹79036.0" at bounding box center [124, 146] width 53 height 7
type input "MAERSK A/S - ₹79036.0"
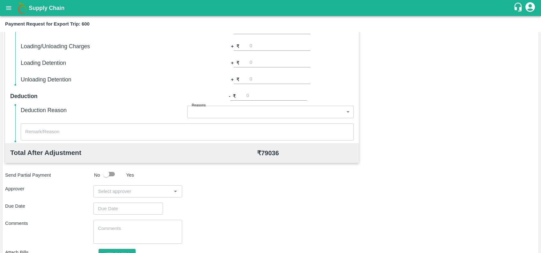
scroll to position [176, 0]
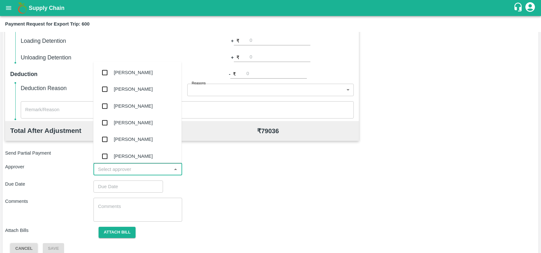
click at [143, 171] on input "input" at bounding box center [132, 169] width 74 height 8
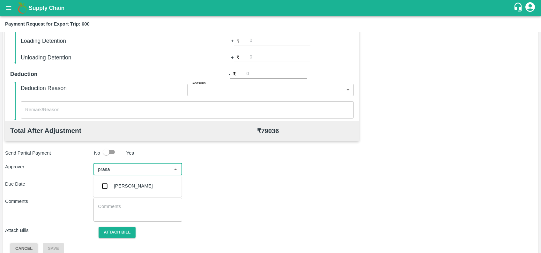
type input "prasad"
click at [111, 187] on div "[PERSON_NAME]" at bounding box center [137, 185] width 88 height 17
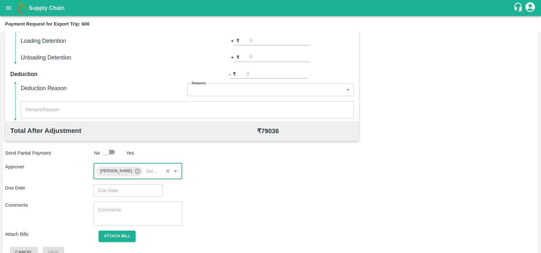
type input "DD/MM/YYYY hh:mm aa"
click at [111, 187] on input "DD/MM/YYYY hh:mm aa" at bounding box center [126, 190] width 65 height 12
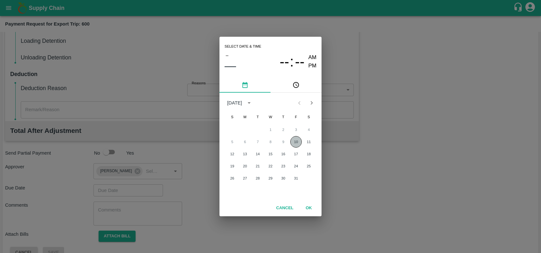
click at [291, 142] on button "10" at bounding box center [295, 141] width 11 height 11
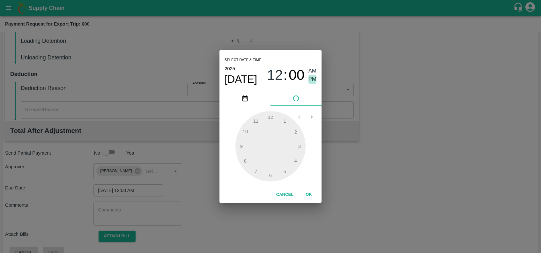
click at [309, 82] on span "PM" at bounding box center [313, 79] width 8 height 9
click at [295, 162] on div at bounding box center [271, 146] width 70 height 70
type input "10/10/2025 04:37 PM"
click at [250, 171] on div at bounding box center [271, 146] width 70 height 70
click at [312, 195] on button "OK" at bounding box center [309, 194] width 20 height 11
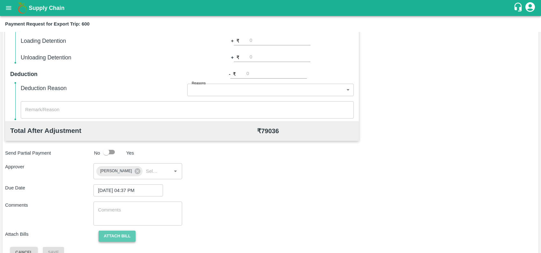
click at [120, 231] on button "Attach bill" at bounding box center [117, 235] width 37 height 11
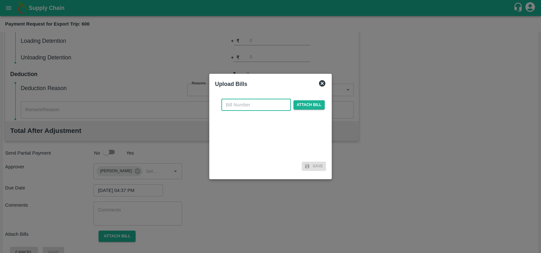
click at [254, 107] on input "text" at bounding box center [256, 105] width 70 height 12
paste input "MH26IN1000253949"
type input "MH26IN1000253949"
click at [309, 102] on span "Attach bill" at bounding box center [309, 104] width 31 height 9
click at [0, 0] on input "Attach bill" at bounding box center [0, 0] width 0 height 0
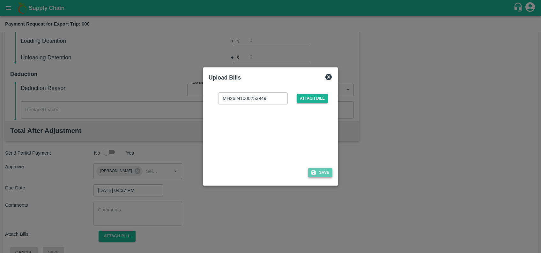
click at [318, 171] on button "Save" at bounding box center [320, 172] width 24 height 9
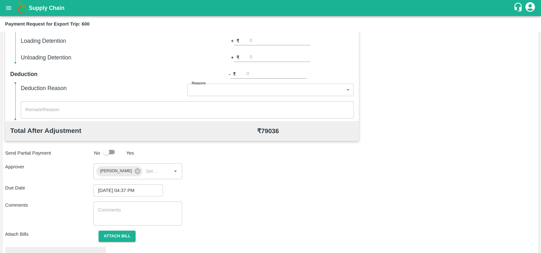
scroll to position [222, 0]
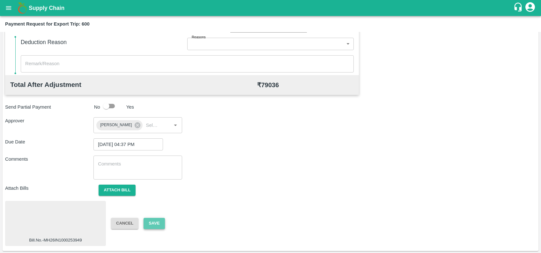
click at [151, 222] on button "Save" at bounding box center [154, 223] width 21 height 11
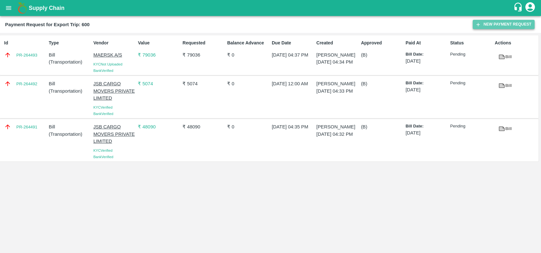
click at [484, 26] on button "New Payment Request" at bounding box center [504, 24] width 62 height 9
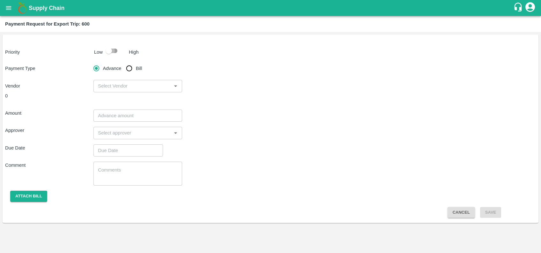
click at [118, 53] on input "checkbox" at bounding box center [109, 51] width 36 height 12
checkbox input "true"
click at [133, 74] on input "Bill" at bounding box center [129, 68] width 13 height 13
radio input "true"
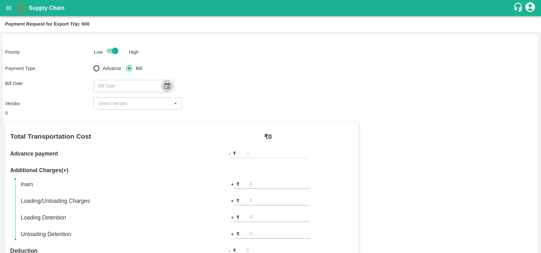
click at [168, 85] on button "Choose date" at bounding box center [167, 86] width 12 height 12
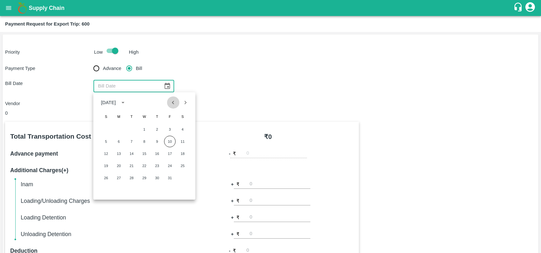
click at [169, 101] on button "Previous month" at bounding box center [173, 102] width 12 height 12
click at [158, 163] on button "25" at bounding box center [156, 165] width 11 height 11
type input "25/09/2025"
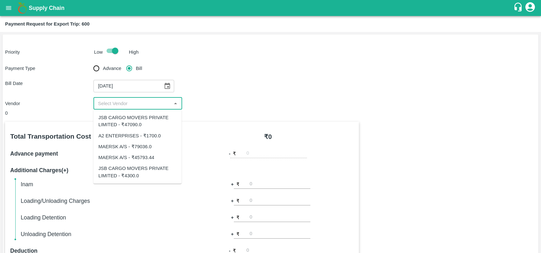
click at [145, 106] on input "input" at bounding box center [132, 103] width 74 height 8
click at [153, 159] on div "MAERSK A/S - ₹45793.44" at bounding box center [126, 157] width 56 height 7
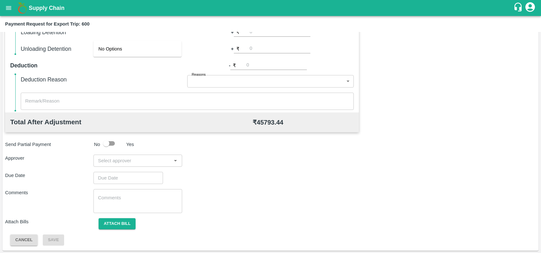
scroll to position [69, 0]
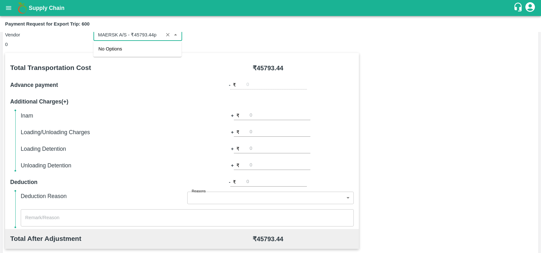
type input "MAERSK A/S - ₹45793.44"
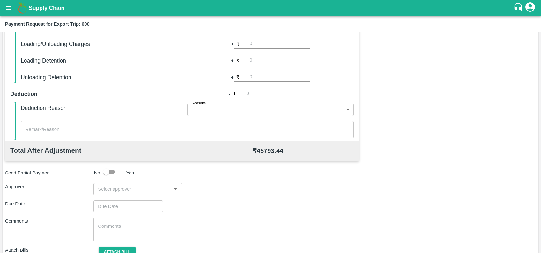
scroll to position [185, 0]
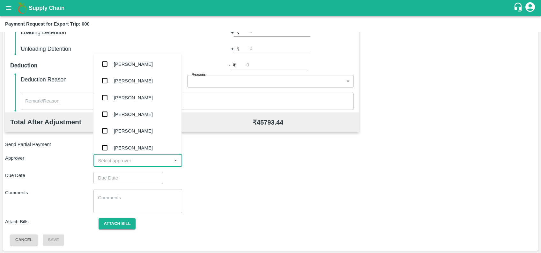
click at [153, 159] on input "input" at bounding box center [132, 160] width 74 height 8
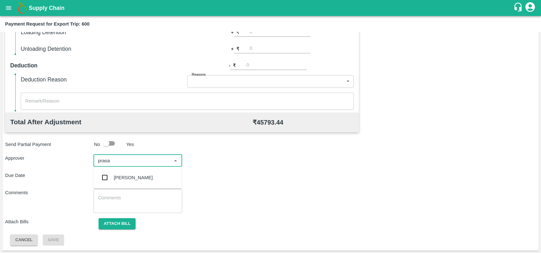
type input "prasad"
click at [152, 177] on div "[PERSON_NAME]" at bounding box center [137, 177] width 88 height 17
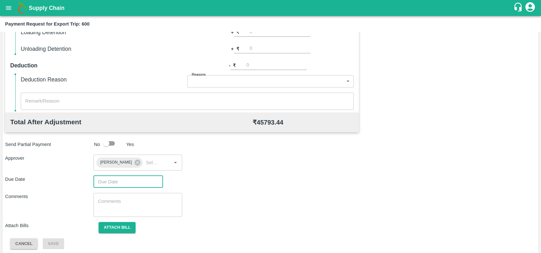
type input "DD/MM/YYYY hh:mm aa"
click at [127, 179] on input "DD/MM/YYYY hh:mm aa" at bounding box center [126, 182] width 65 height 12
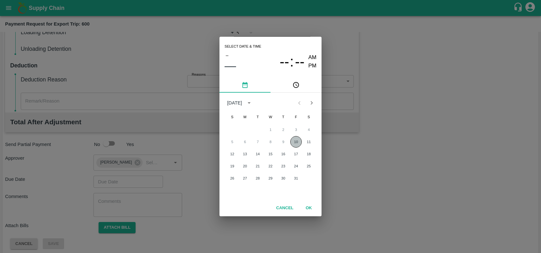
click at [293, 141] on button "10" at bounding box center [295, 141] width 11 height 11
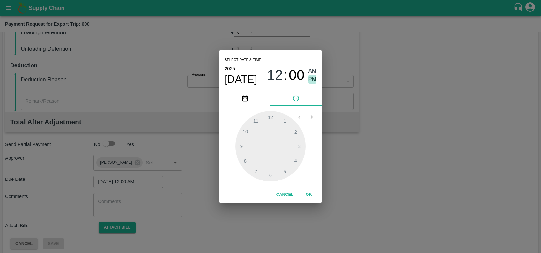
click at [311, 80] on span "PM" at bounding box center [313, 79] width 8 height 9
click at [295, 162] on div at bounding box center [271, 146] width 70 height 70
type input "10/10/2025 04:39 PM"
click at [245, 163] on div at bounding box center [271, 146] width 70 height 70
click at [304, 191] on button "OK" at bounding box center [309, 194] width 20 height 11
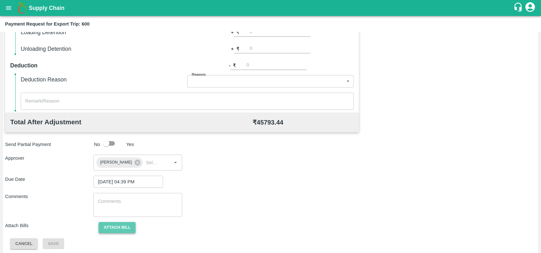
click at [132, 222] on button "Attach bill" at bounding box center [117, 227] width 37 height 11
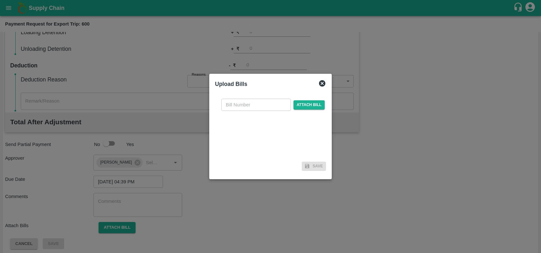
drag, startPoint x: 240, startPoint y: 98, endPoint x: 246, endPoint y: 111, distance: 14.4
click at [246, 111] on div "​ Attach bill" at bounding box center [270, 126] width 111 height 65
paste input "MH26IN1000253947"
type input "MH26IN1000253947"
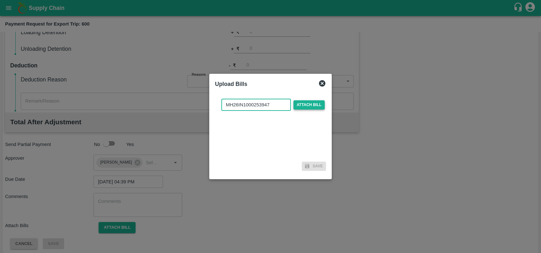
click at [296, 105] on span "Attach bill" at bounding box center [309, 104] width 31 height 9
click at [0, 0] on input "Attach bill" at bounding box center [0, 0] width 0 height 0
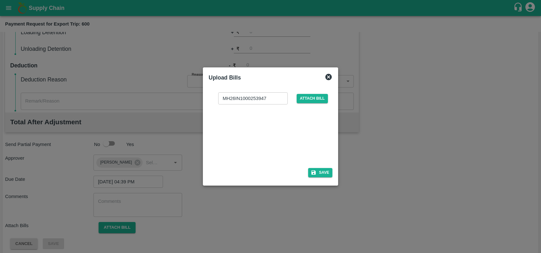
click at [246, 130] on div at bounding box center [269, 134] width 96 height 34
click at [318, 172] on button "Save" at bounding box center [320, 172] width 24 height 9
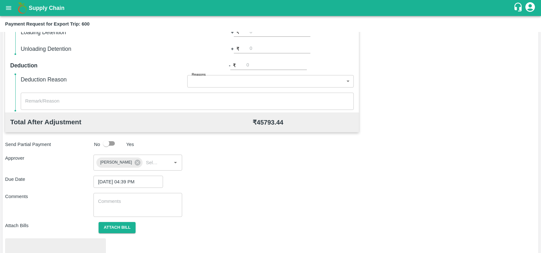
scroll to position [222, 0]
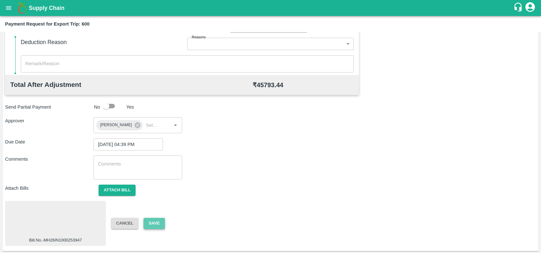
click at [160, 223] on button "Save" at bounding box center [154, 223] width 21 height 11
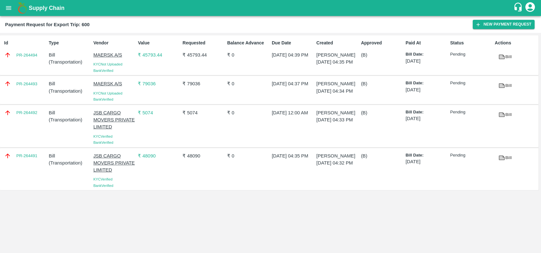
click at [31, 64] on div "Id PR-264494" at bounding box center [24, 55] width 45 height 36
copy link "PR-264494"
click at [20, 102] on div "PR-264493" at bounding box center [24, 90] width 45 height 25
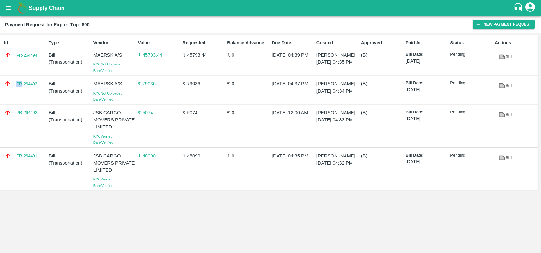
click at [20, 102] on div "PR-264493" at bounding box center [24, 90] width 45 height 25
copy link "PR-264493"
click at [24, 133] on div "PR-264492" at bounding box center [24, 126] width 45 height 39
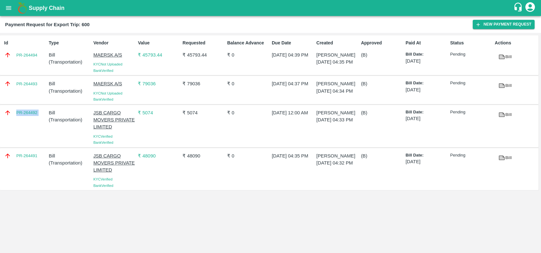
click at [24, 133] on div "PR-264492" at bounding box center [24, 126] width 45 height 39
copy link "PR-264492"
click at [26, 175] on div "PR-264491" at bounding box center [24, 169] width 45 height 39
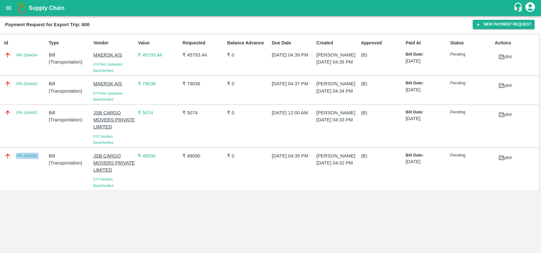
copy link "PR-264491"
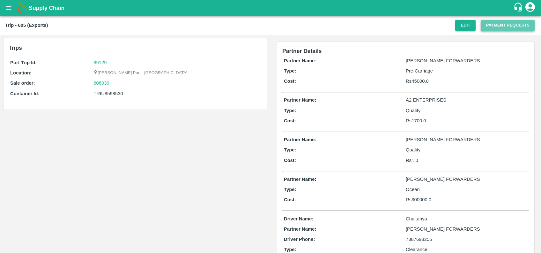
click at [500, 26] on button "Payment Requests" at bounding box center [508, 25] width 54 height 11
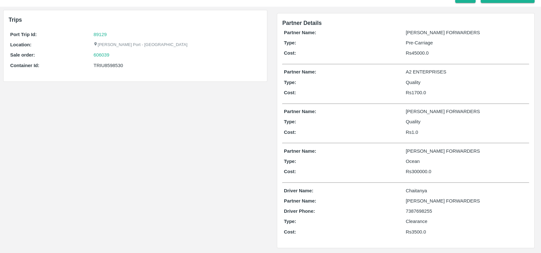
scroll to position [28, 0]
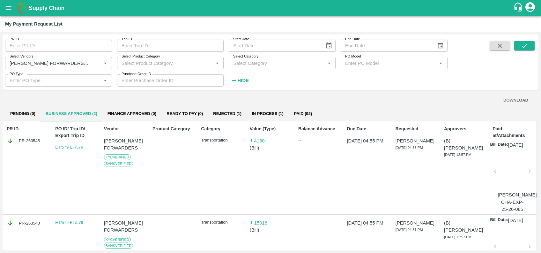
scroll to position [16, 0]
